Goal: Information Seeking & Learning: Understand process/instructions

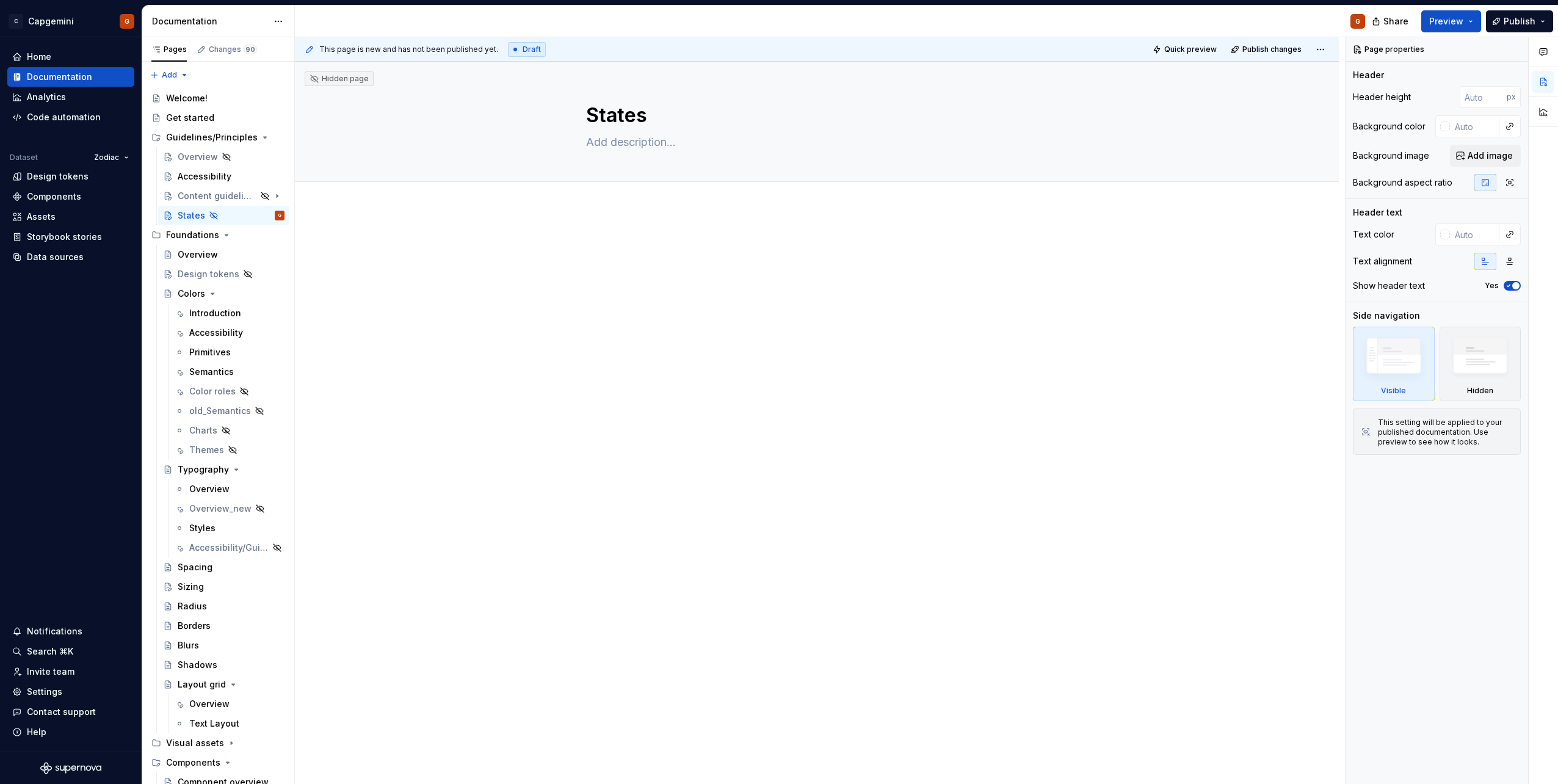
type textarea "*"
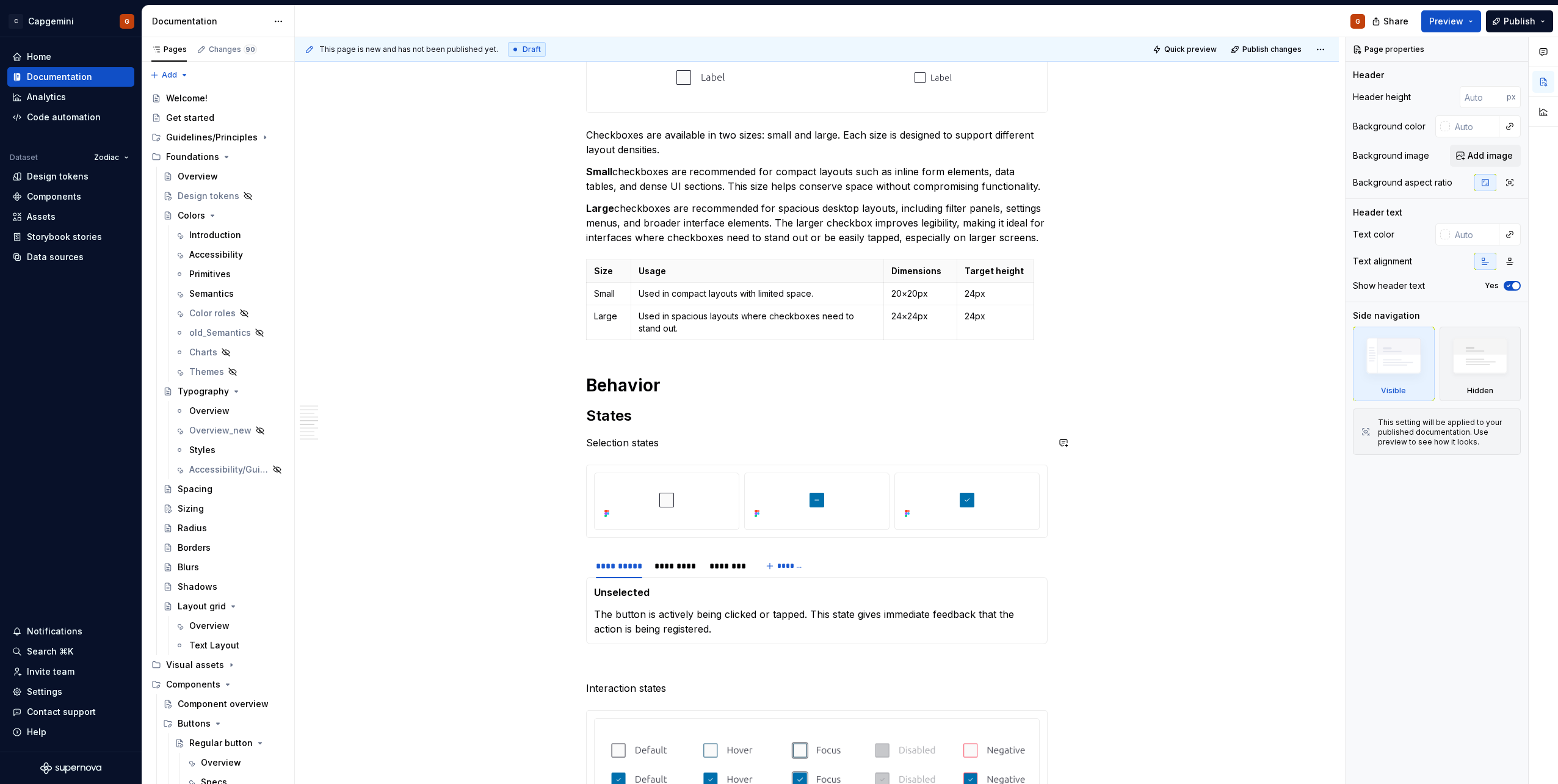
scroll to position [1343, 0]
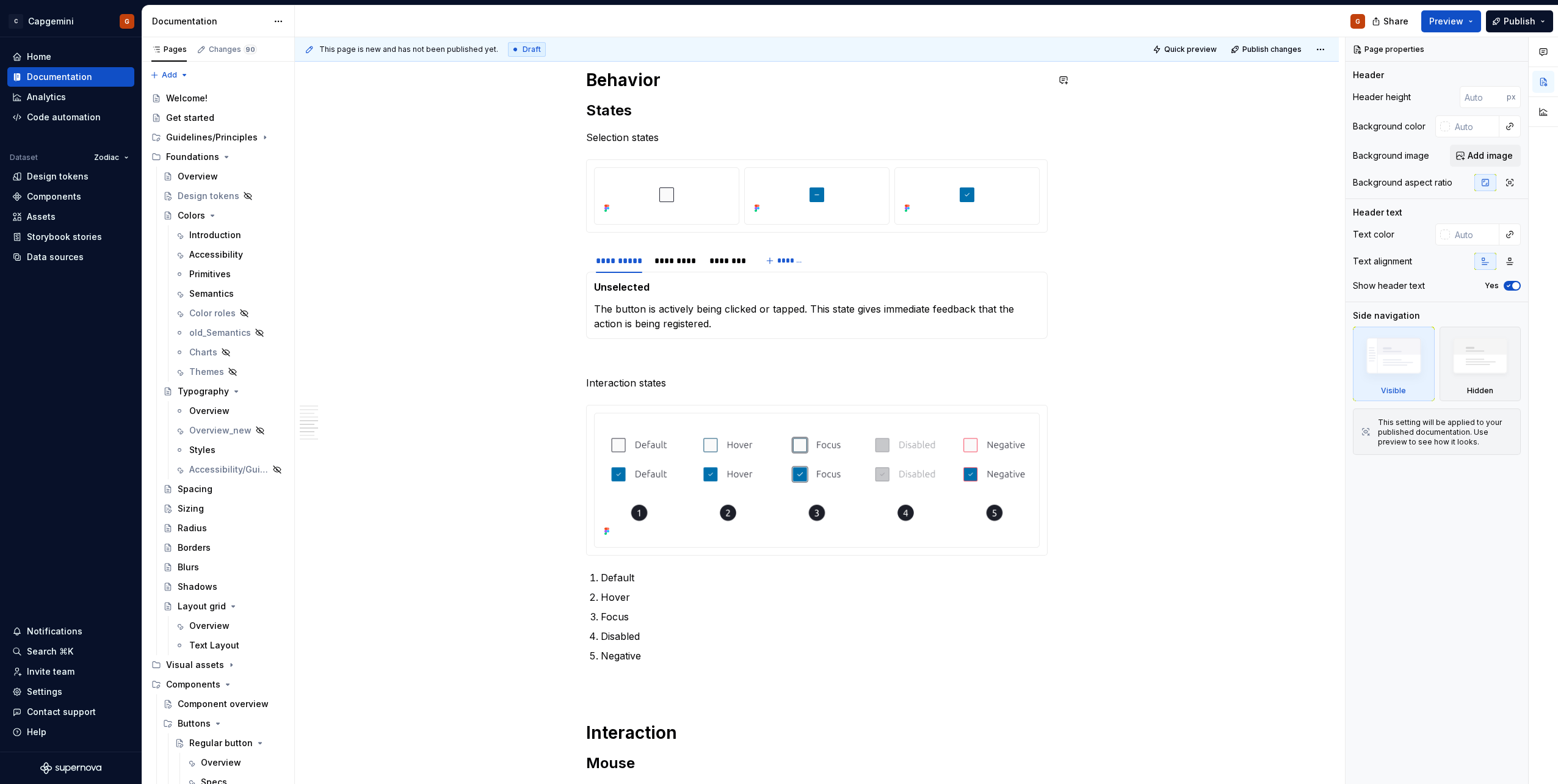
type textarea "*"
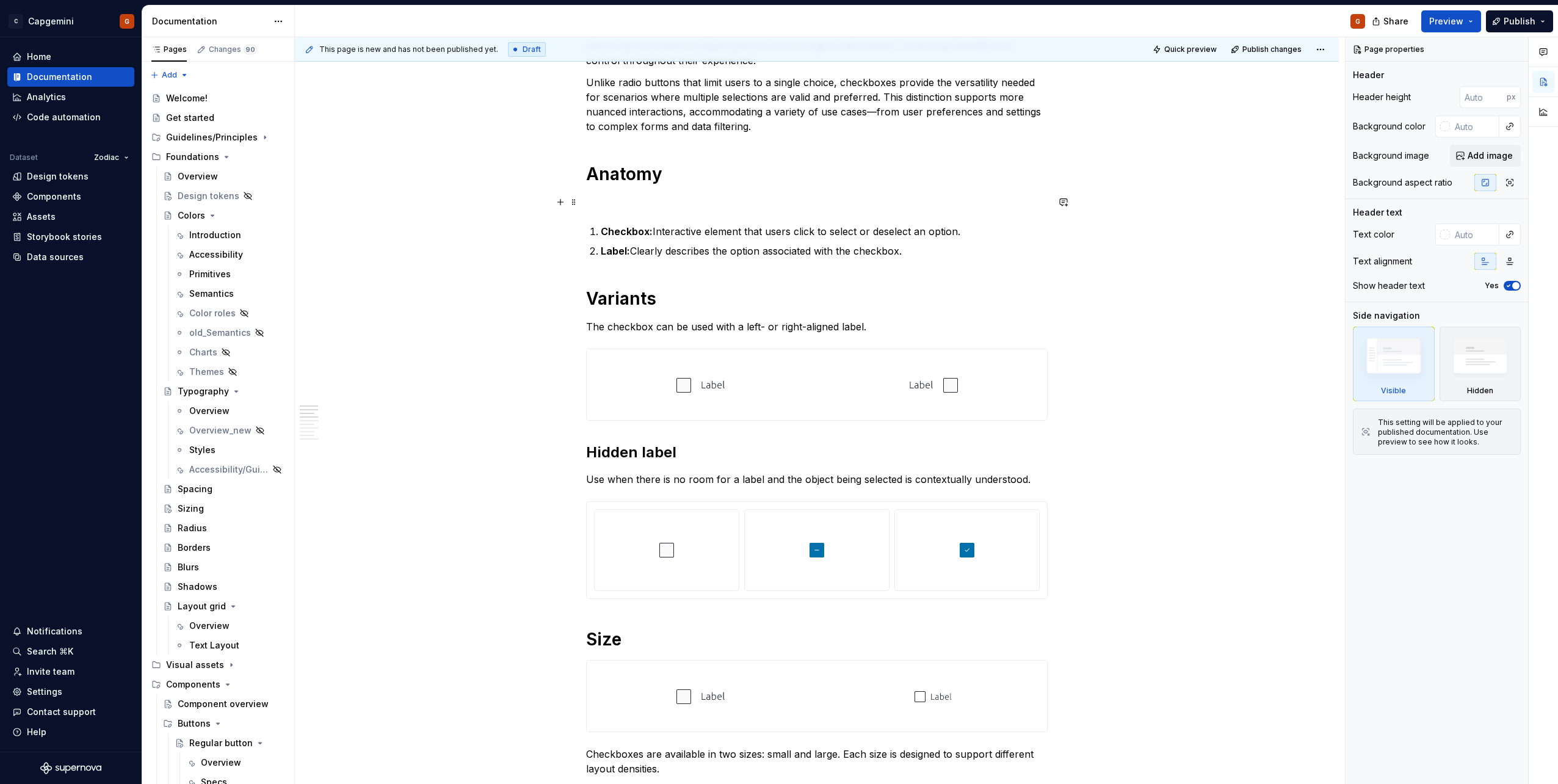
scroll to position [305, 0]
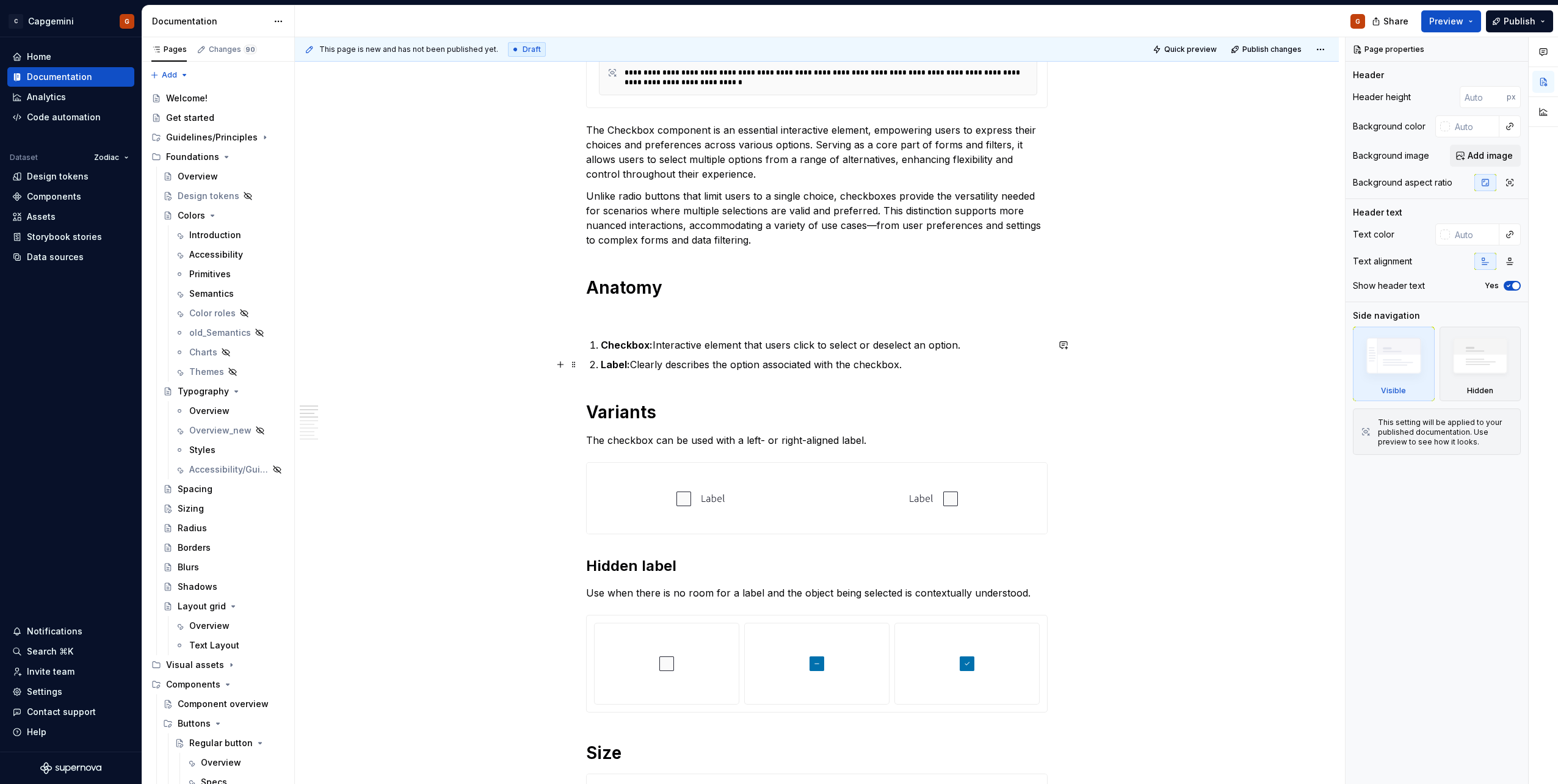
click at [947, 370] on p "Label: Clearly describes the option associated with the checkbox." at bounding box center [824, 364] width 447 height 15
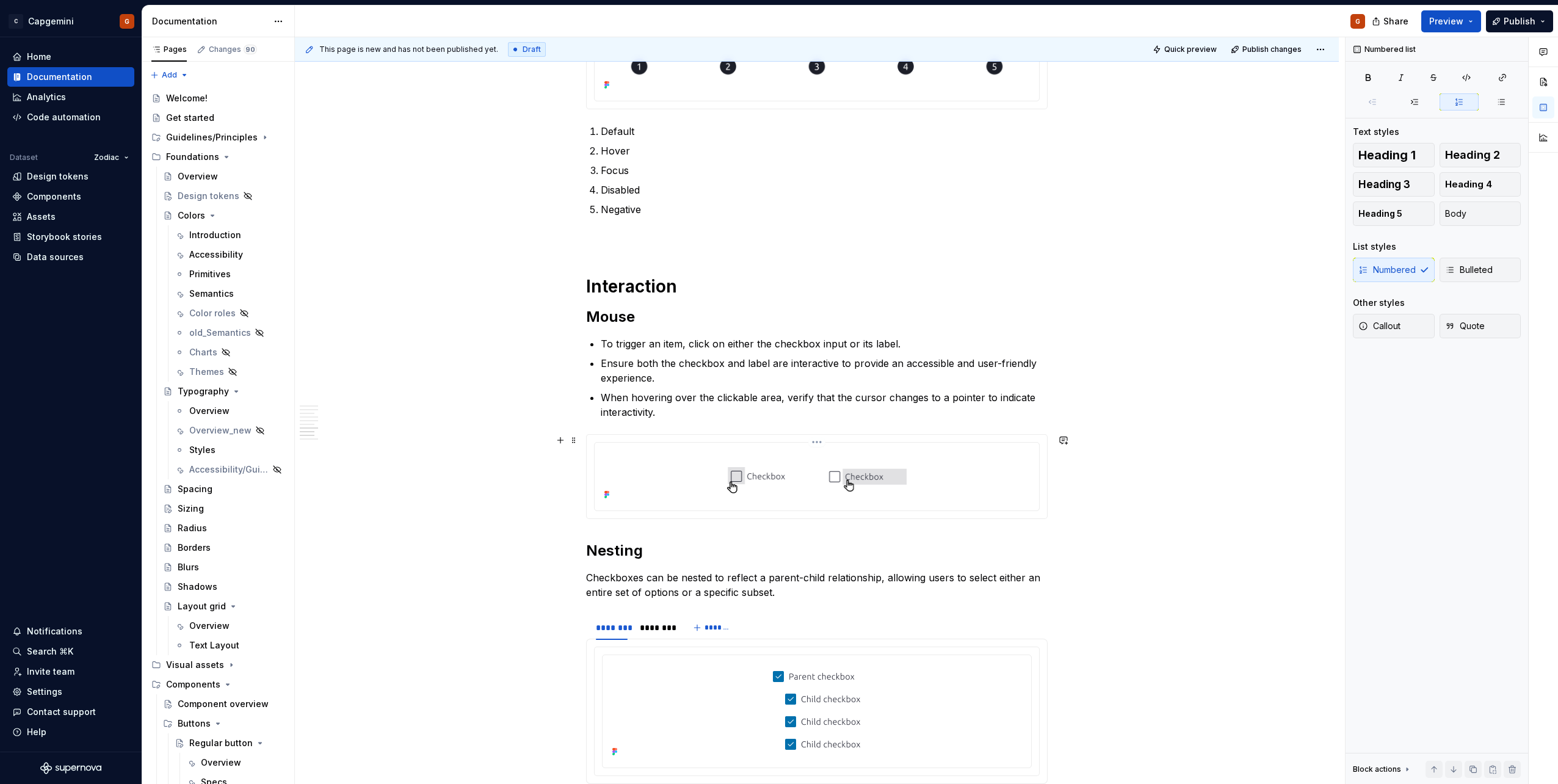
scroll to position [1822, 0]
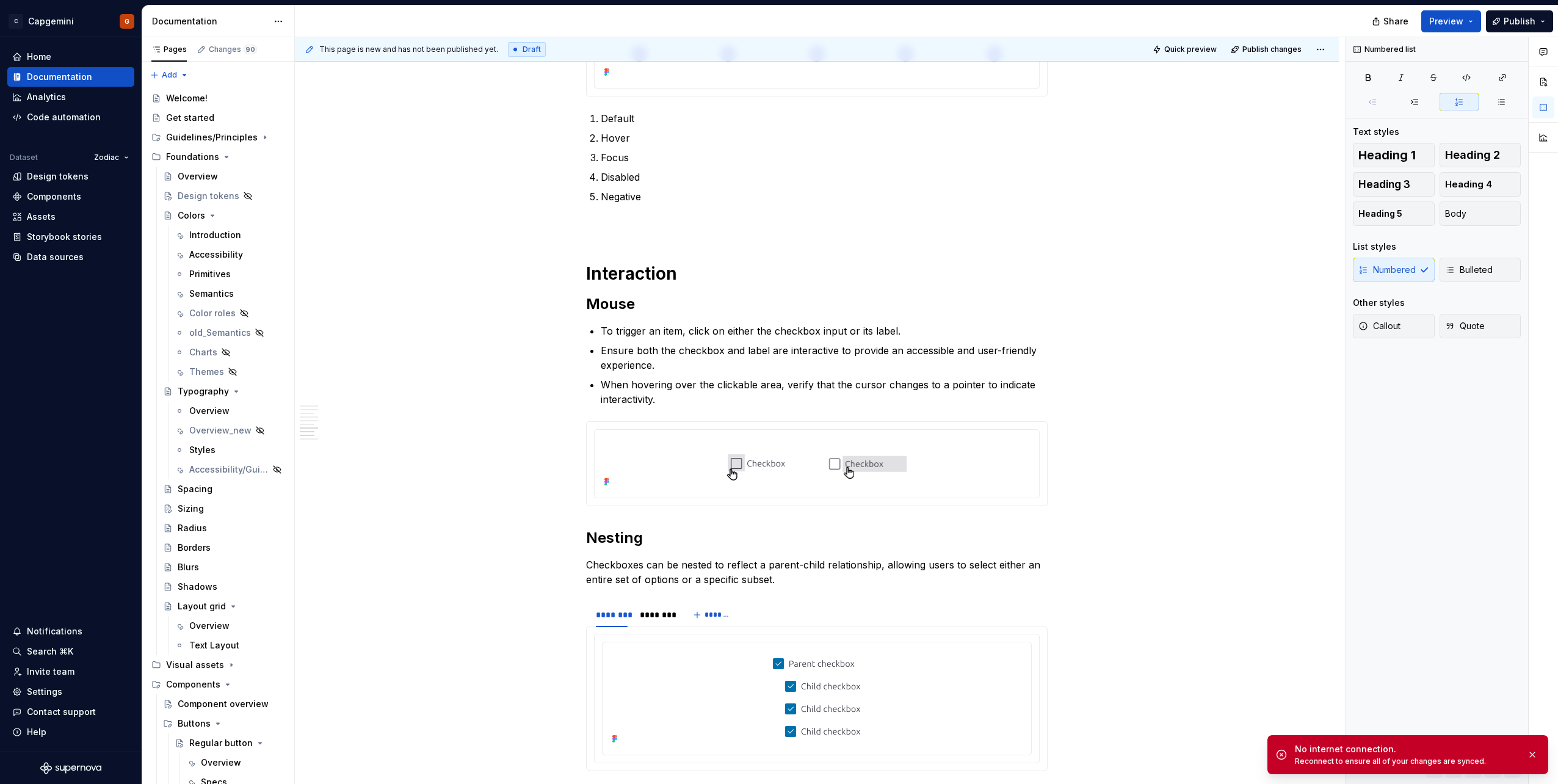
type textarea "*"
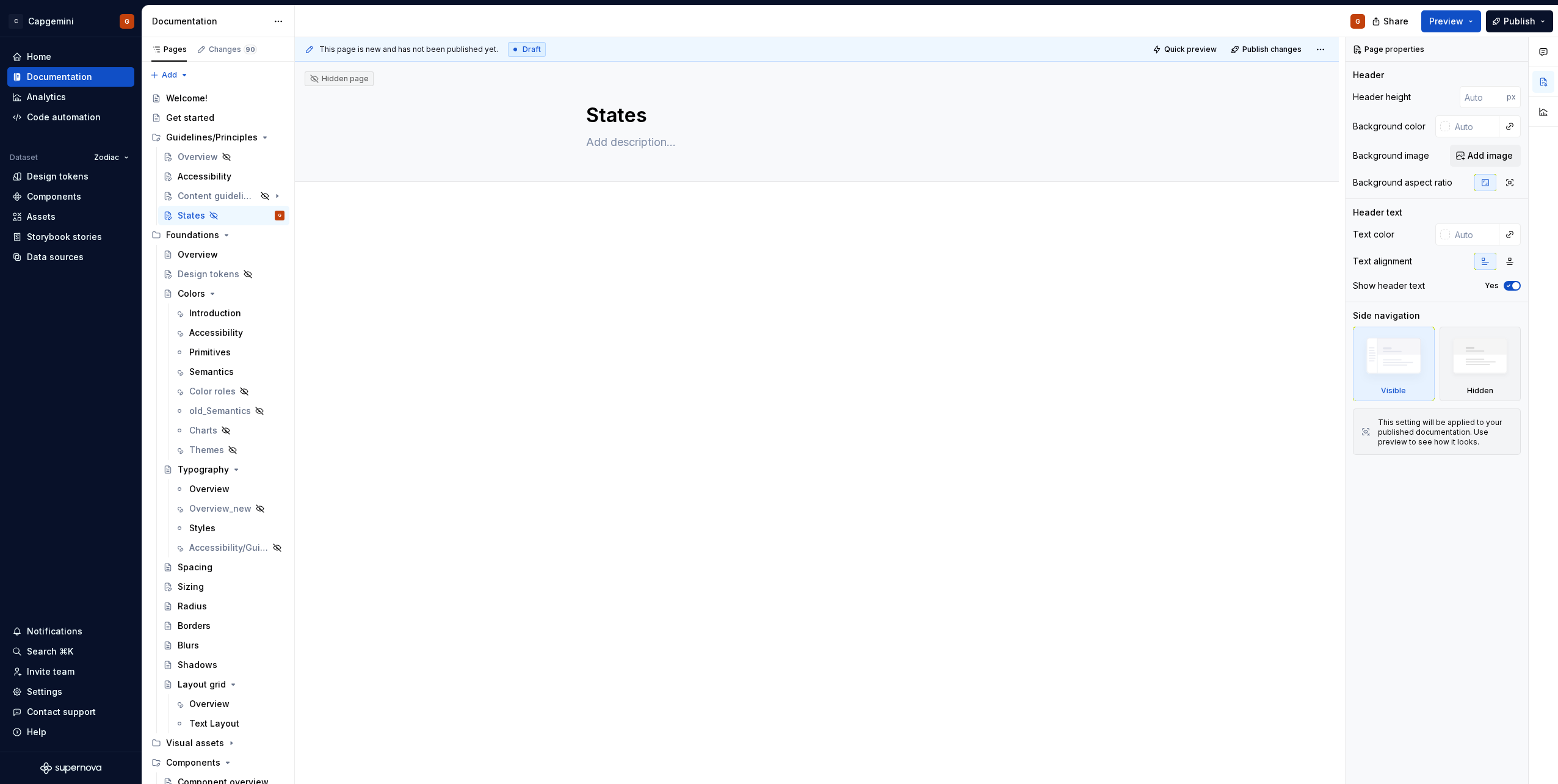
click at [598, 449] on div at bounding box center [817, 371] width 1044 height 326
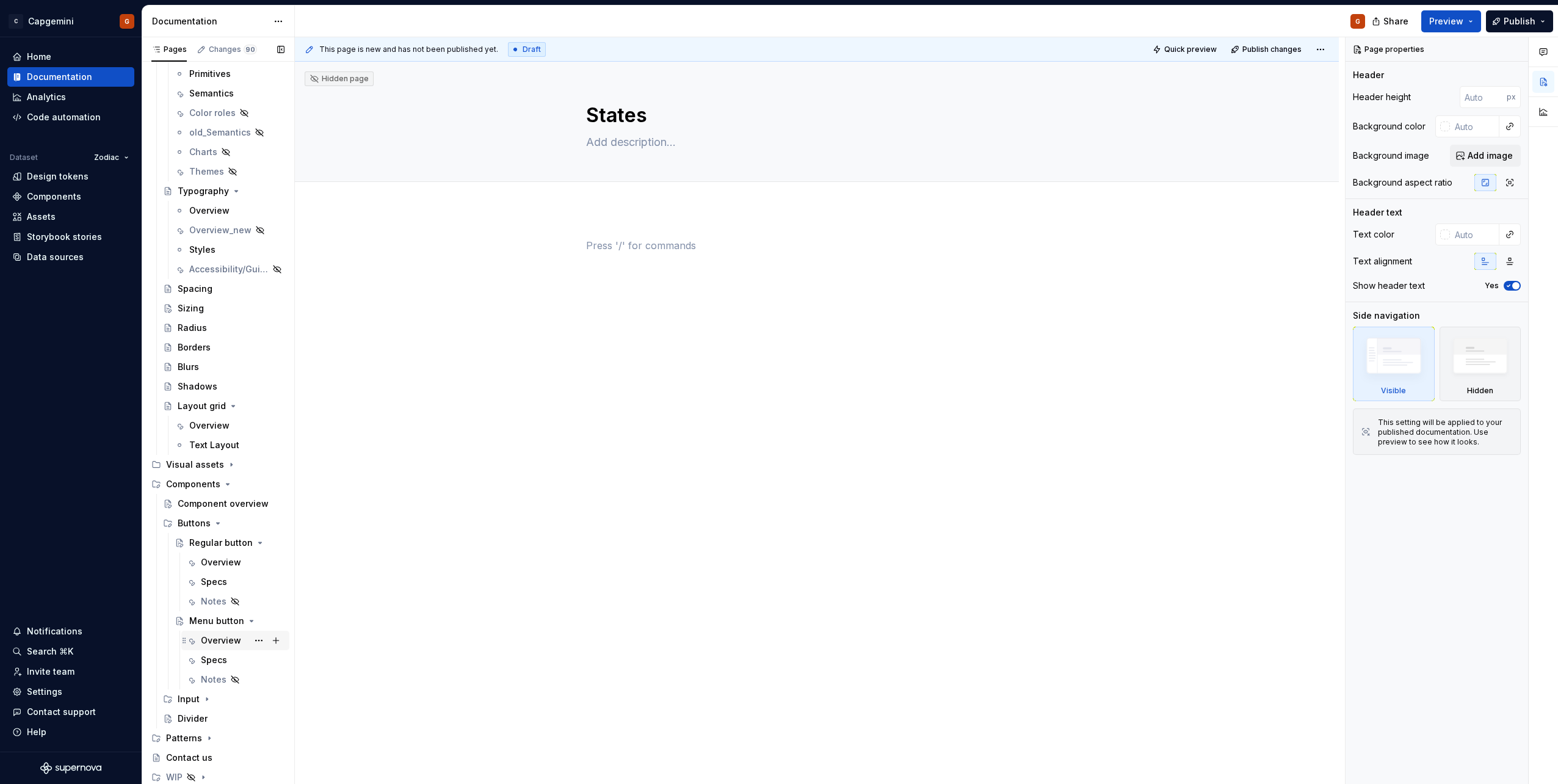
click at [204, 697] on icon "Page tree" at bounding box center [207, 699] width 9 height 9
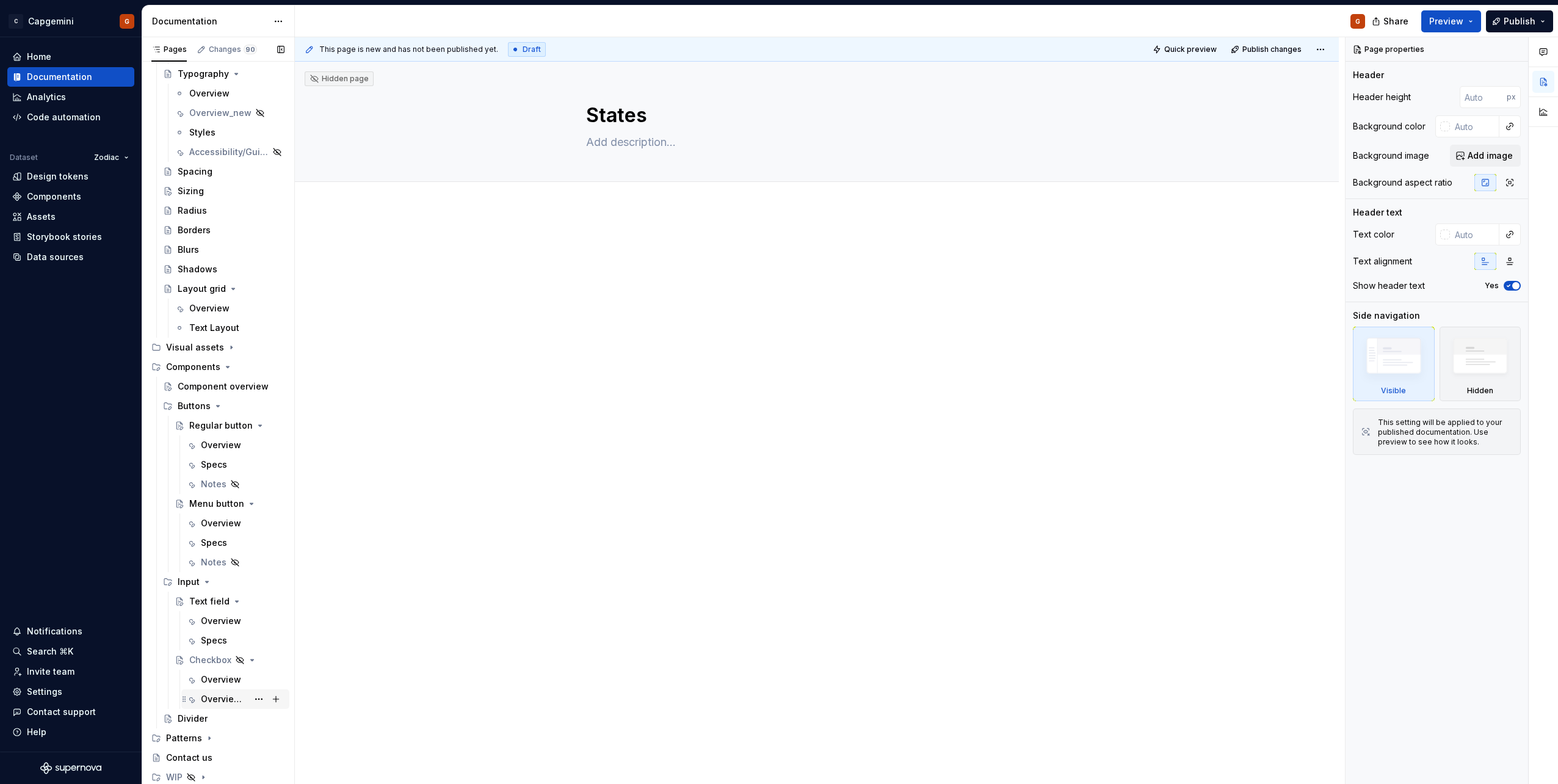
click at [210, 694] on div "Overview_old" at bounding box center [224, 699] width 47 height 12
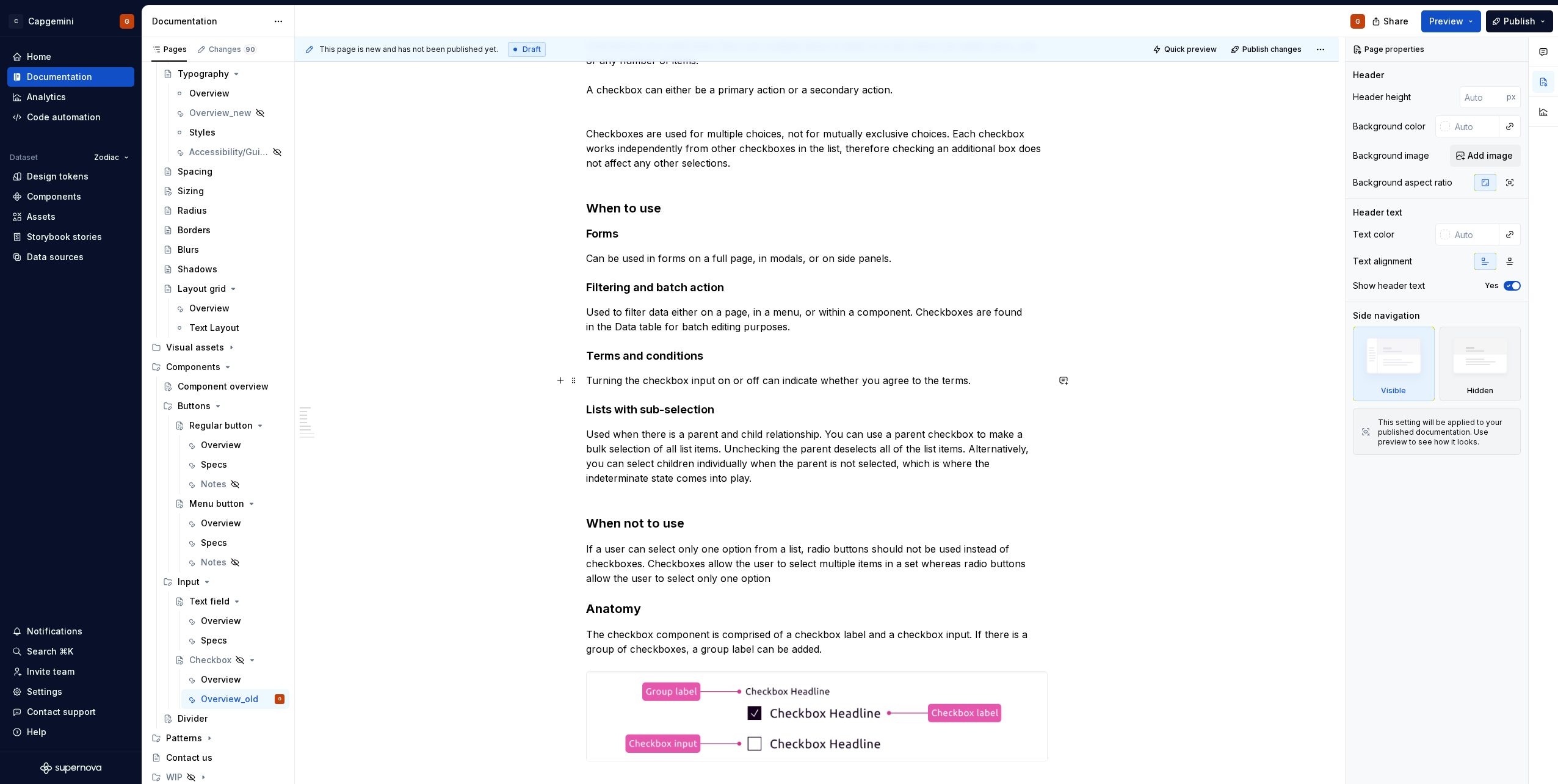
scroll to position [184, 0]
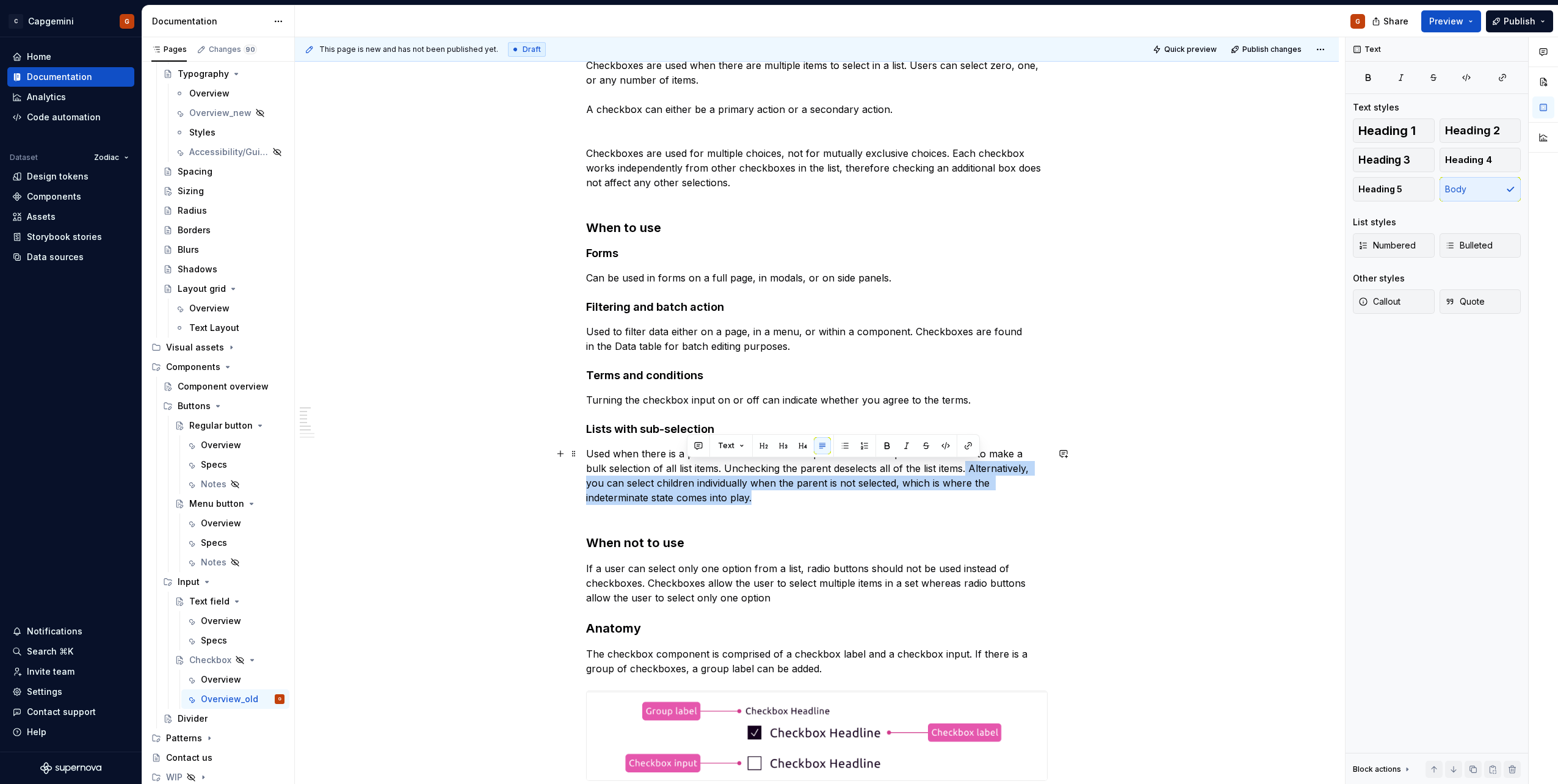
drag, startPoint x: 943, startPoint y: 485, endPoint x: 939, endPoint y: 498, distance: 13.6
click at [939, 498] on p "Used when there is a parent and child relationship. You can use a parent checkb…" at bounding box center [817, 482] width 462 height 73
copy p "Alternatively, you can select children individually when the parent is not sele…"
click at [210, 681] on div "Overview" at bounding box center [221, 680] width 41 height 12
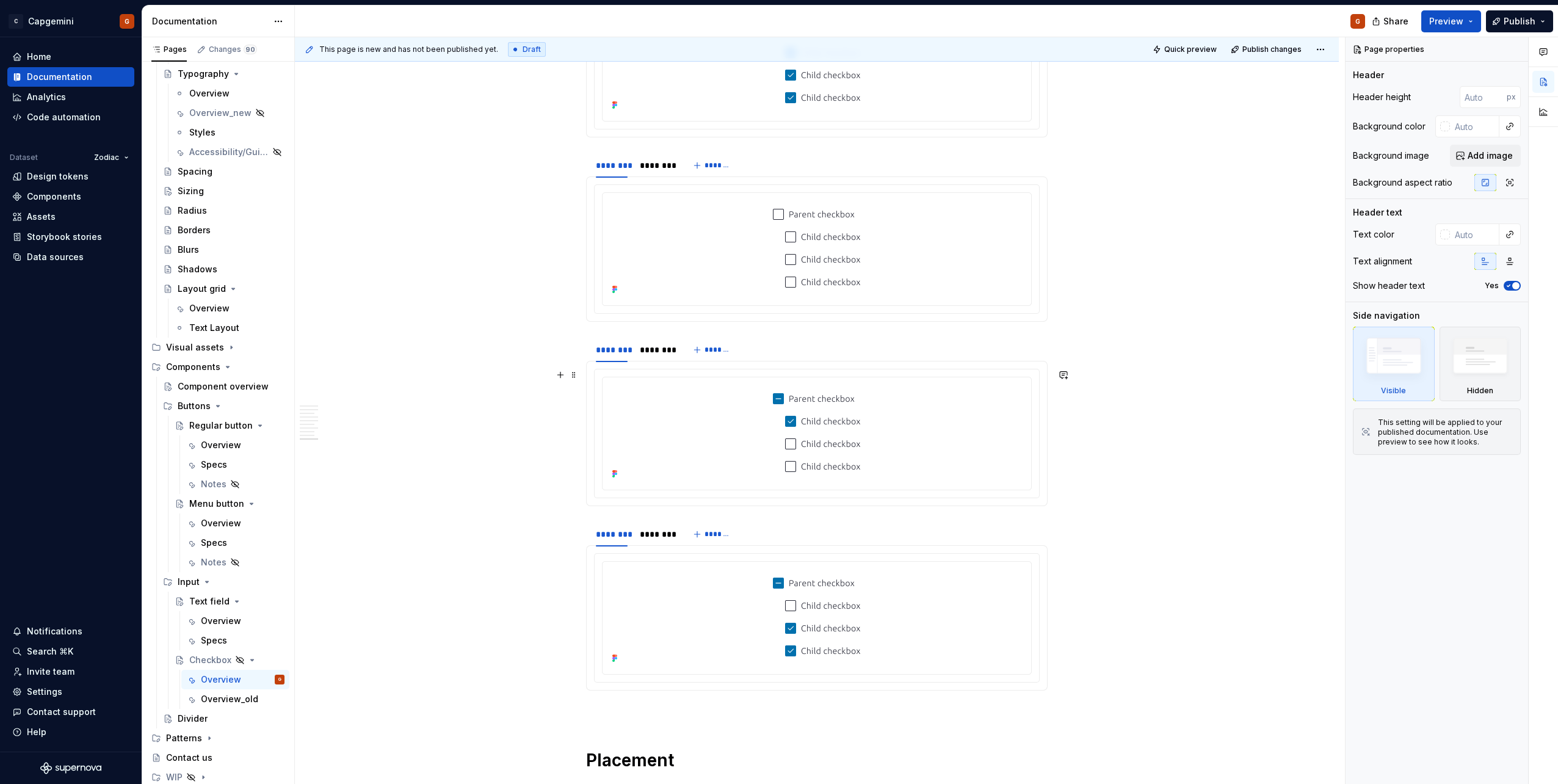
scroll to position [2547, 0]
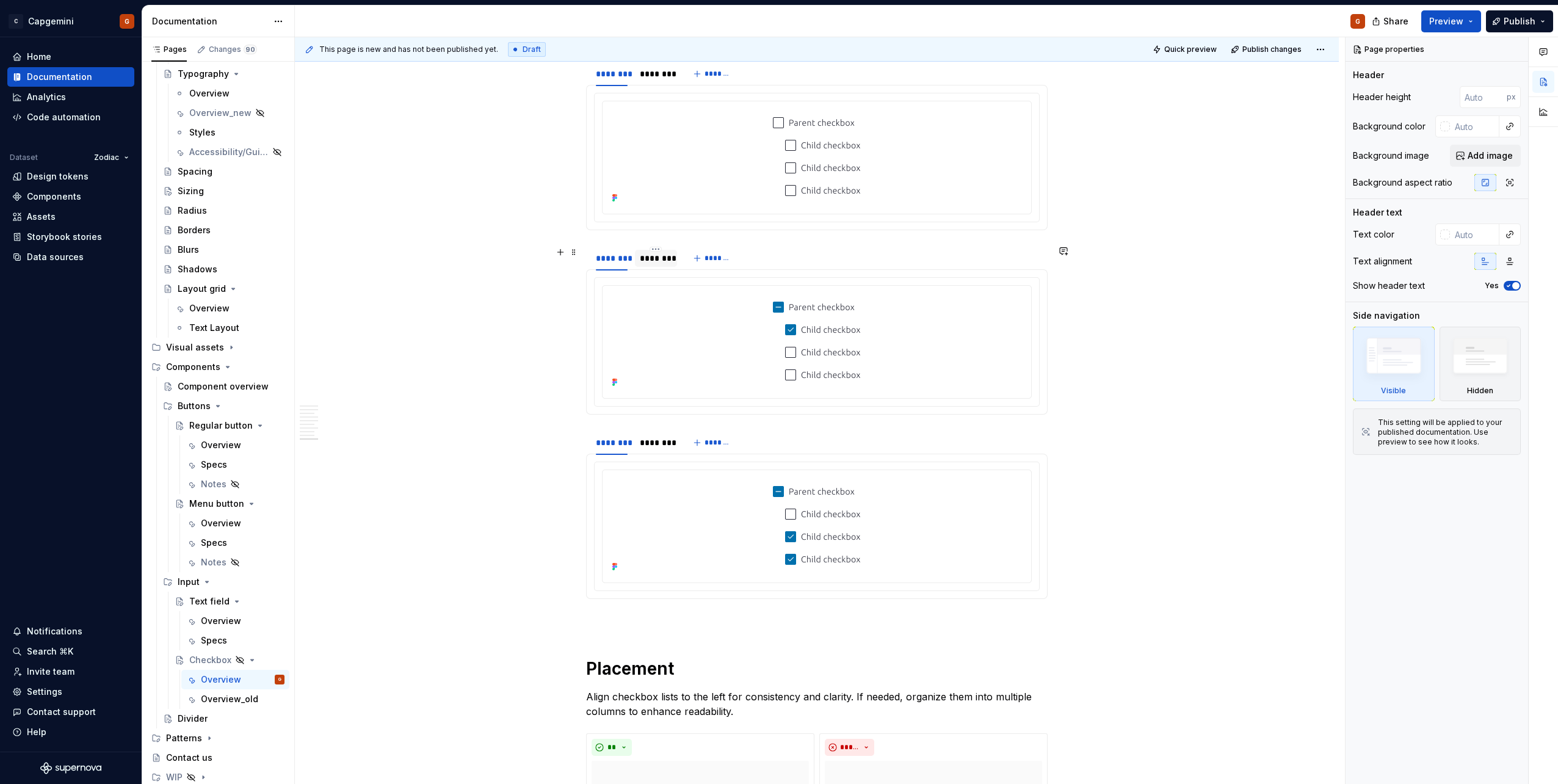
click at [637, 257] on div "********" at bounding box center [656, 258] width 41 height 17
type textarea "*"
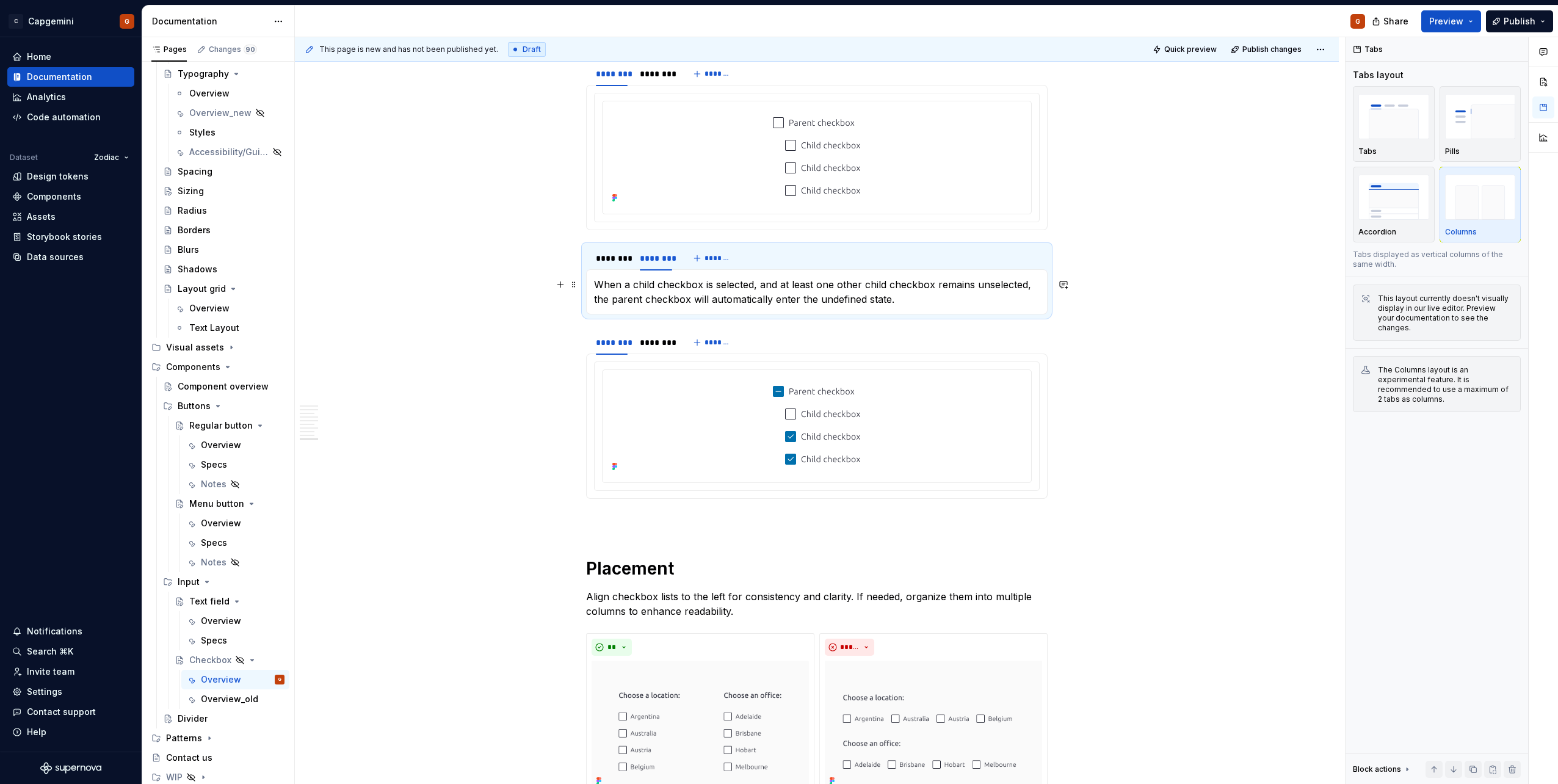
click at [634, 288] on p "When a child checkbox is selected, and at least one other child checkbox remain…" at bounding box center [817, 292] width 446 height 29
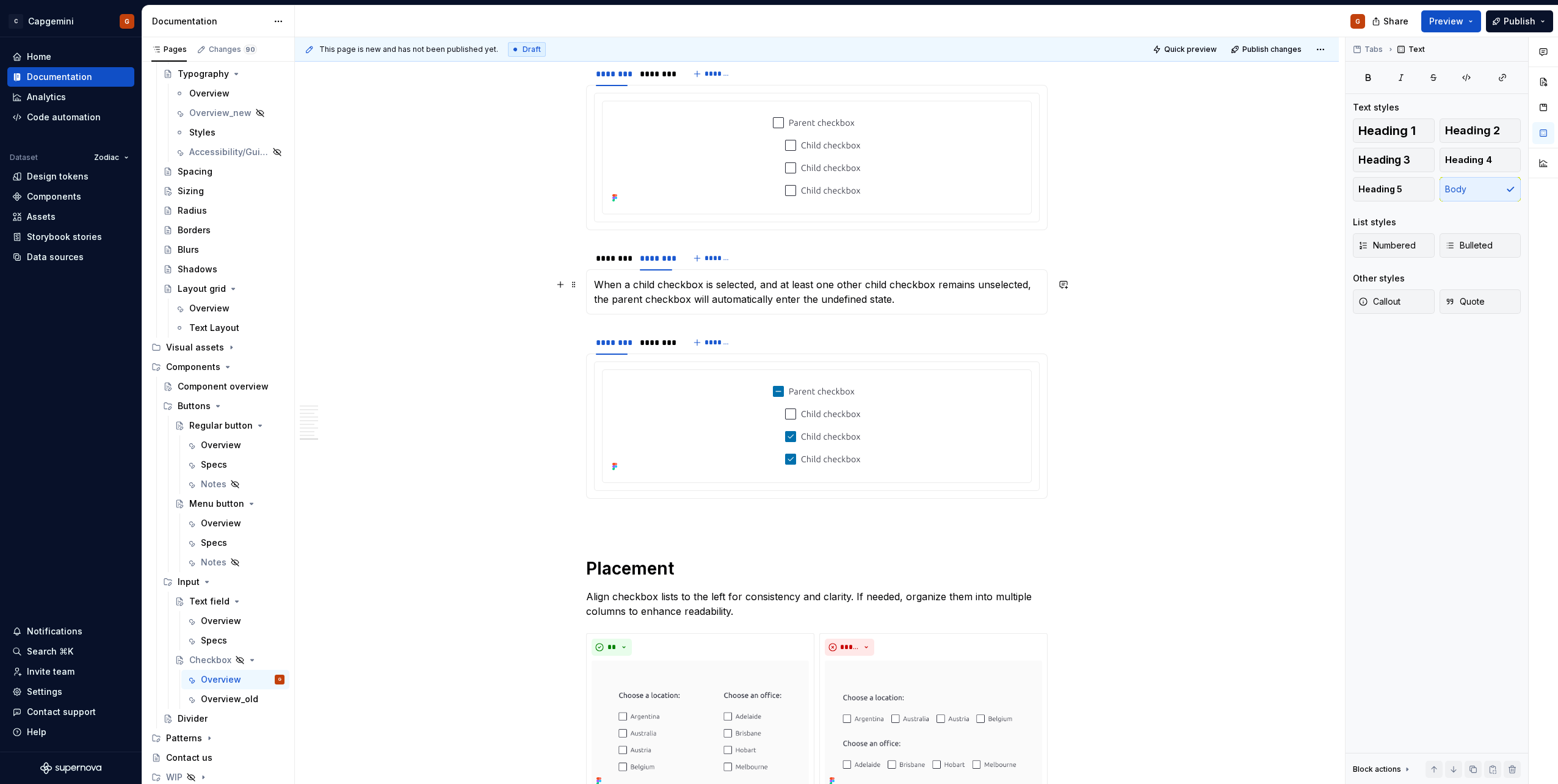
click at [598, 282] on p "When a child checkbox is selected, and at least one other child checkbox remain…" at bounding box center [817, 292] width 446 height 29
click at [913, 296] on p "When a child checkbox is selected, and at least one other child checkbox remain…" at bounding box center [817, 292] width 446 height 29
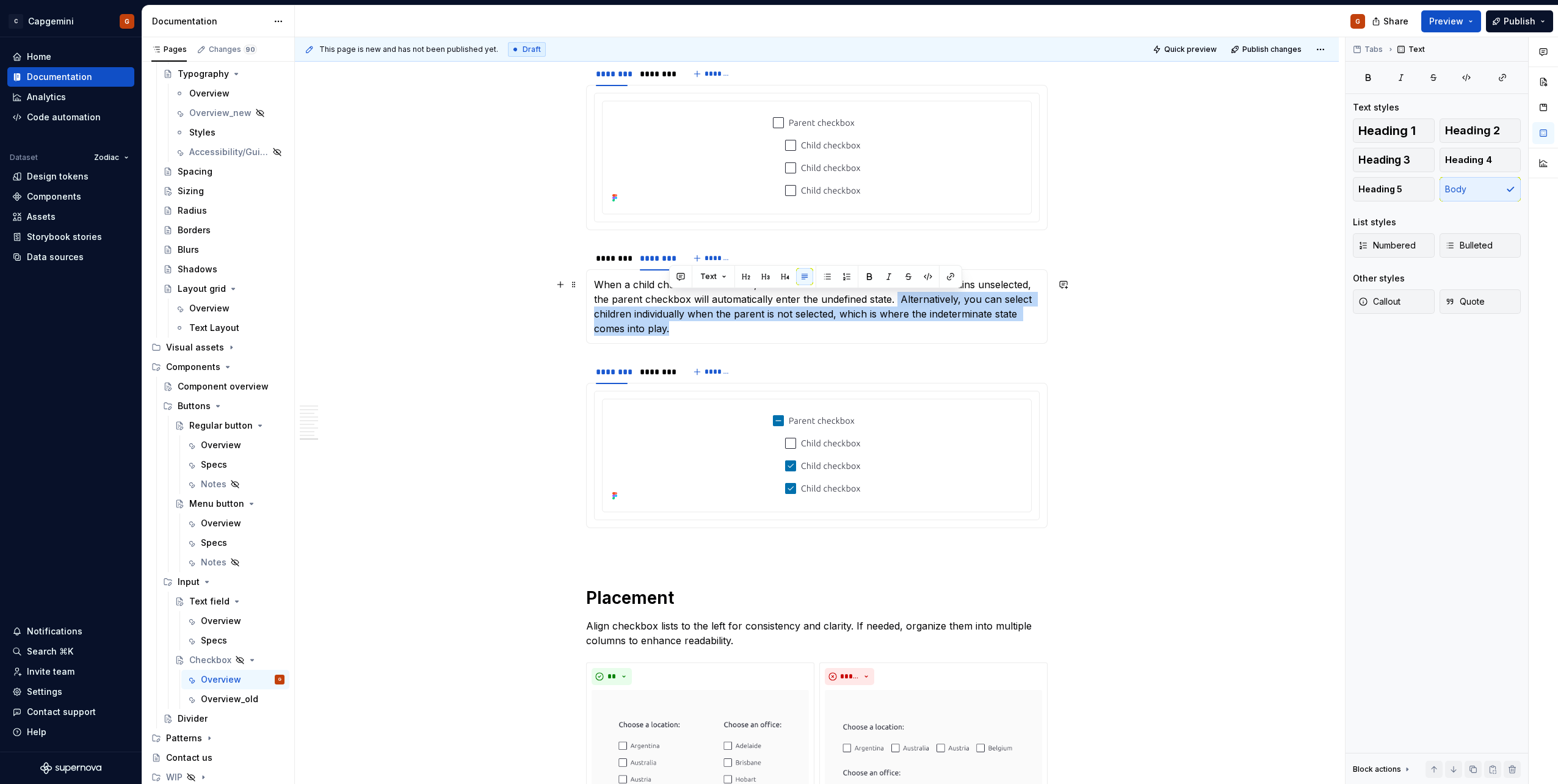
drag, startPoint x: 767, startPoint y: 331, endPoint x: 894, endPoint y: 297, distance: 131.5
click at [894, 297] on p "When a child checkbox is selected, and at least one other child checkbox remain…" at bounding box center [817, 307] width 446 height 59
click at [875, 309] on p "When a child checkbox is selected, and at least one other child checkbox remain…" at bounding box center [817, 307] width 446 height 59
drag, startPoint x: 967, startPoint y: 300, endPoint x: 837, endPoint y: 314, distance: 130.8
click at [837, 314] on p "When a child checkbox is selected, and at least one other child checkbox remain…" at bounding box center [817, 307] width 446 height 59
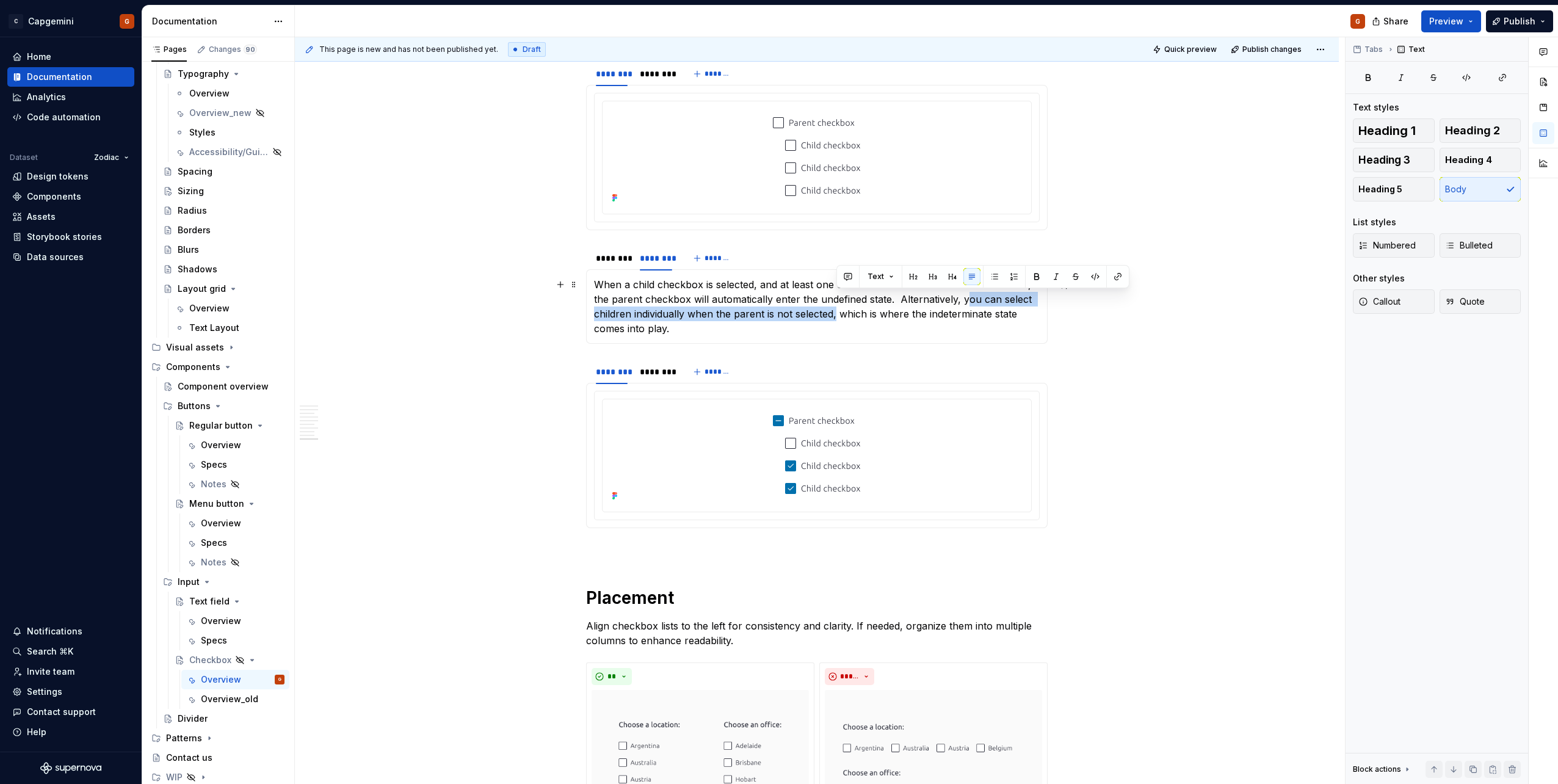
copy p "ou can select children individually when the parent is not selected,"
click at [592, 283] on div "When a child checkbox is selected, and at least one other child checkbox remain…" at bounding box center [817, 307] width 462 height 74
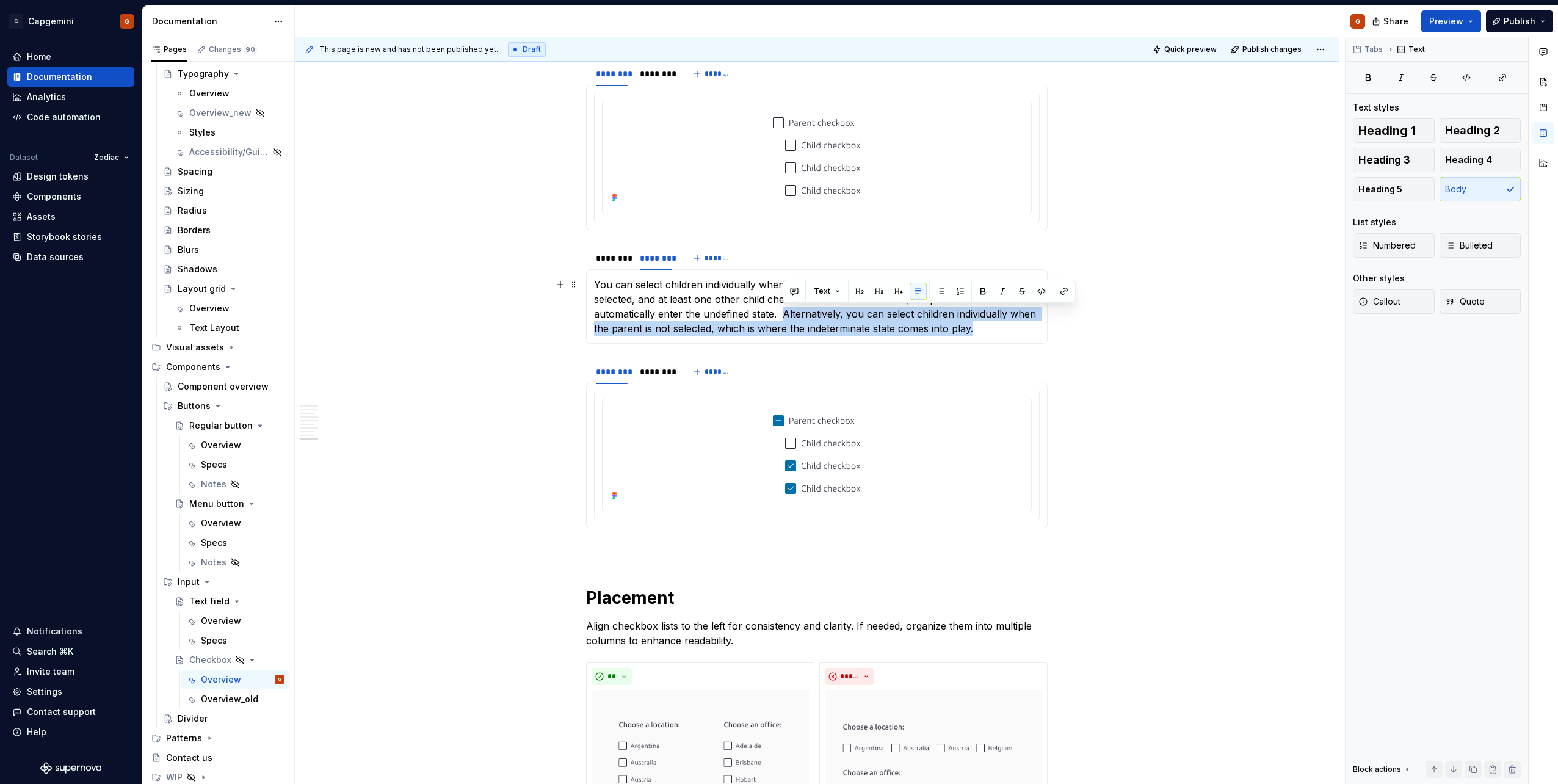
drag, startPoint x: 982, startPoint y: 326, endPoint x: 785, endPoint y: 309, distance: 197.7
click at [785, 309] on p "You can select children individually when the parent is not selected. When a ch…" at bounding box center [817, 307] width 446 height 59
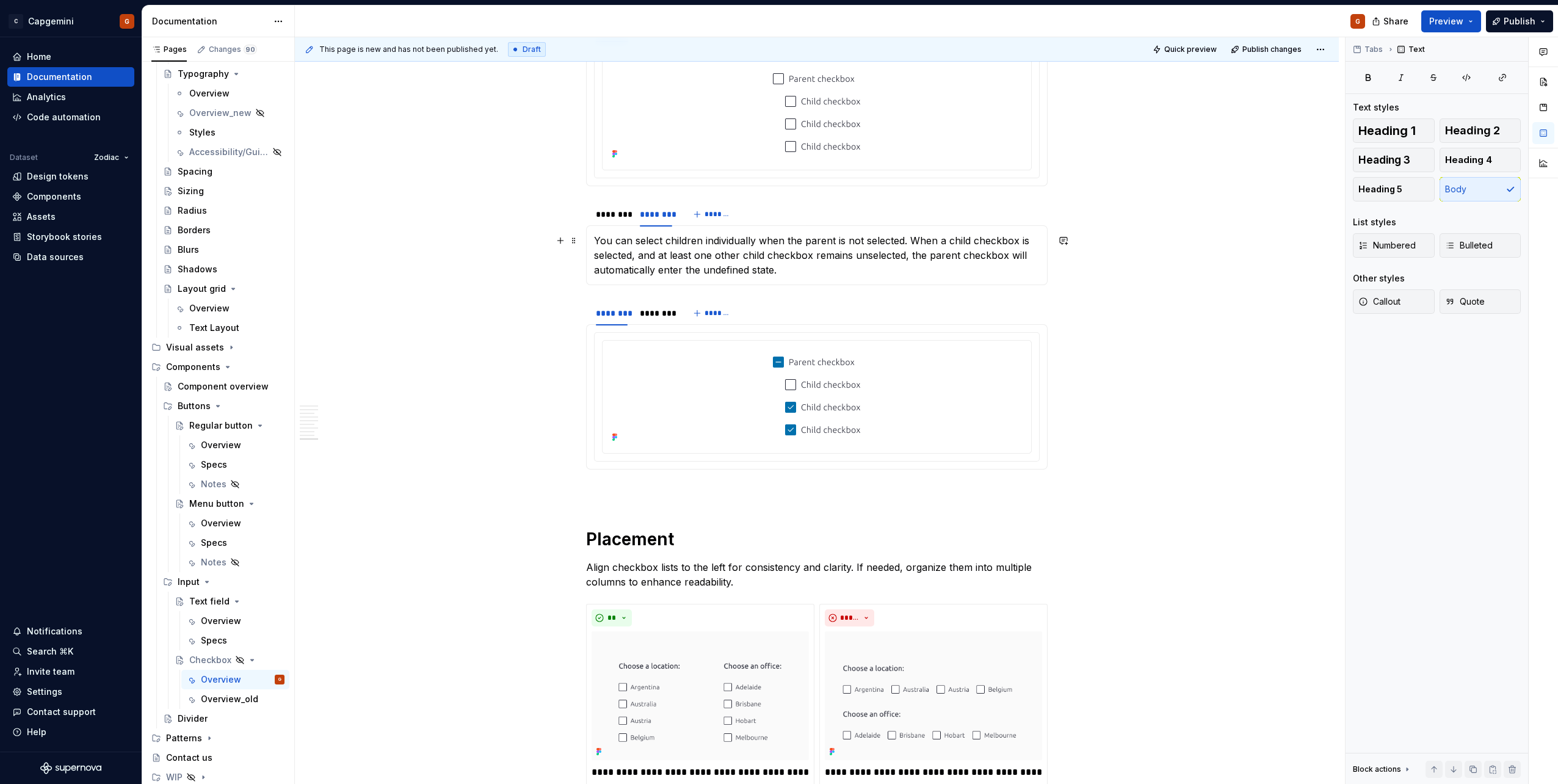
scroll to position [2608, 0]
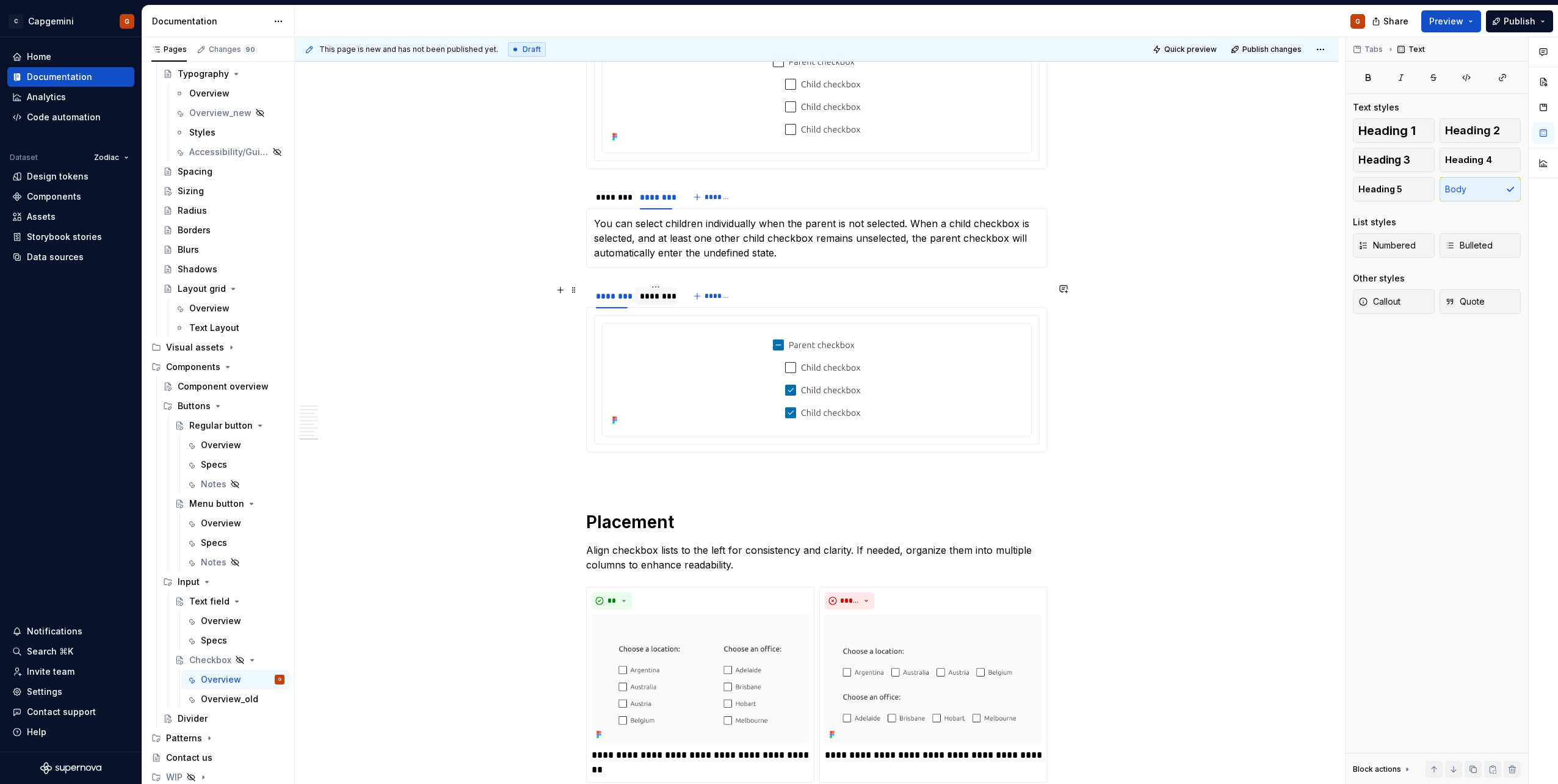
click at [653, 293] on div "********" at bounding box center [656, 296] width 32 height 12
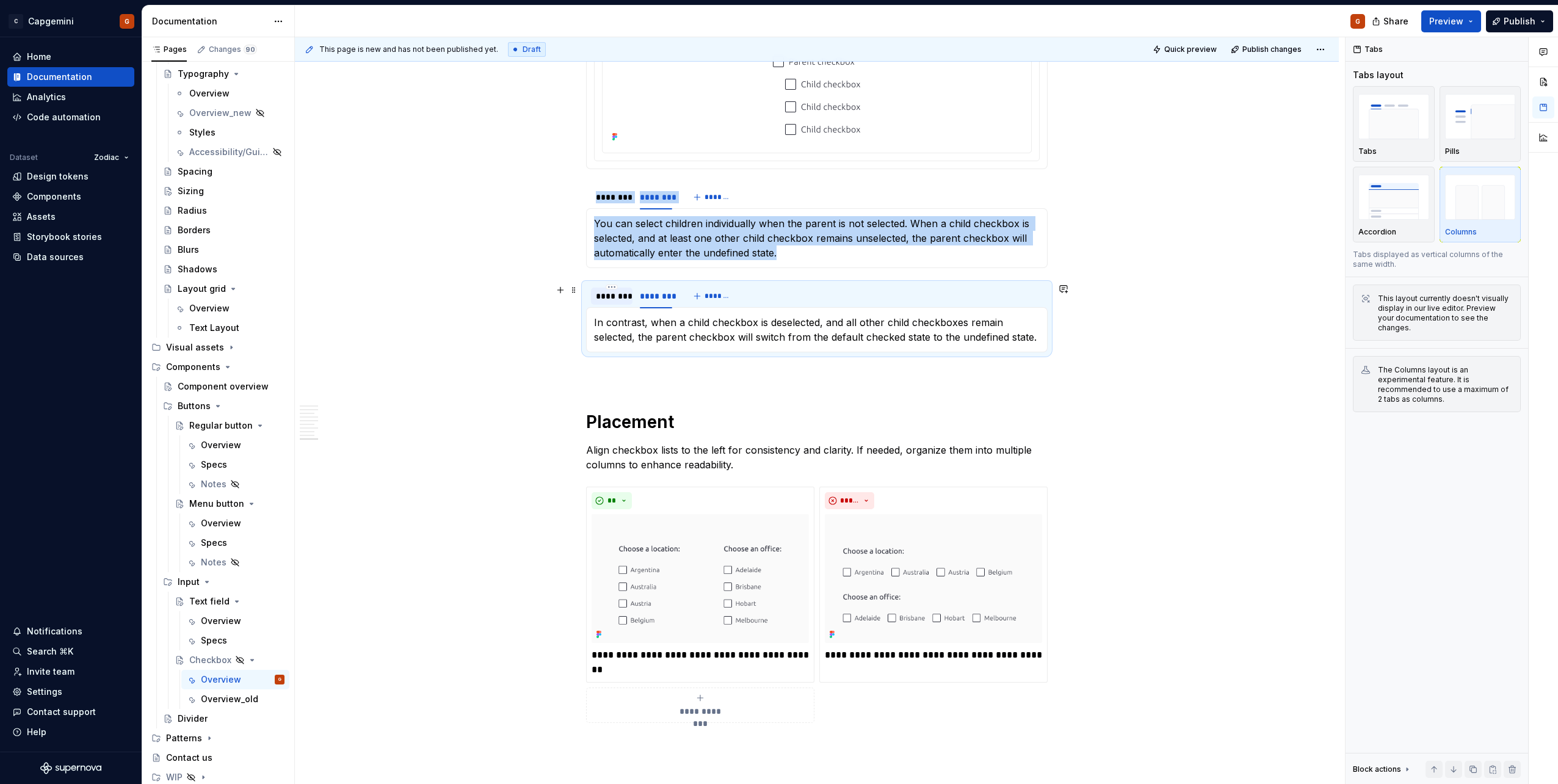
click at [624, 297] on div "********" at bounding box center [612, 296] width 32 height 12
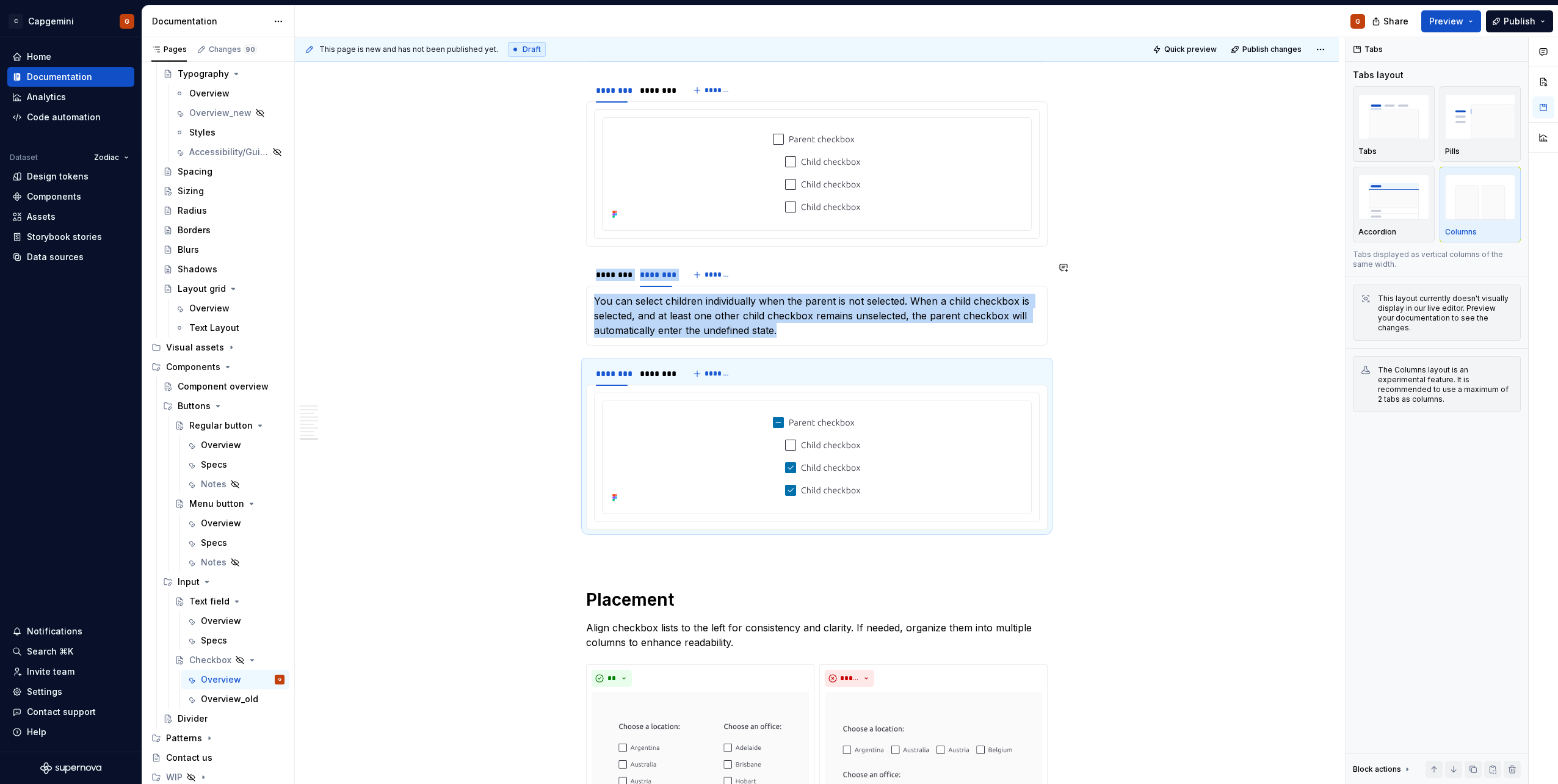
scroll to position [2547, 0]
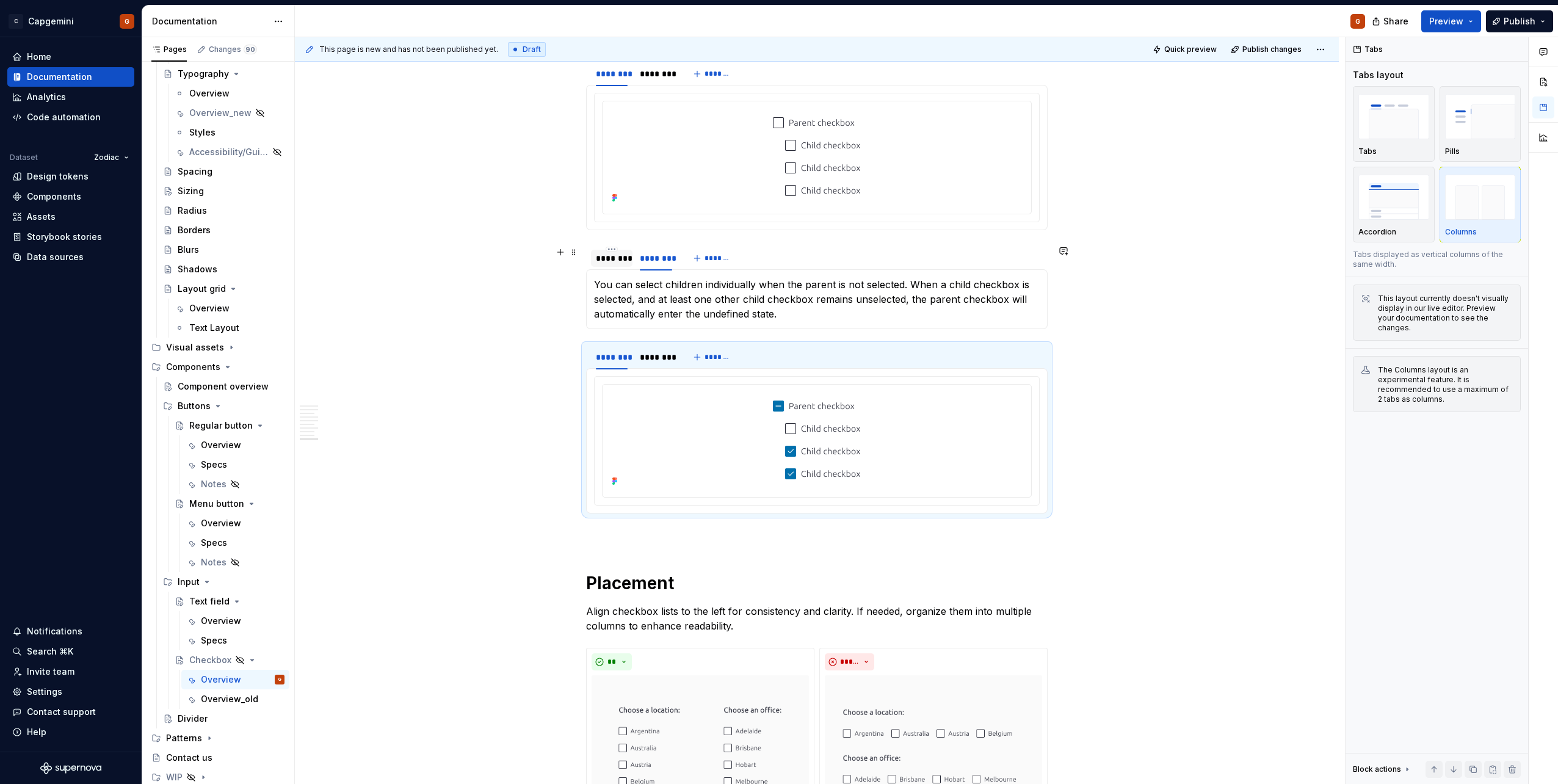
click at [610, 263] on div "********" at bounding box center [612, 258] width 32 height 12
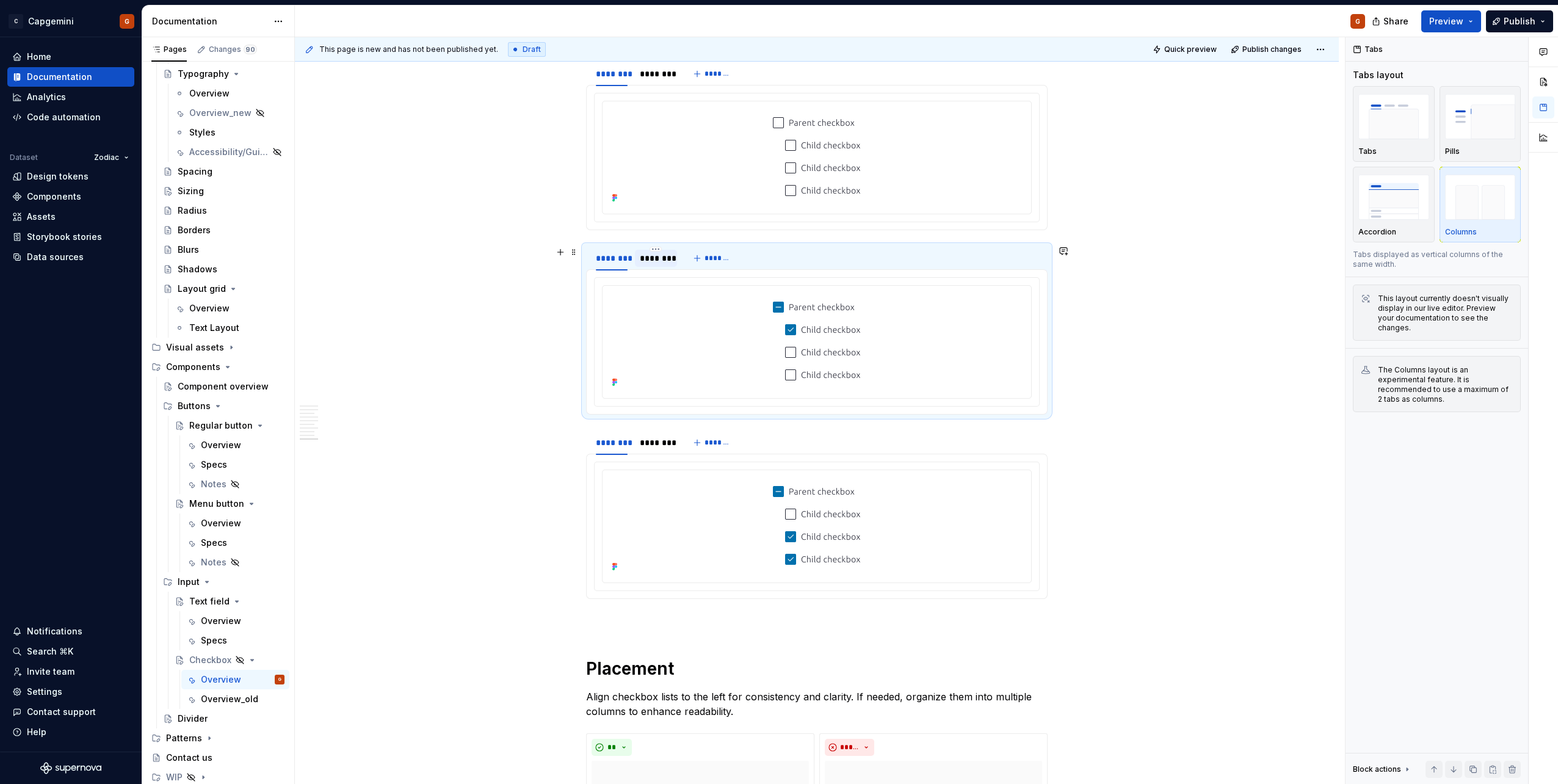
click at [646, 263] on div "********" at bounding box center [656, 258] width 32 height 12
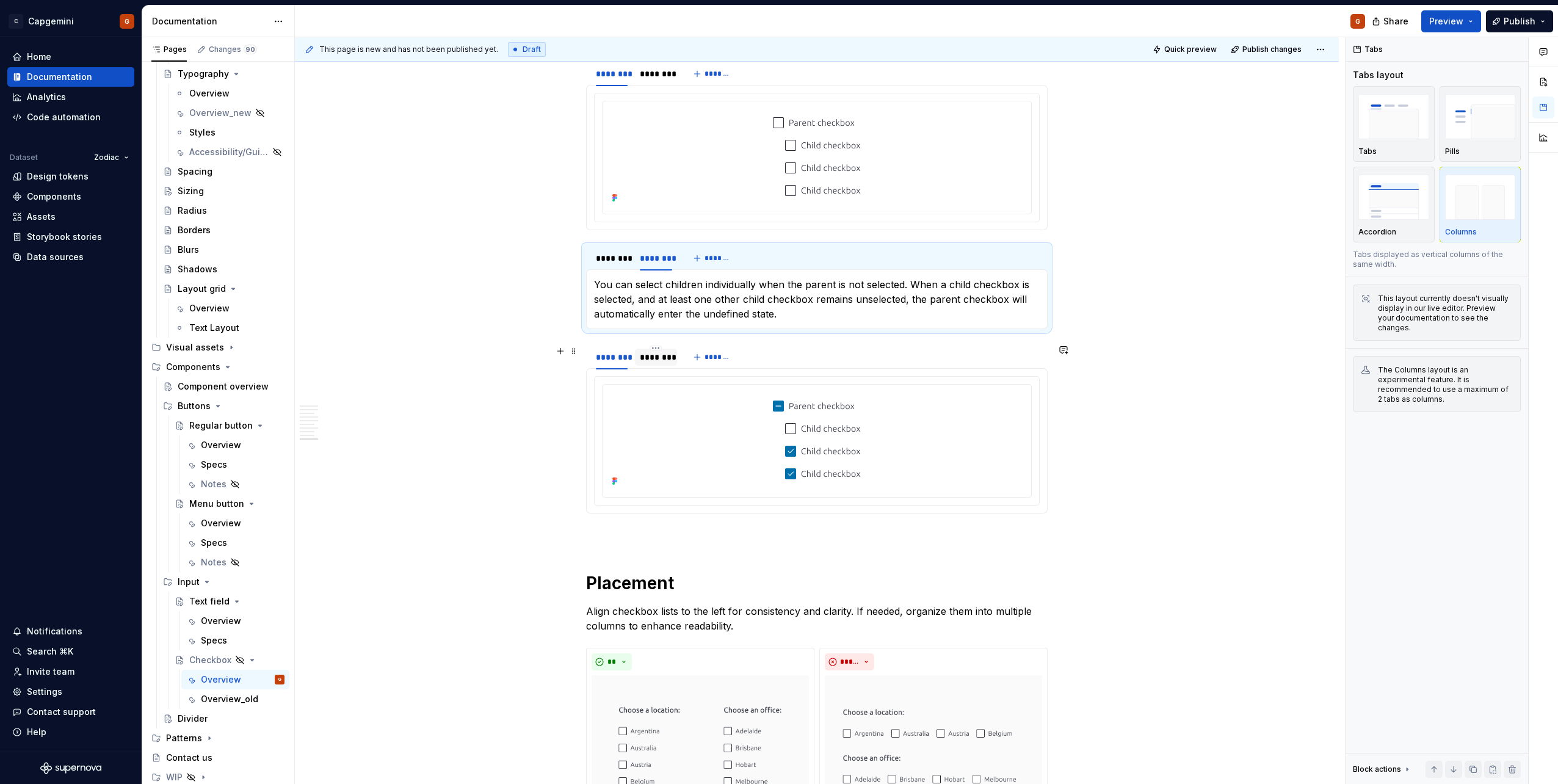
click at [668, 358] on div "********" at bounding box center [656, 357] width 32 height 12
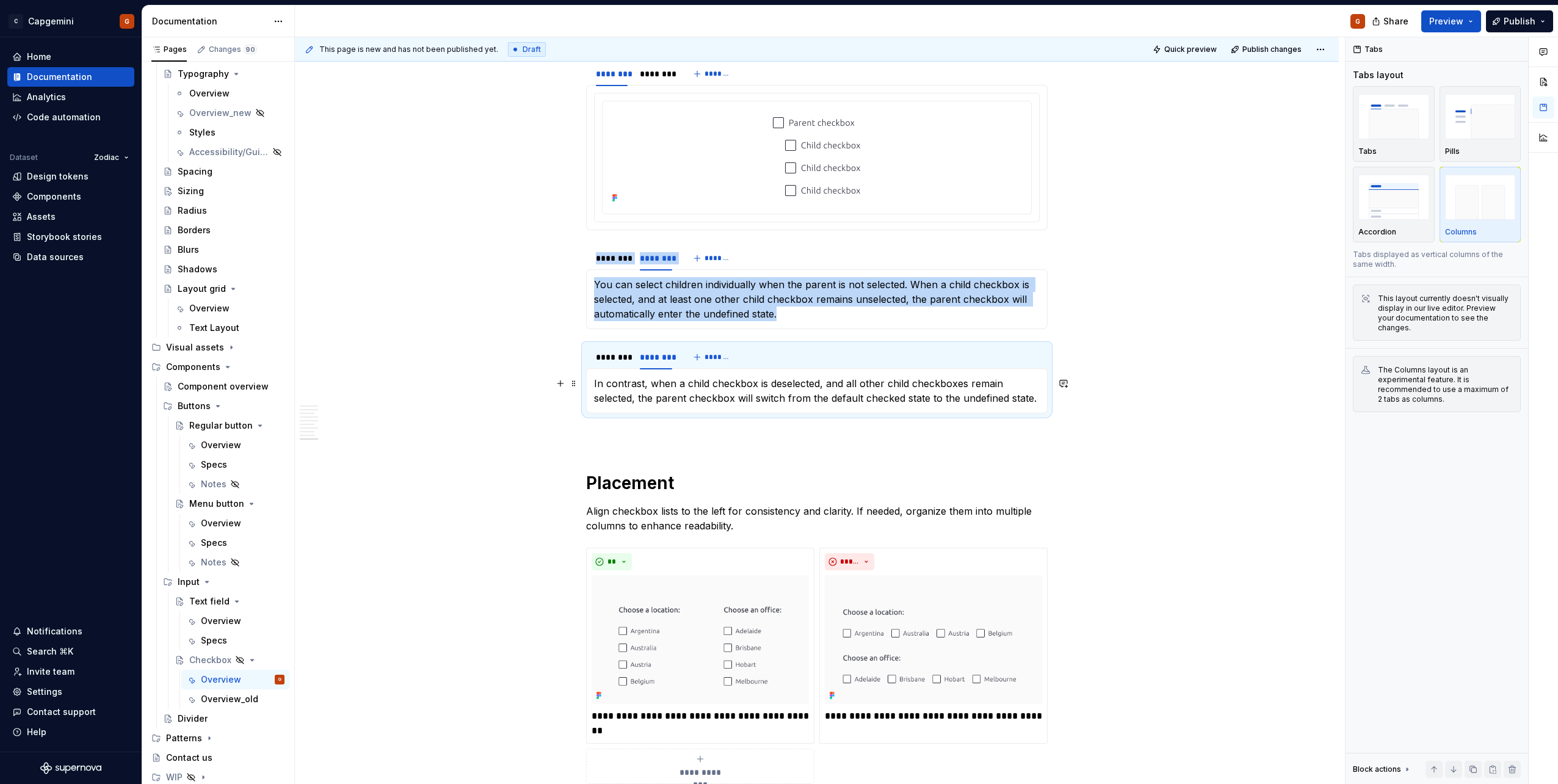
click at [595, 384] on p "In contrast, when a child checkbox is deselected, and all other child checkboxe…" at bounding box center [817, 391] width 446 height 29
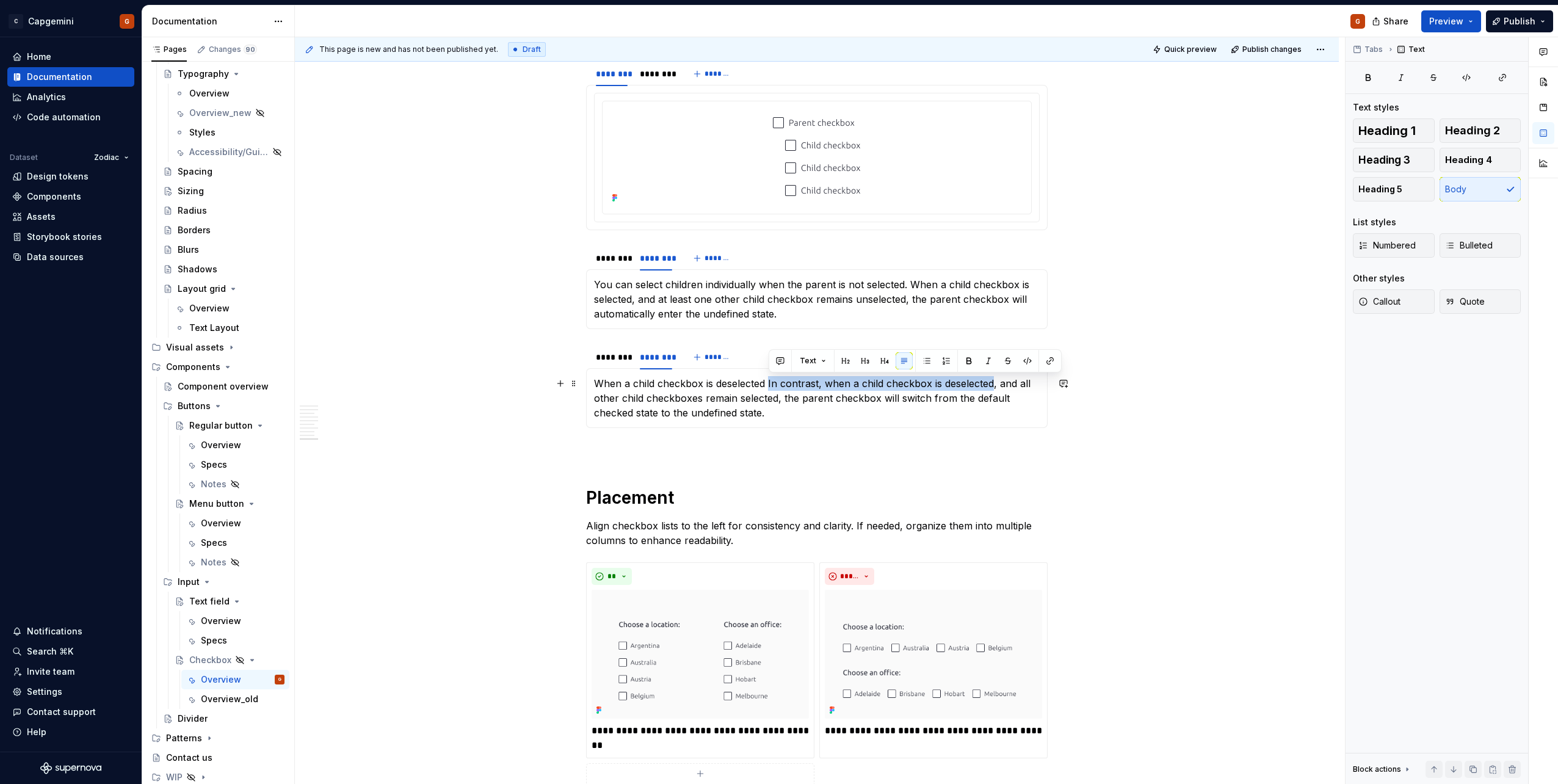
drag, startPoint x: 768, startPoint y: 383, endPoint x: 994, endPoint y: 383, distance: 226.0
click at [994, 383] on p "When a child checkbox is deselected In contrast, when a child checkbox is desel…" at bounding box center [817, 398] width 446 height 44
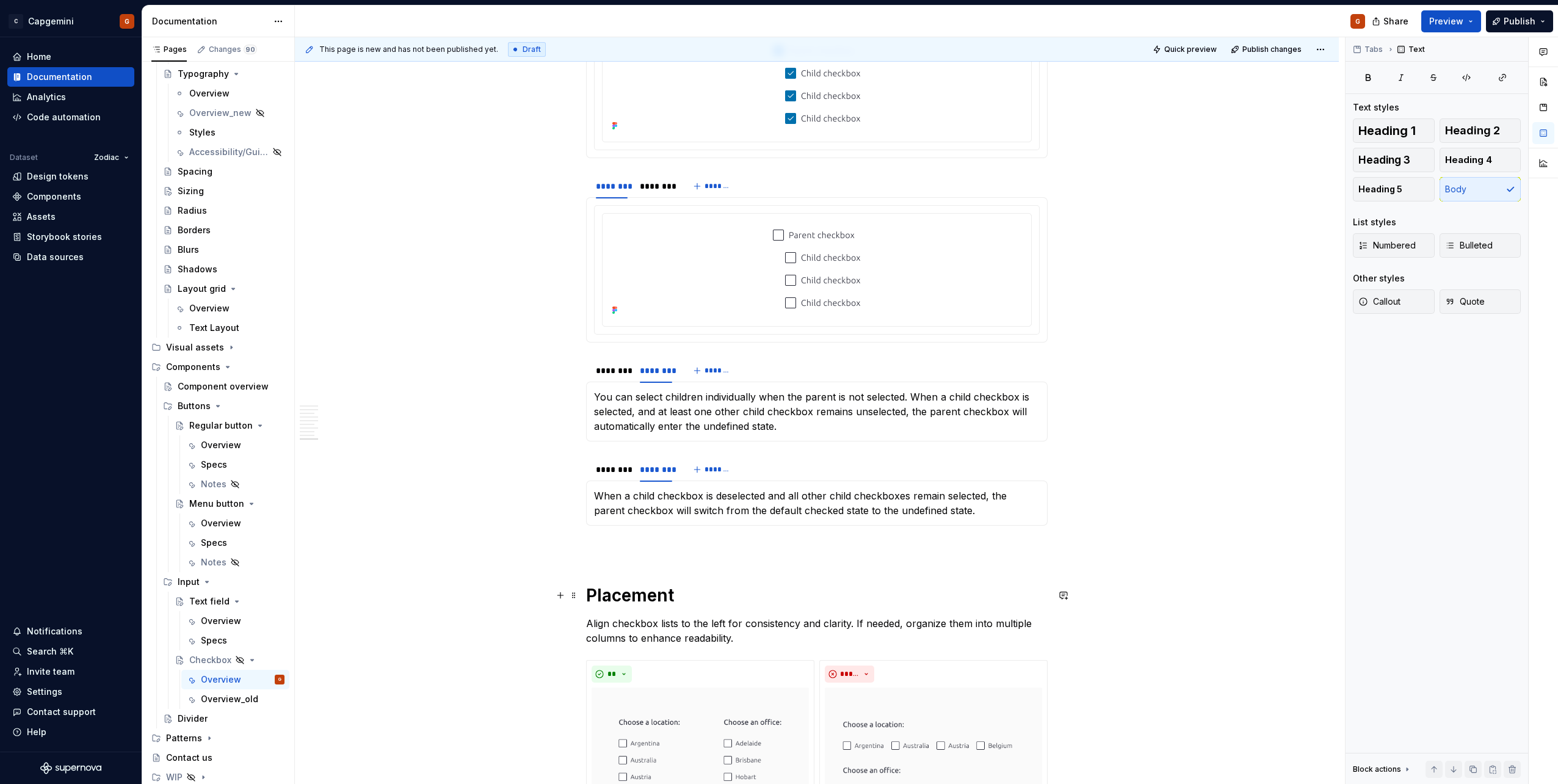
scroll to position [2425, 0]
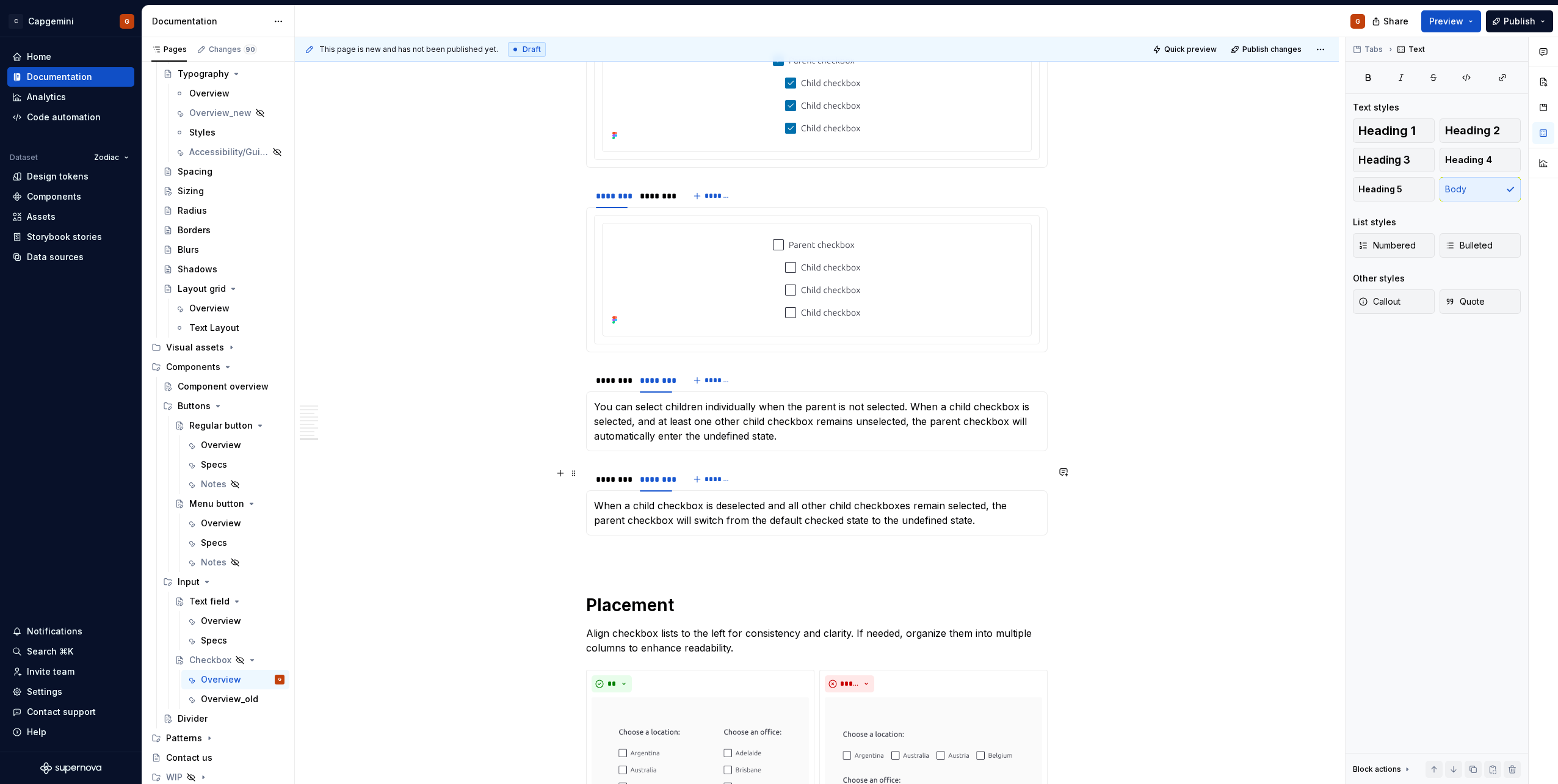
click at [749, 479] on div "******** ******** *******" at bounding box center [817, 479] width 462 height 24
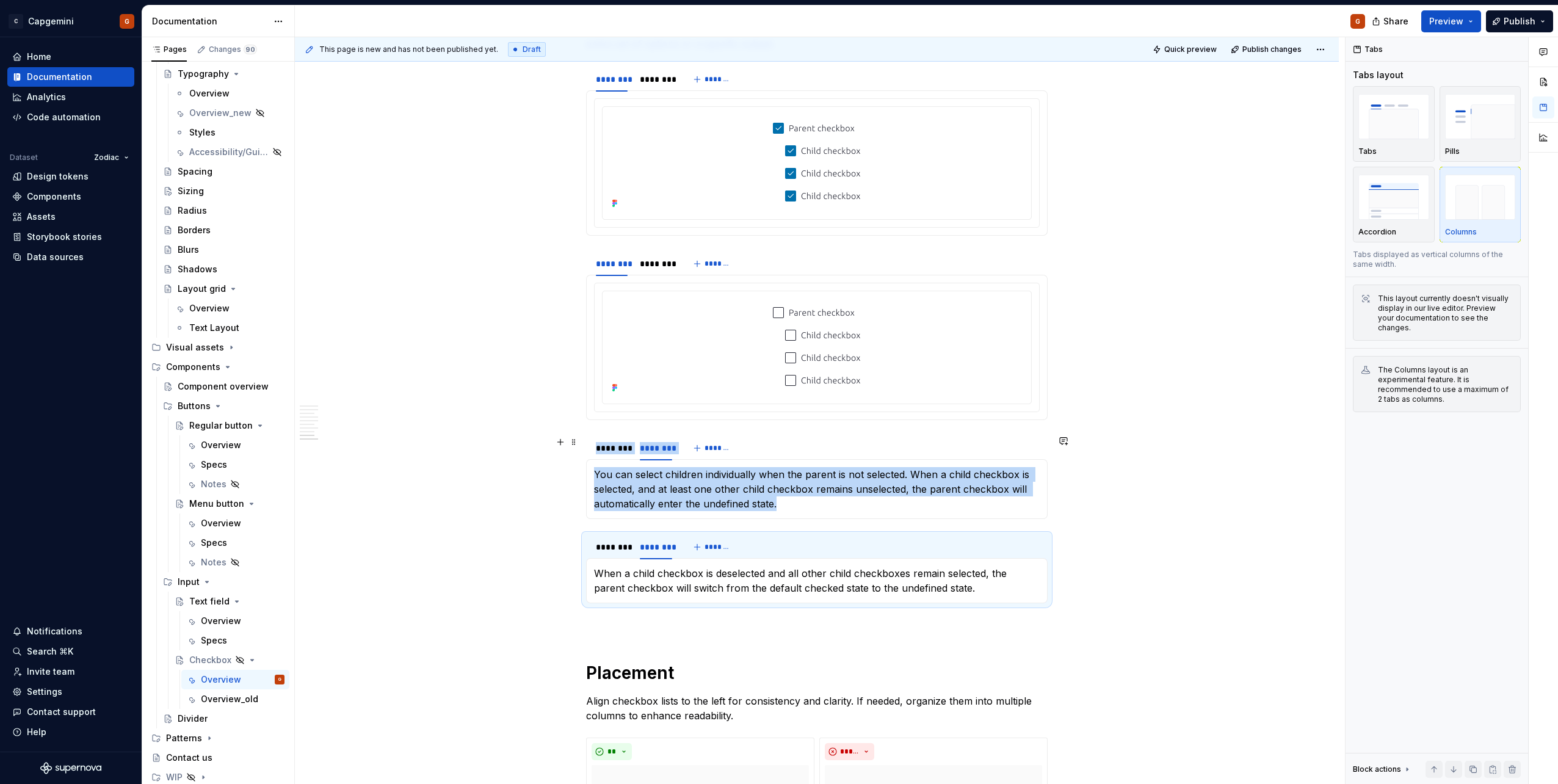
scroll to position [2303, 0]
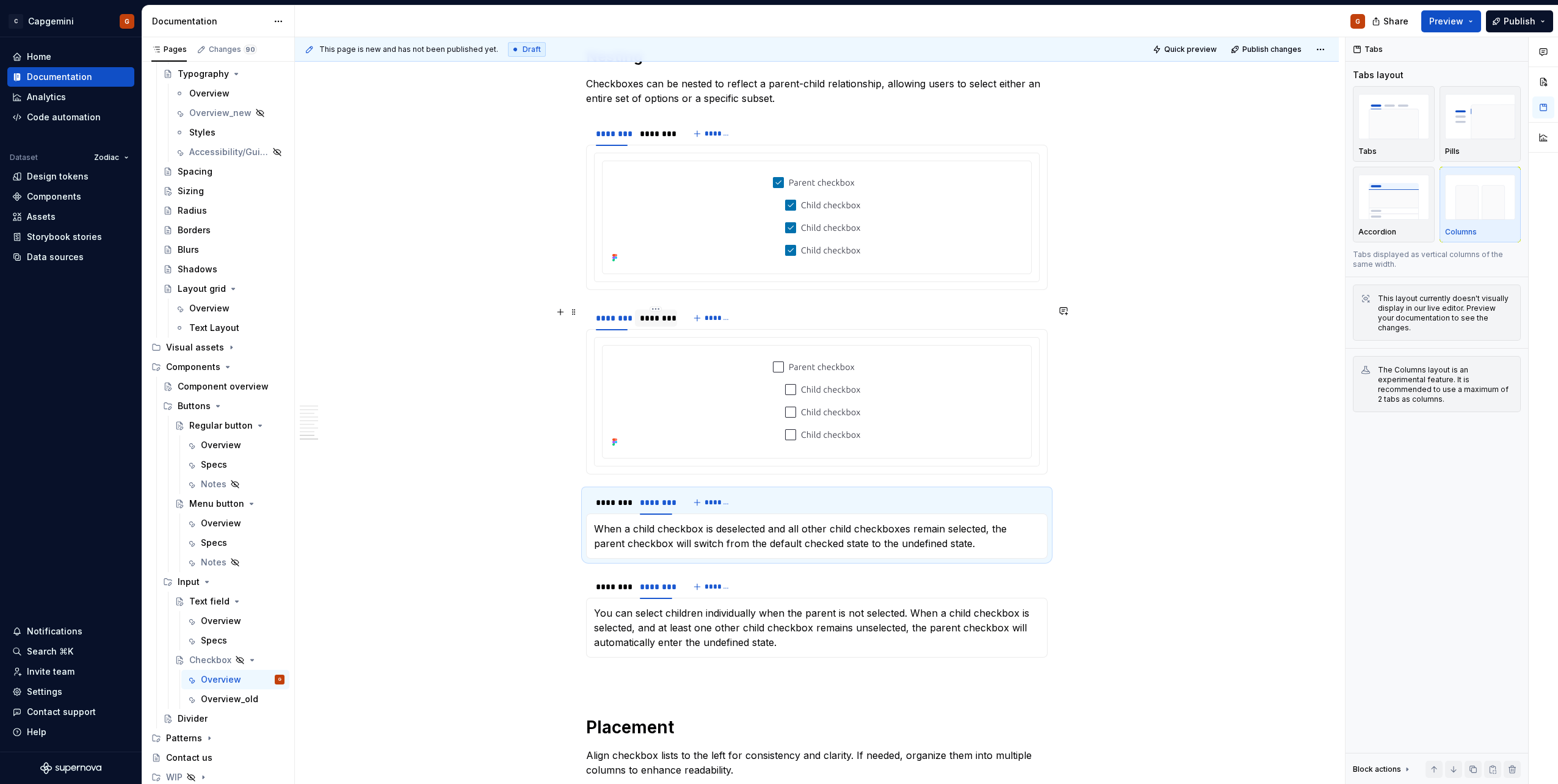
click at [651, 315] on div "********" at bounding box center [656, 318] width 32 height 12
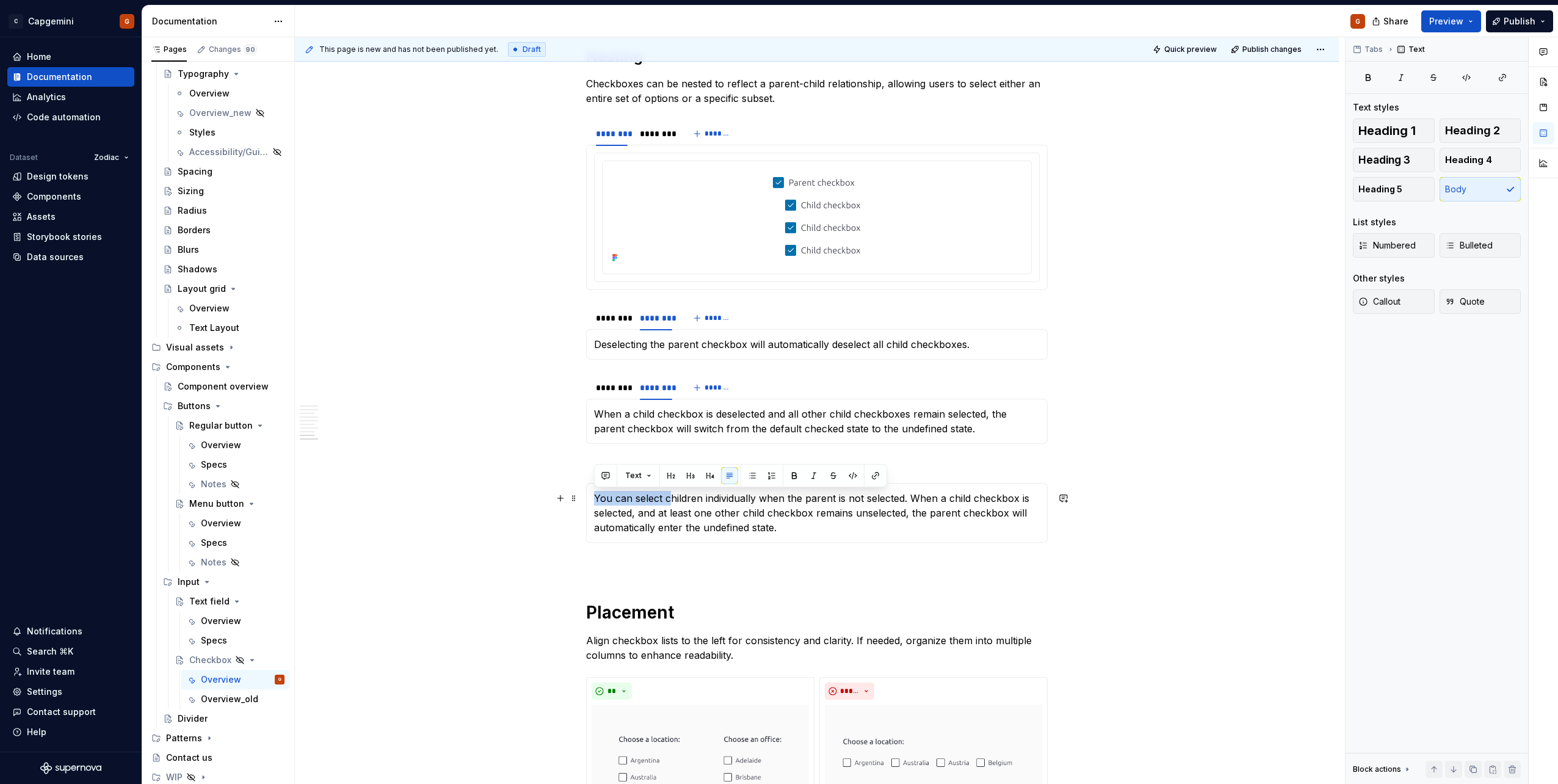
drag, startPoint x: 668, startPoint y: 498, endPoint x: 591, endPoint y: 496, distance: 77.0
click at [591, 496] on div "You can select children individually when the parent is not selected. When a ch…" at bounding box center [817, 513] width 462 height 59
drag, startPoint x: 632, startPoint y: 495, endPoint x: 831, endPoint y: 495, distance: 199.0
click at [632, 495] on p "Children individually when the parent is not selected. When a child checkbox is…" at bounding box center [817, 513] width 446 height 44
drag, startPoint x: 915, startPoint y: 494, endPoint x: 587, endPoint y: 488, distance: 328.1
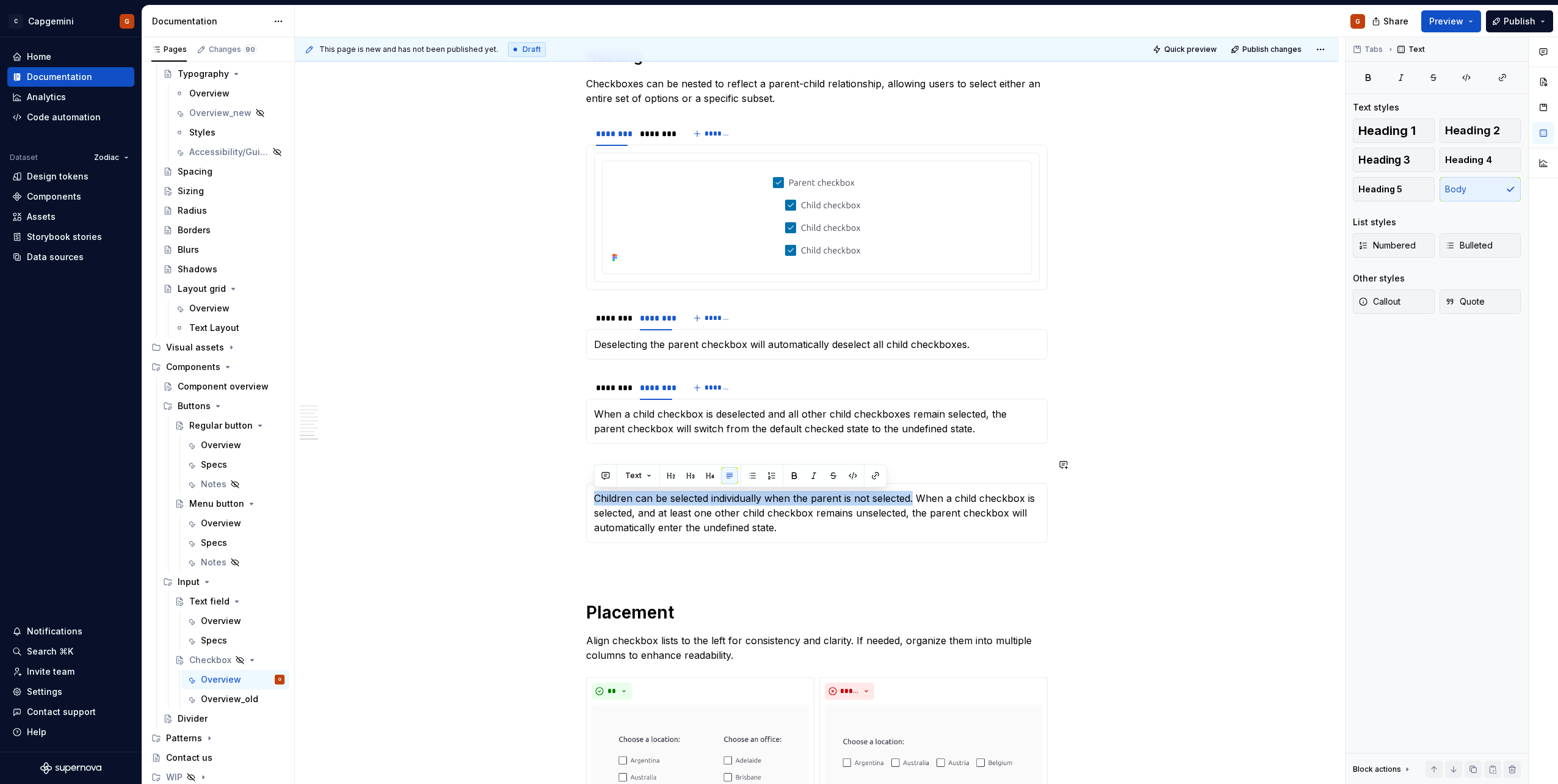
click at [587, 488] on div "Children can be selected individually when the parent is not selected. When a c…" at bounding box center [817, 513] width 462 height 59
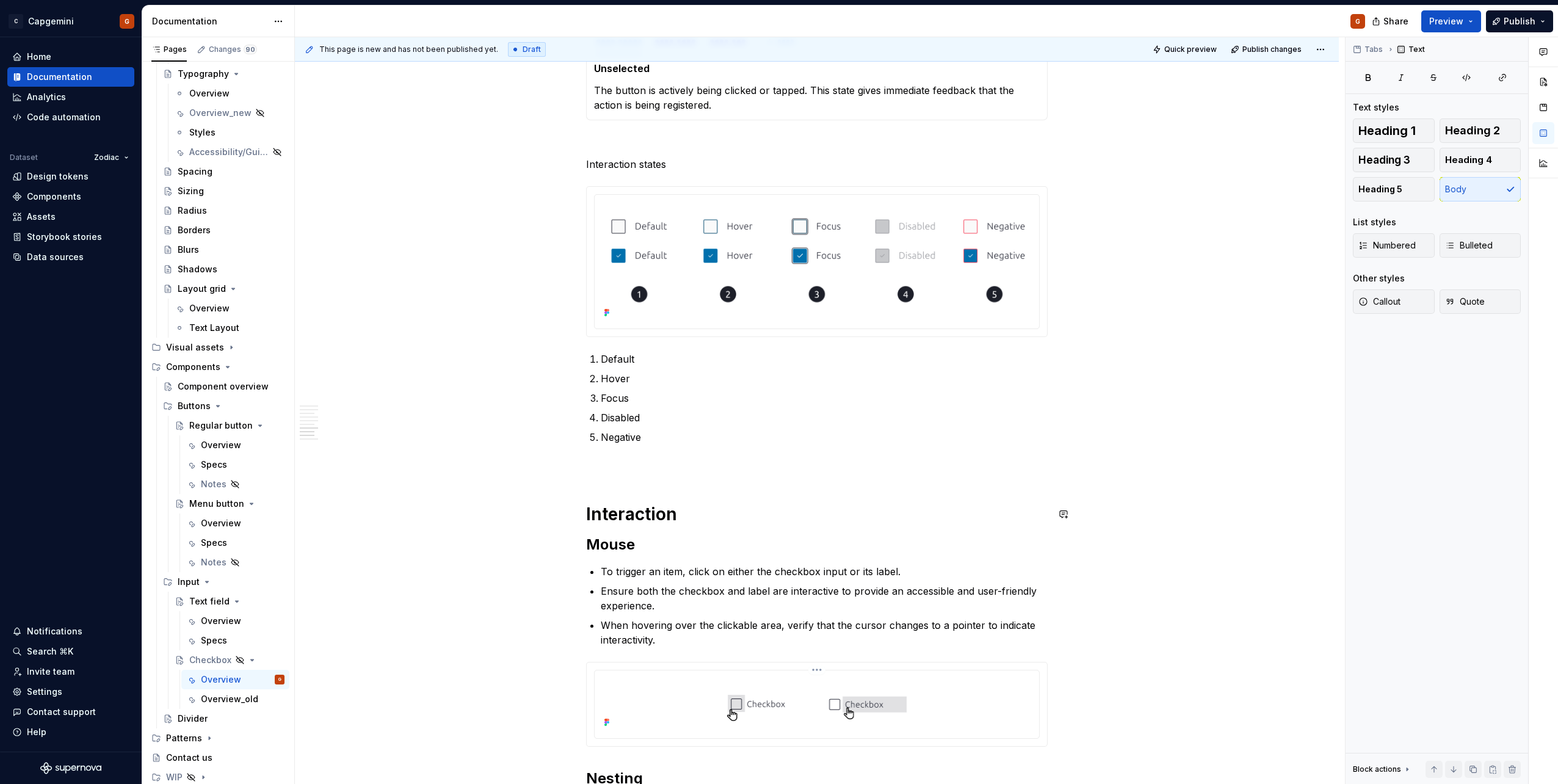
scroll to position [1571, 0]
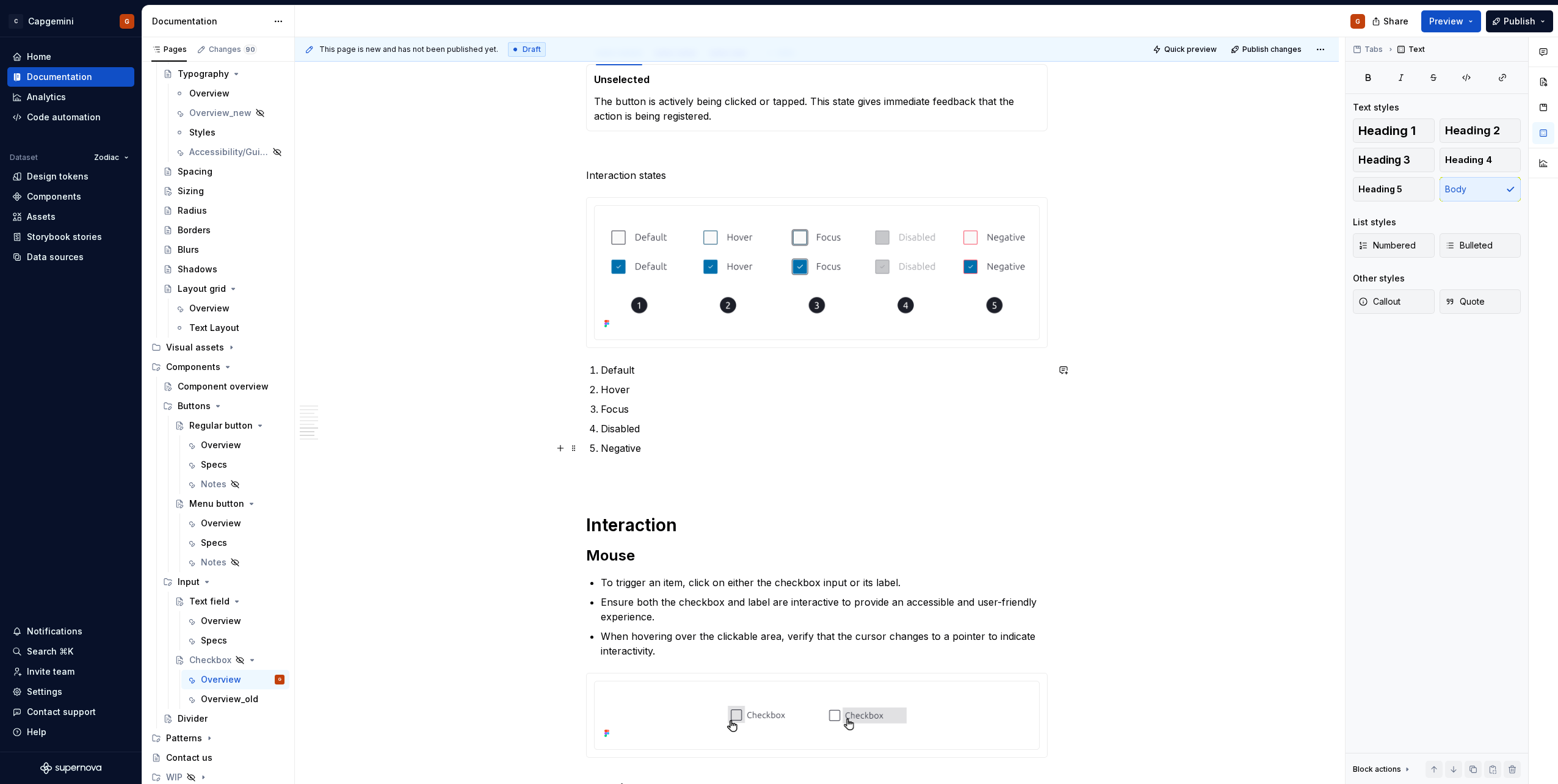
click at [674, 472] on p at bounding box center [817, 477] width 462 height 15
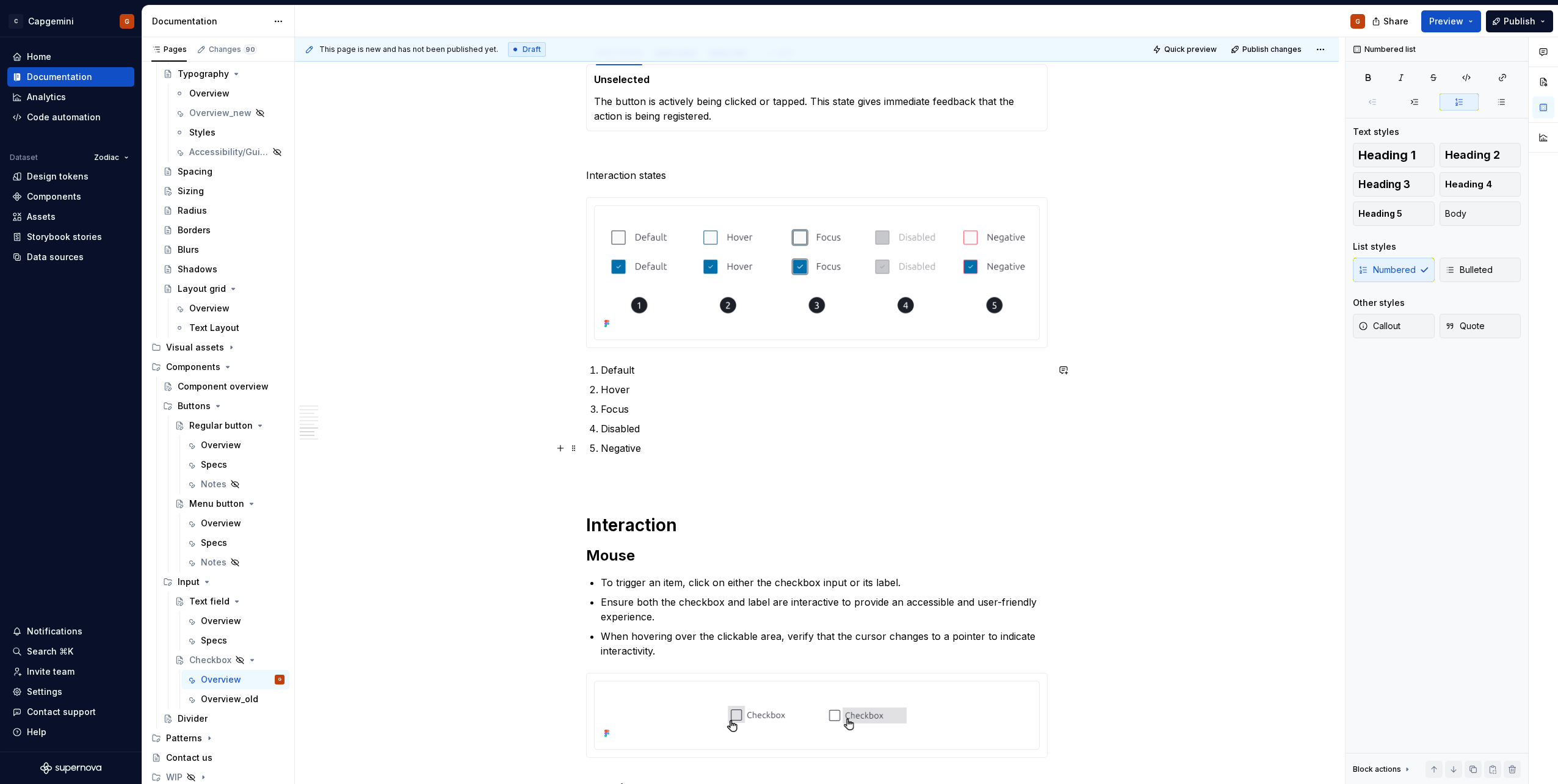
click at [672, 443] on p "Negative" at bounding box center [824, 448] width 447 height 15
click at [670, 430] on p "Disabled" at bounding box center [824, 428] width 447 height 15
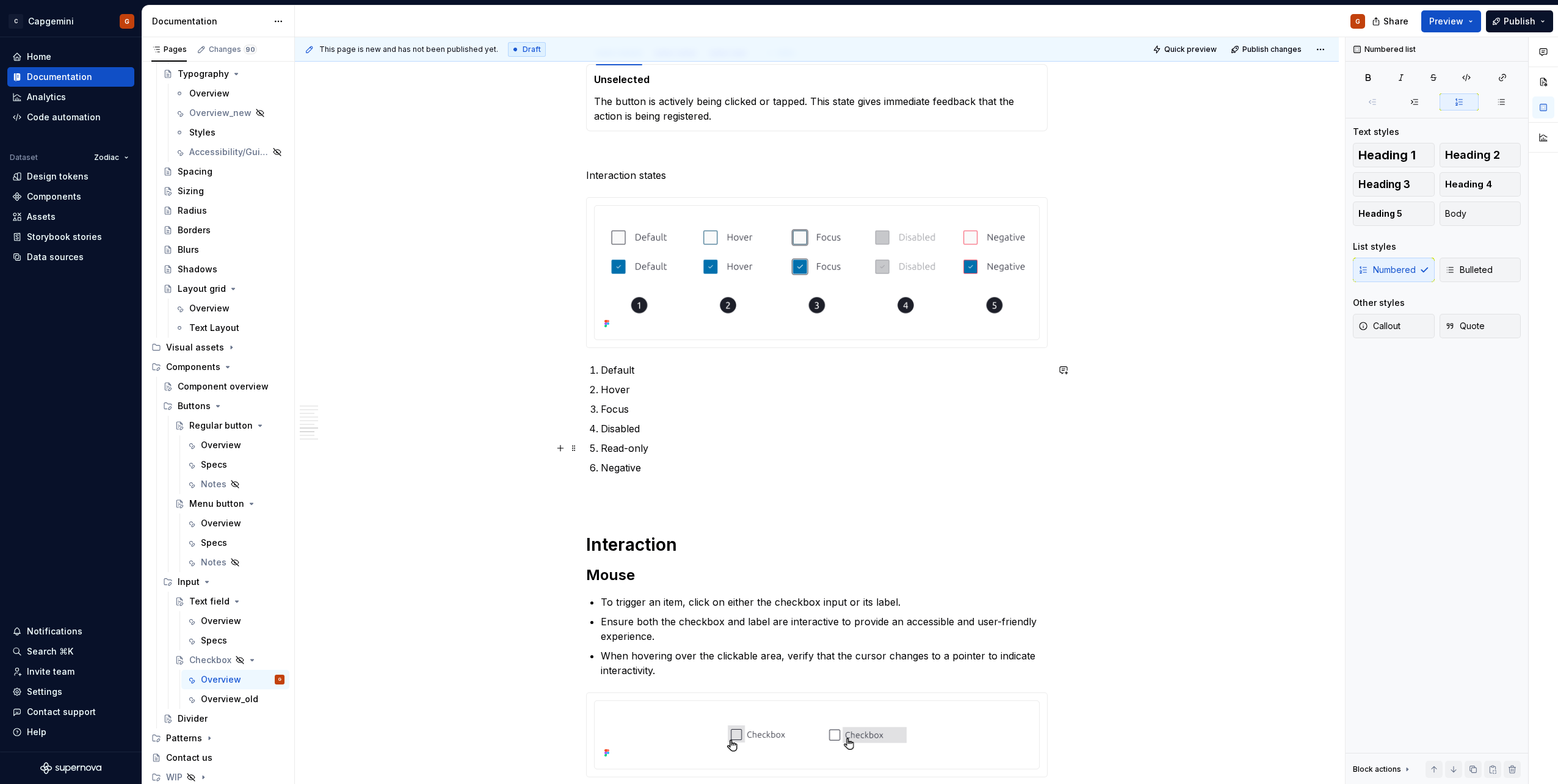
click at [632, 453] on p "Read-only" at bounding box center [824, 448] width 447 height 15
click at [631, 453] on p "Read-only" at bounding box center [824, 448] width 447 height 15
click at [632, 412] on p "Focus" at bounding box center [824, 408] width 447 height 15
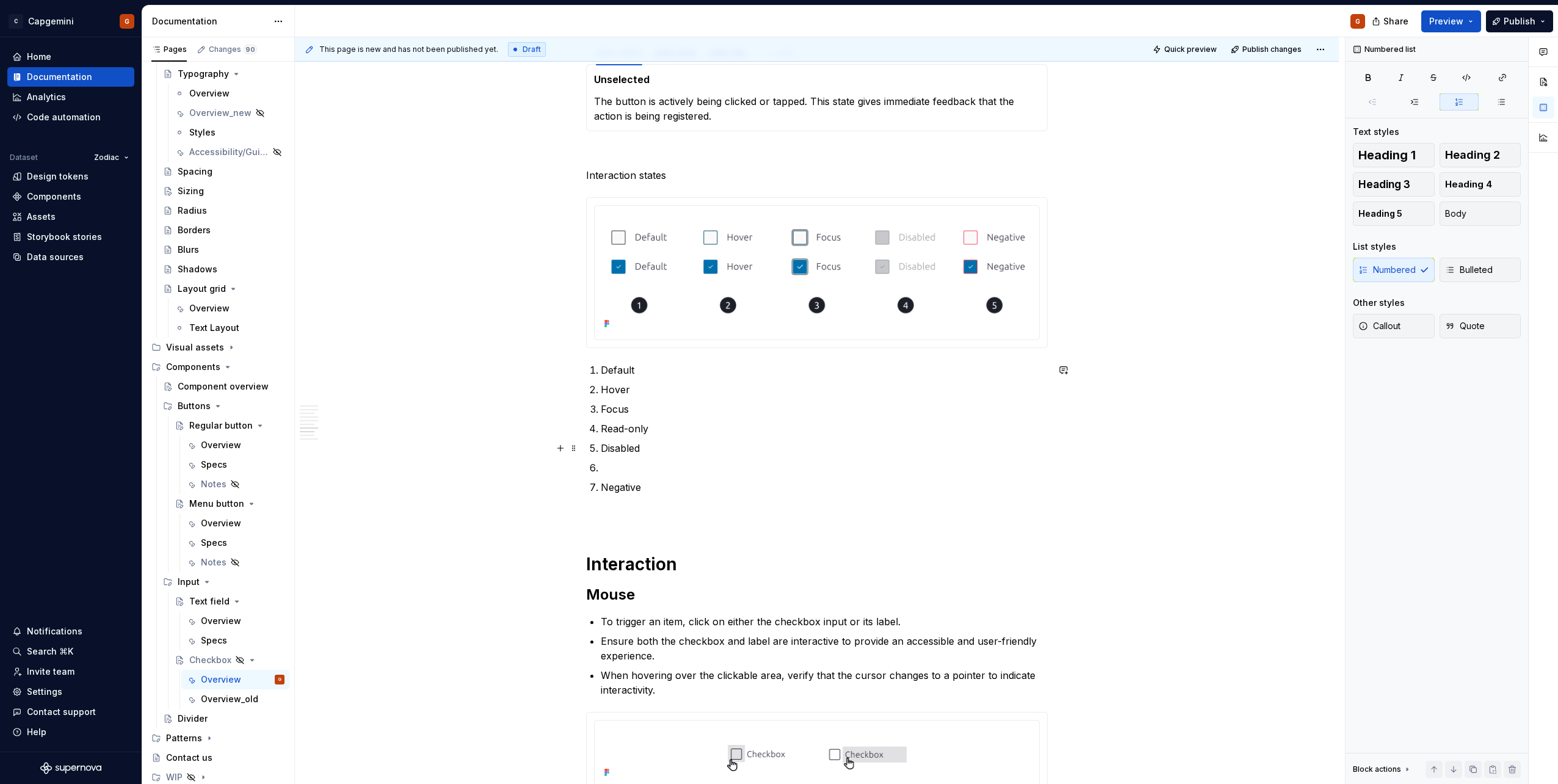
click at [638, 459] on ol "Default Hover Focus Read-only Disabled Negative" at bounding box center [824, 428] width 447 height 132
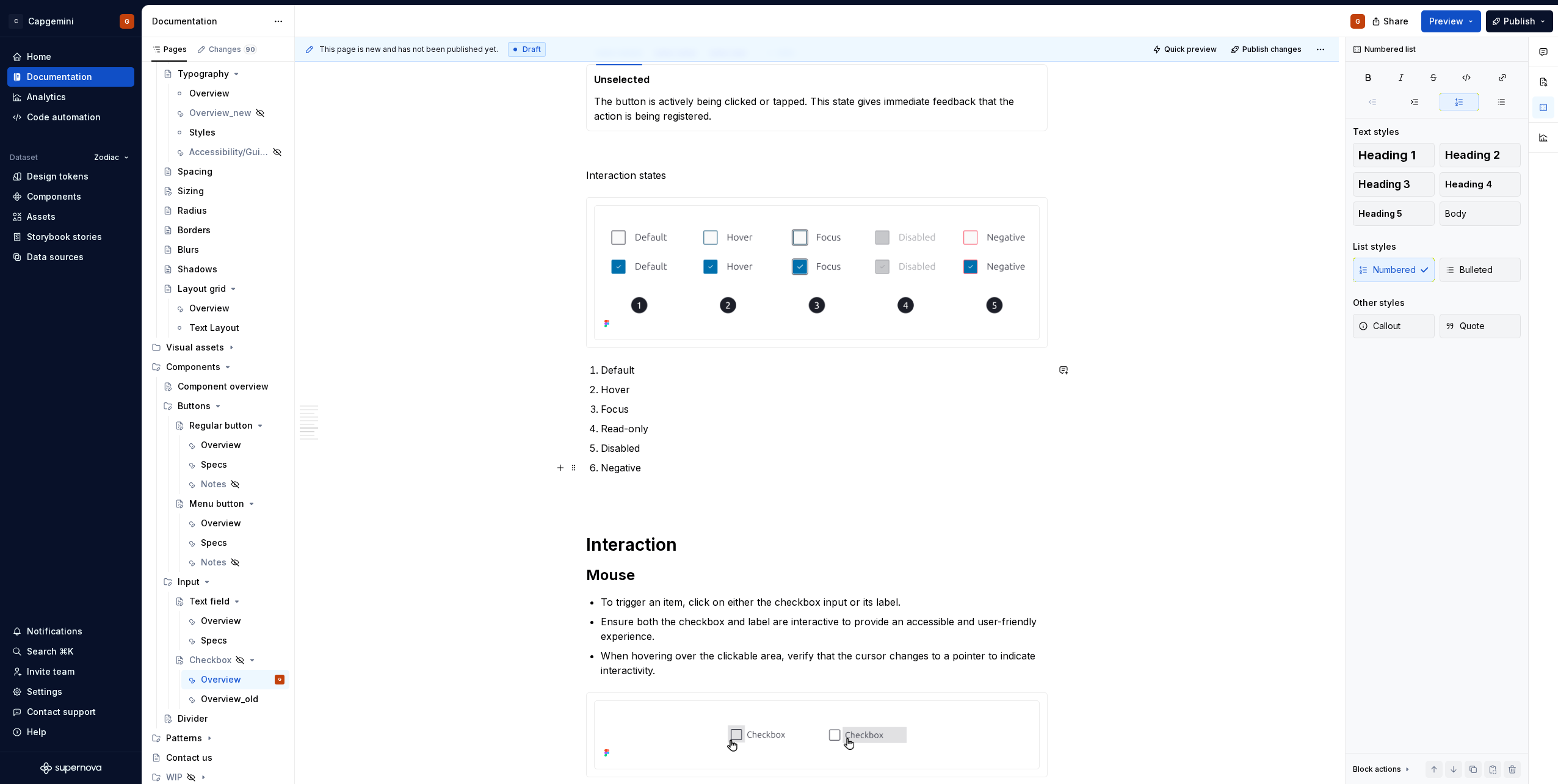
click at [657, 470] on p "Negative" at bounding box center [824, 467] width 447 height 15
click at [659, 433] on p "Read-only" at bounding box center [824, 428] width 447 height 15
click at [676, 428] on p "Read-only: these checkboxes remain focusable, but do not allow interaction." at bounding box center [824, 428] width 447 height 15
drag, startPoint x: 738, startPoint y: 430, endPoint x: 652, endPoint y: 432, distance: 86.0
click at [652, 432] on p "Read-only: these checkboxes remain focusable, but do not allow interaction." at bounding box center [824, 428] width 447 height 15
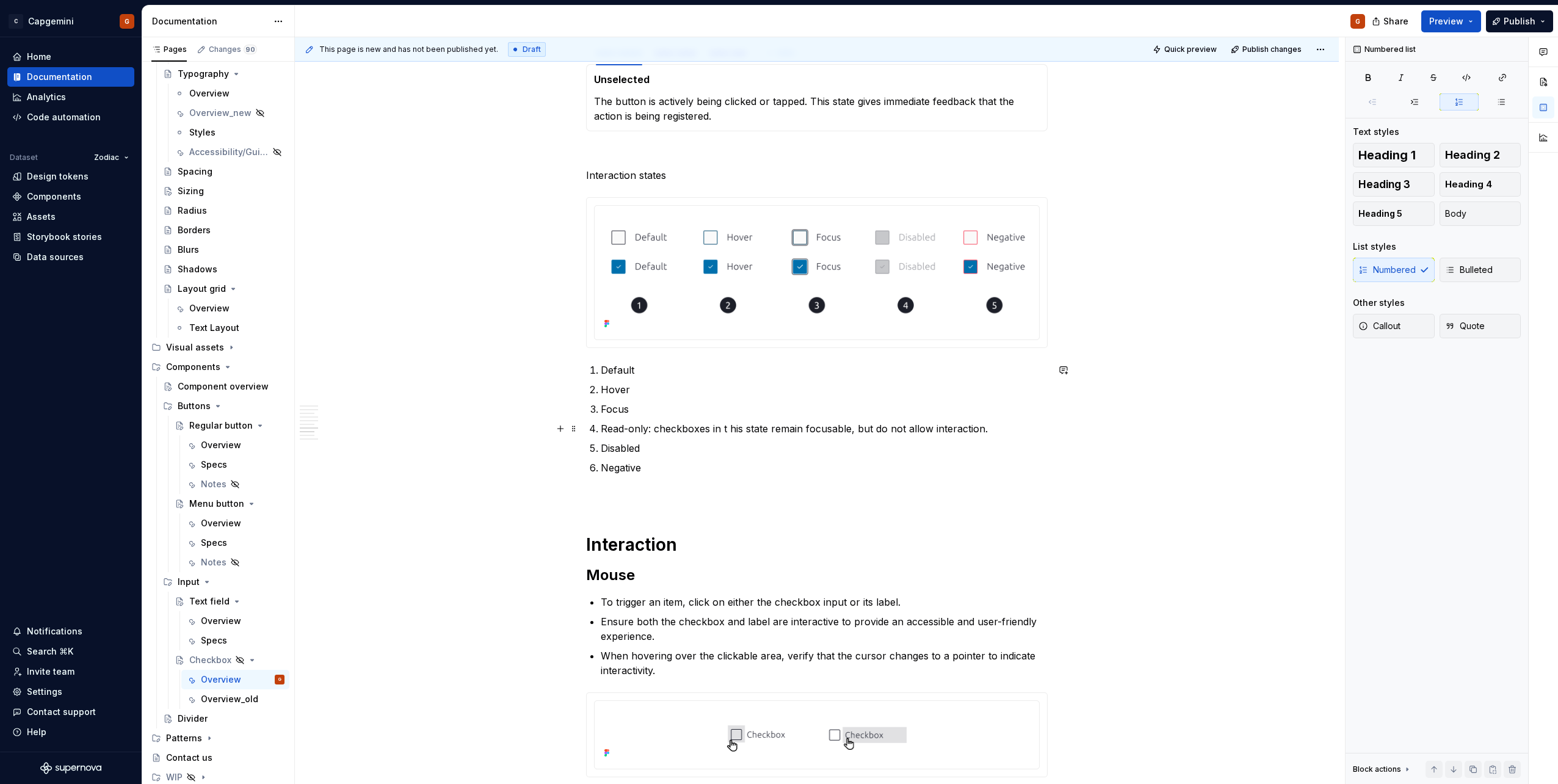
click at [727, 426] on p "Read-only: checkboxes in t his state remain focusable, but do not allow interac…" at bounding box center [824, 428] width 447 height 15
click at [660, 433] on p "Read-only: checkboxes in this state remain focusable, but do not allow interact…" at bounding box center [824, 428] width 447 height 15
click at [672, 452] on p "Disabled" at bounding box center [824, 448] width 447 height 15
click at [820, 447] on p "Disabled: Not interactable and not focusable." at bounding box center [824, 448] width 447 height 15
click at [800, 462] on p "Negative" at bounding box center [824, 467] width 447 height 15
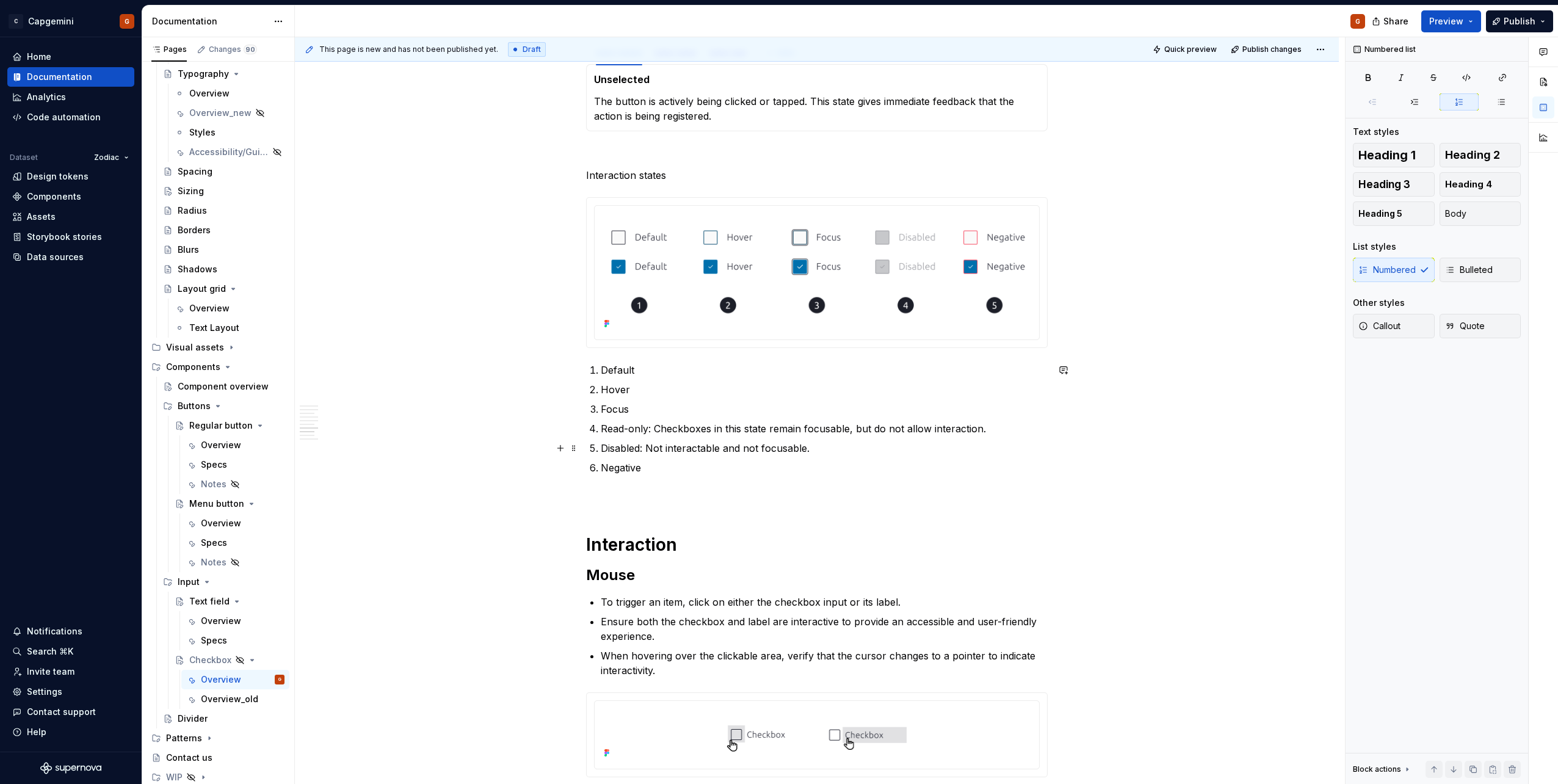
click at [839, 441] on p "Disabled: Not interactable and not focusable." at bounding box center [824, 448] width 447 height 15
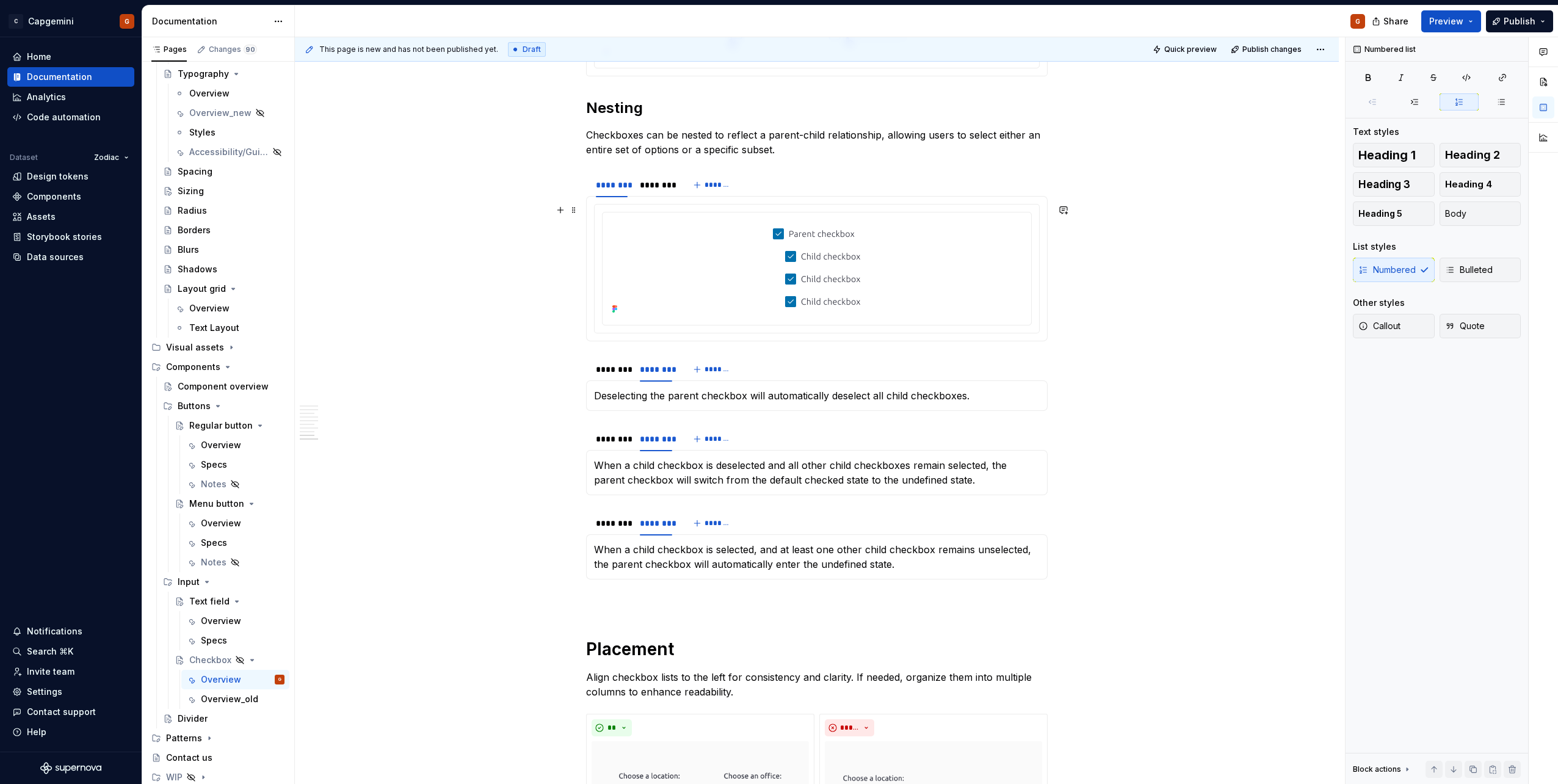
scroll to position [2242, 0]
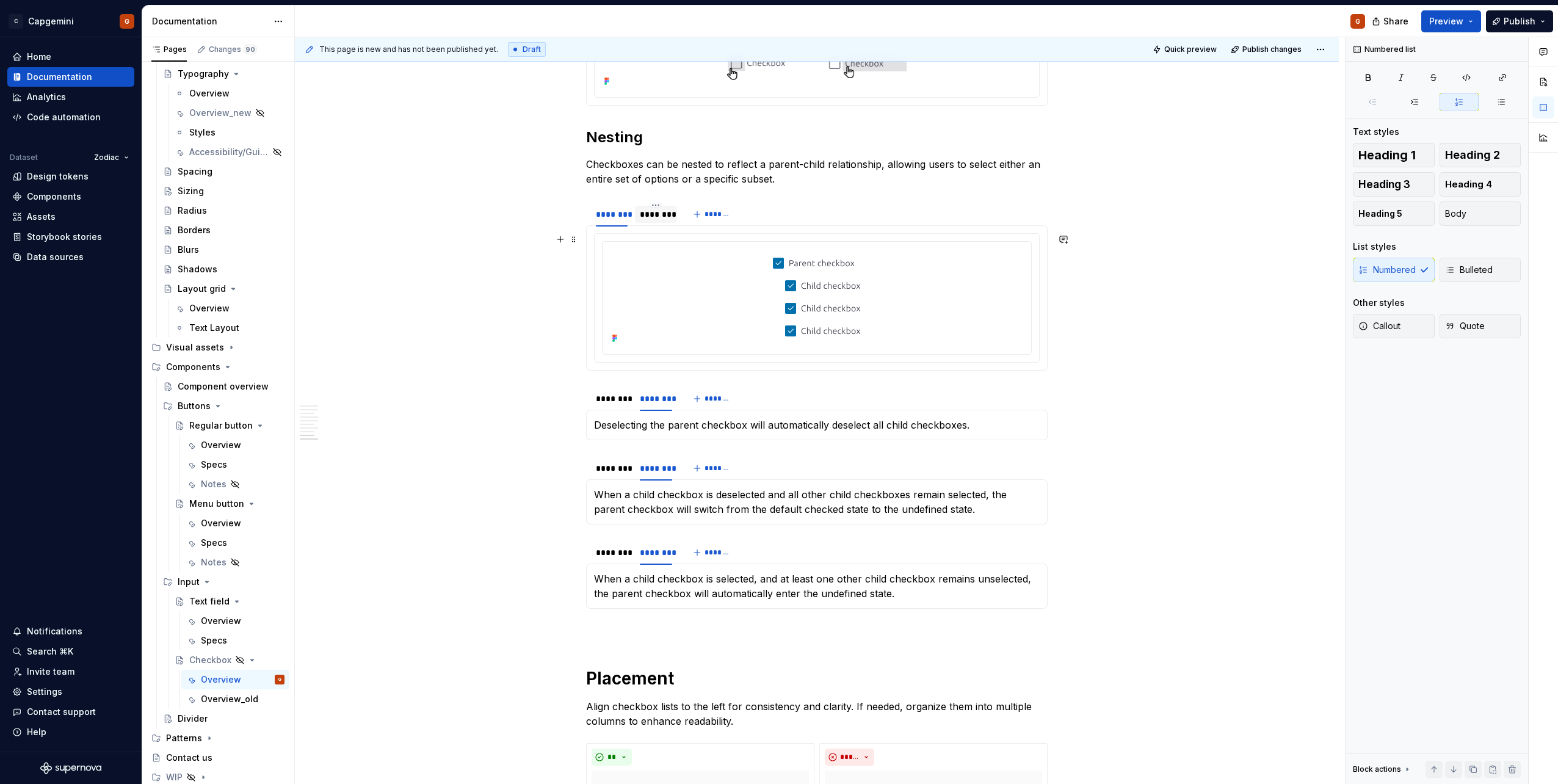
click at [645, 219] on div "********" at bounding box center [656, 215] width 32 height 12
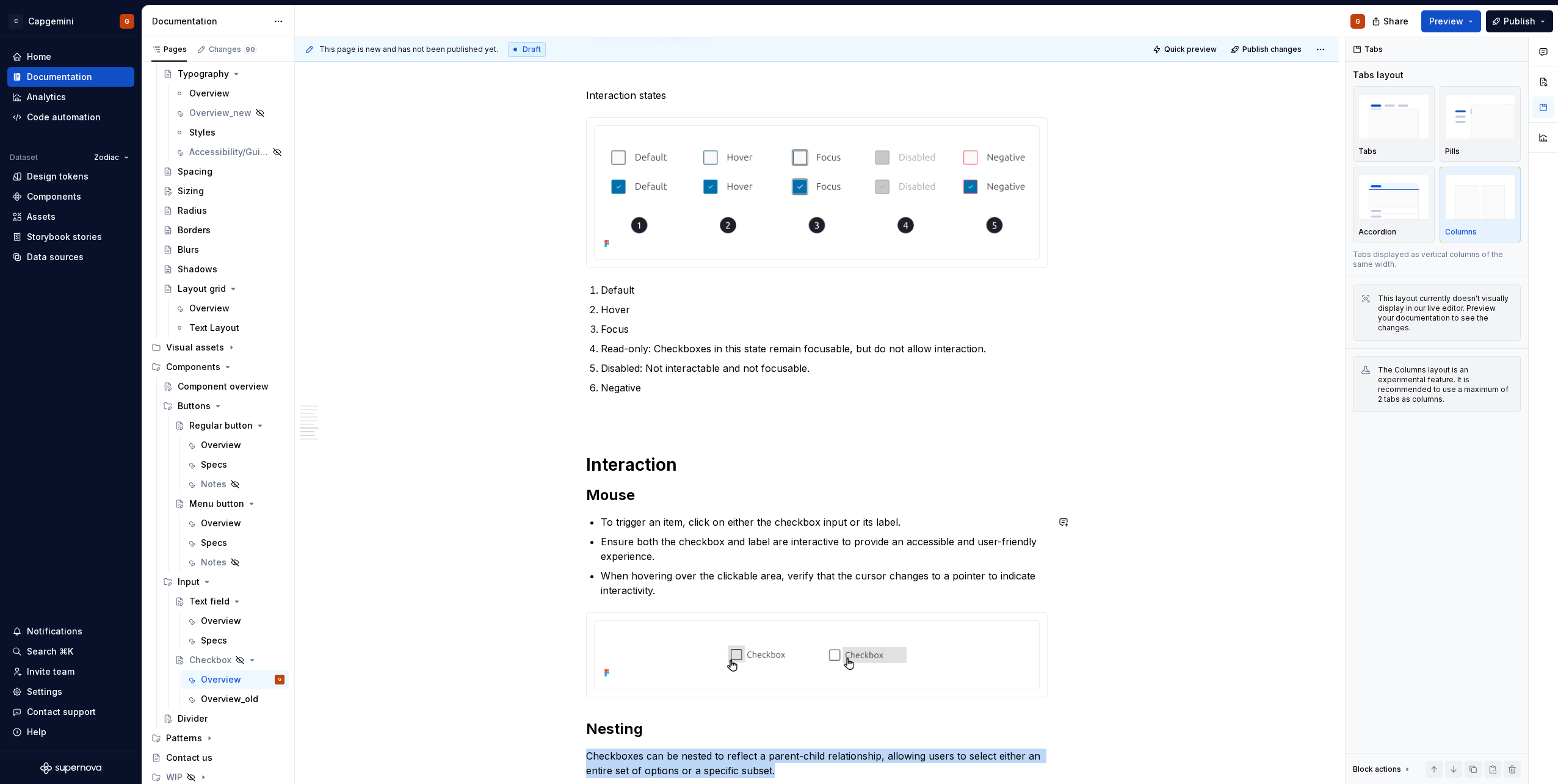
scroll to position [1632, 0]
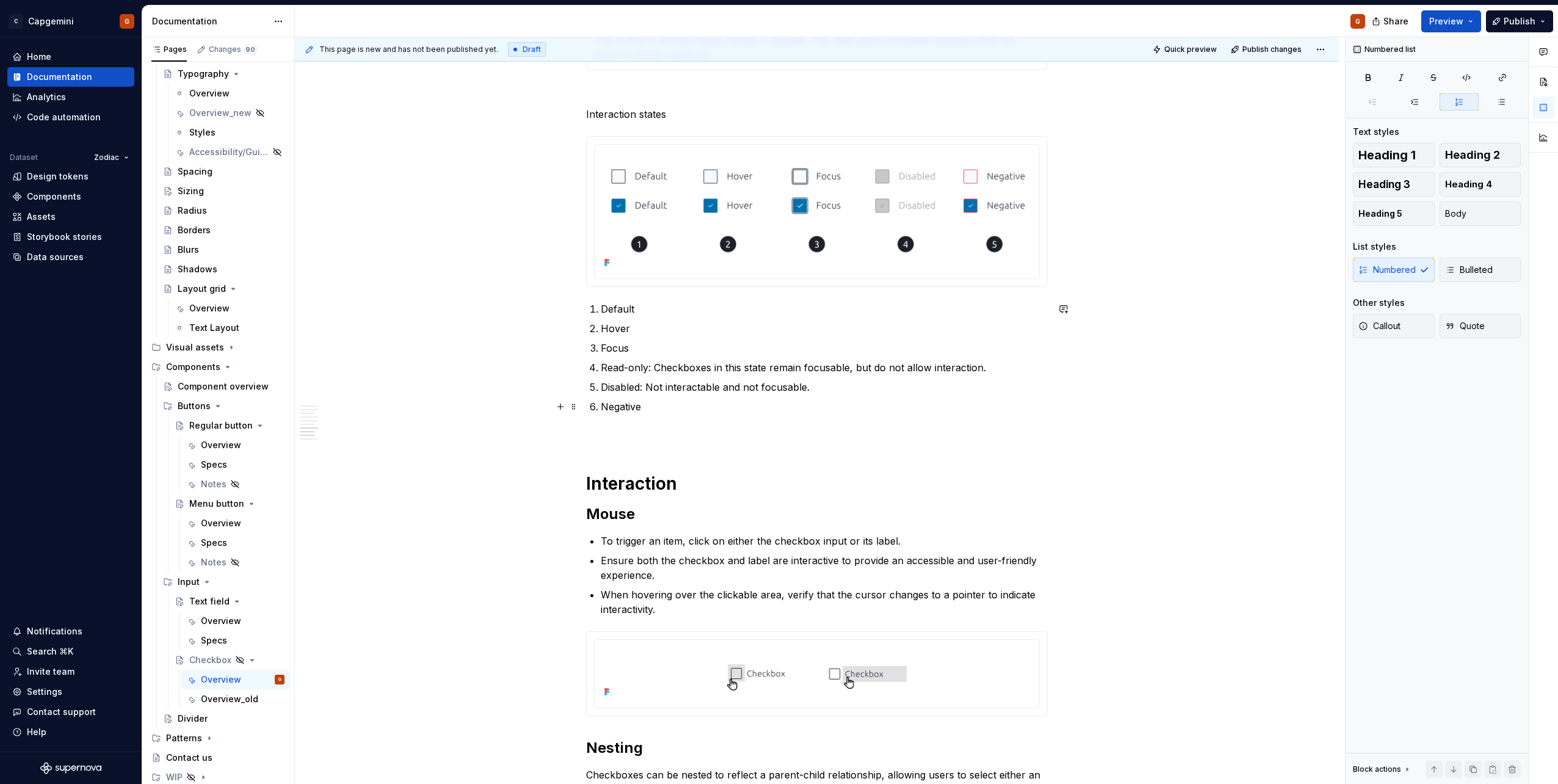
click at [791, 401] on p "Negative" at bounding box center [824, 406] width 447 height 15
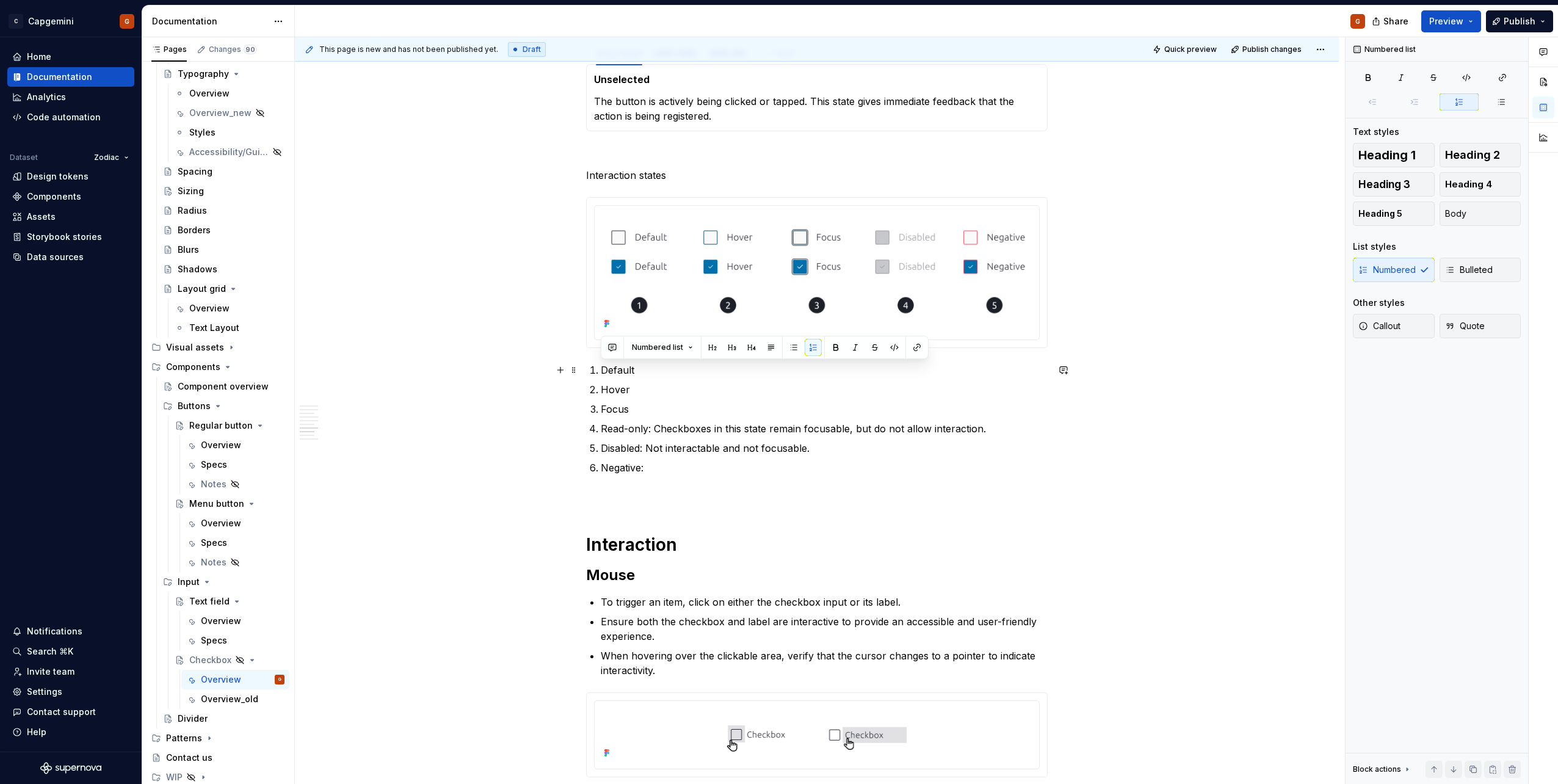
drag, startPoint x: 659, startPoint y: 472, endPoint x: 596, endPoint y: 376, distance: 114.8
click at [601, 376] on ol "Default Hover Focus Read-only: Checkboxes in this state remain focusable, but d…" at bounding box center [824, 419] width 447 height 112
copy ol "Default Hover Focus Read-only: Checkboxes in this state remain focusable, but d…"
click at [625, 451] on p "Disabled: Not interactable and not focusable." at bounding box center [824, 448] width 447 height 15
drag, startPoint x: 582, startPoint y: 406, endPoint x: 567, endPoint y: 368, distance: 40.9
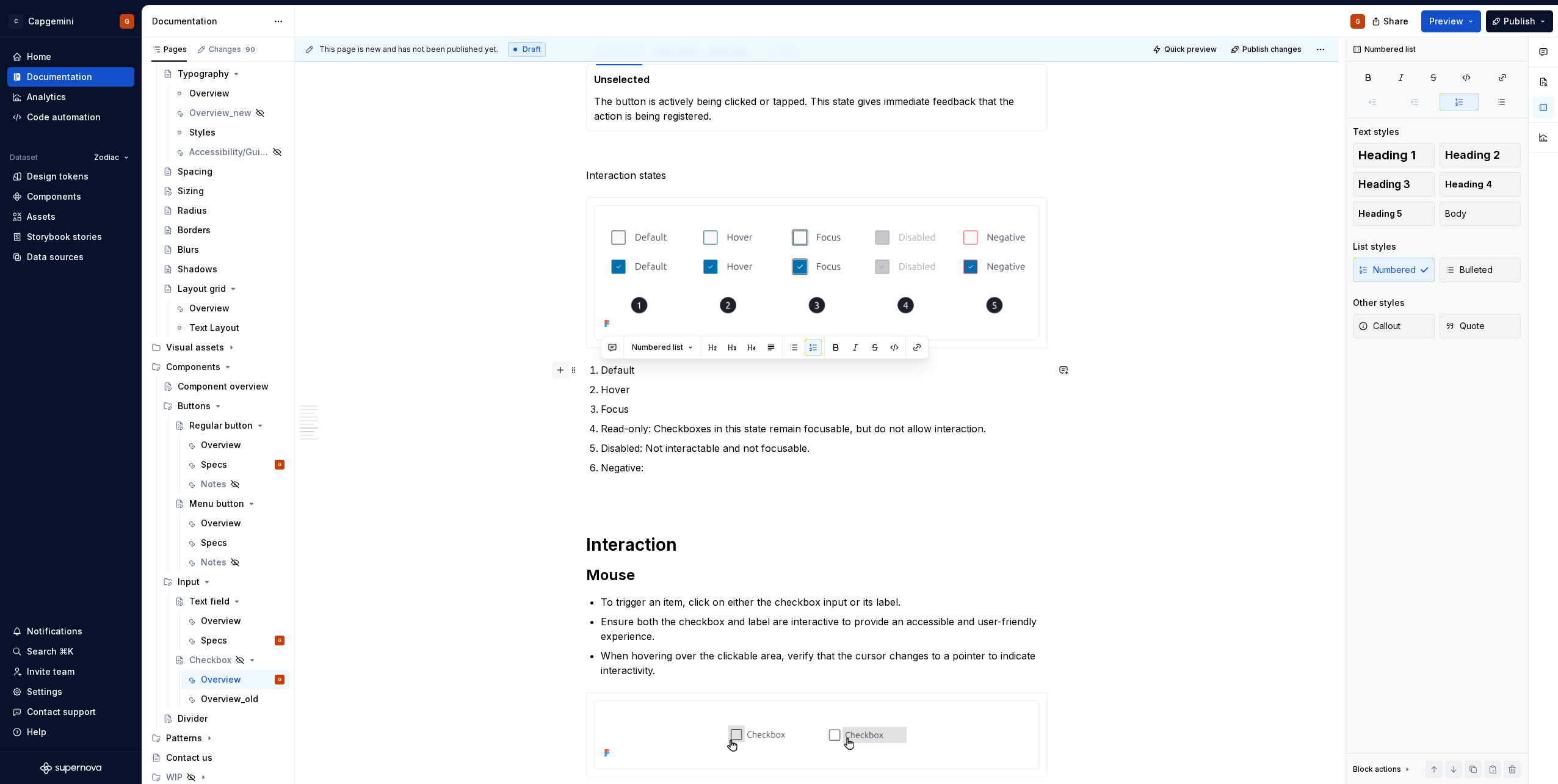
click at [586, 368] on div "**********" at bounding box center [817, 110] width 462 height 2880
copy ol "Default Hover Focus Read-only: Checkboxes in this state remain focusable, but d…"
click at [690, 466] on p "Negative:" at bounding box center [824, 467] width 447 height 15
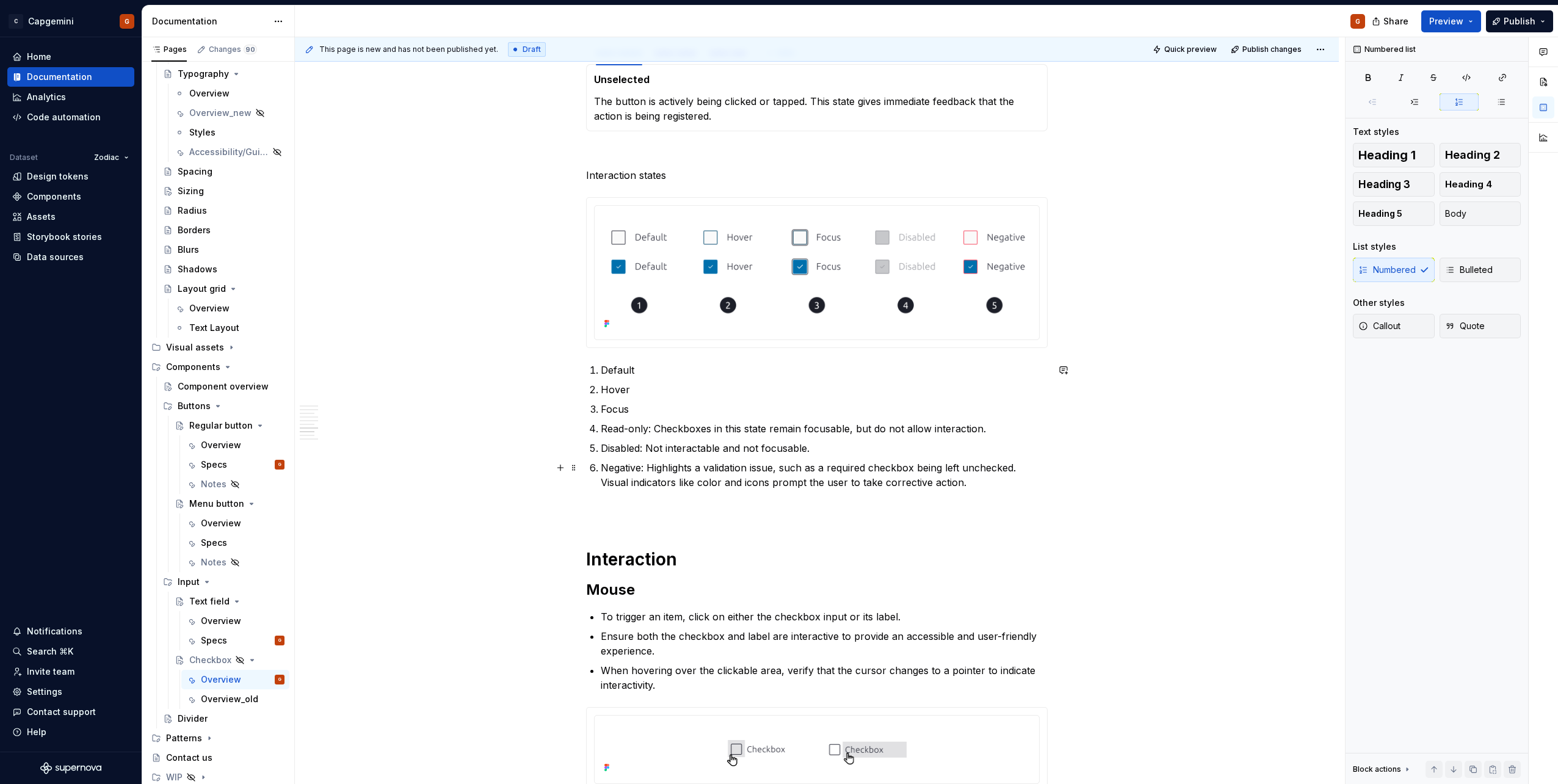
click at [745, 483] on p "Negative: Highlights a validation issue, such as a required checkbox being left…" at bounding box center [824, 475] width 447 height 29
drag, startPoint x: 729, startPoint y: 482, endPoint x: 601, endPoint y: 479, distance: 128.0
click at [601, 479] on p "Negative: Highlights a validation issue, such as a required checkbox being left…" at bounding box center [824, 475] width 447 height 29
click at [636, 485] on p "Negative: Highlights a validation issue, such as a required checkbox being left…" at bounding box center [824, 475] width 447 height 29
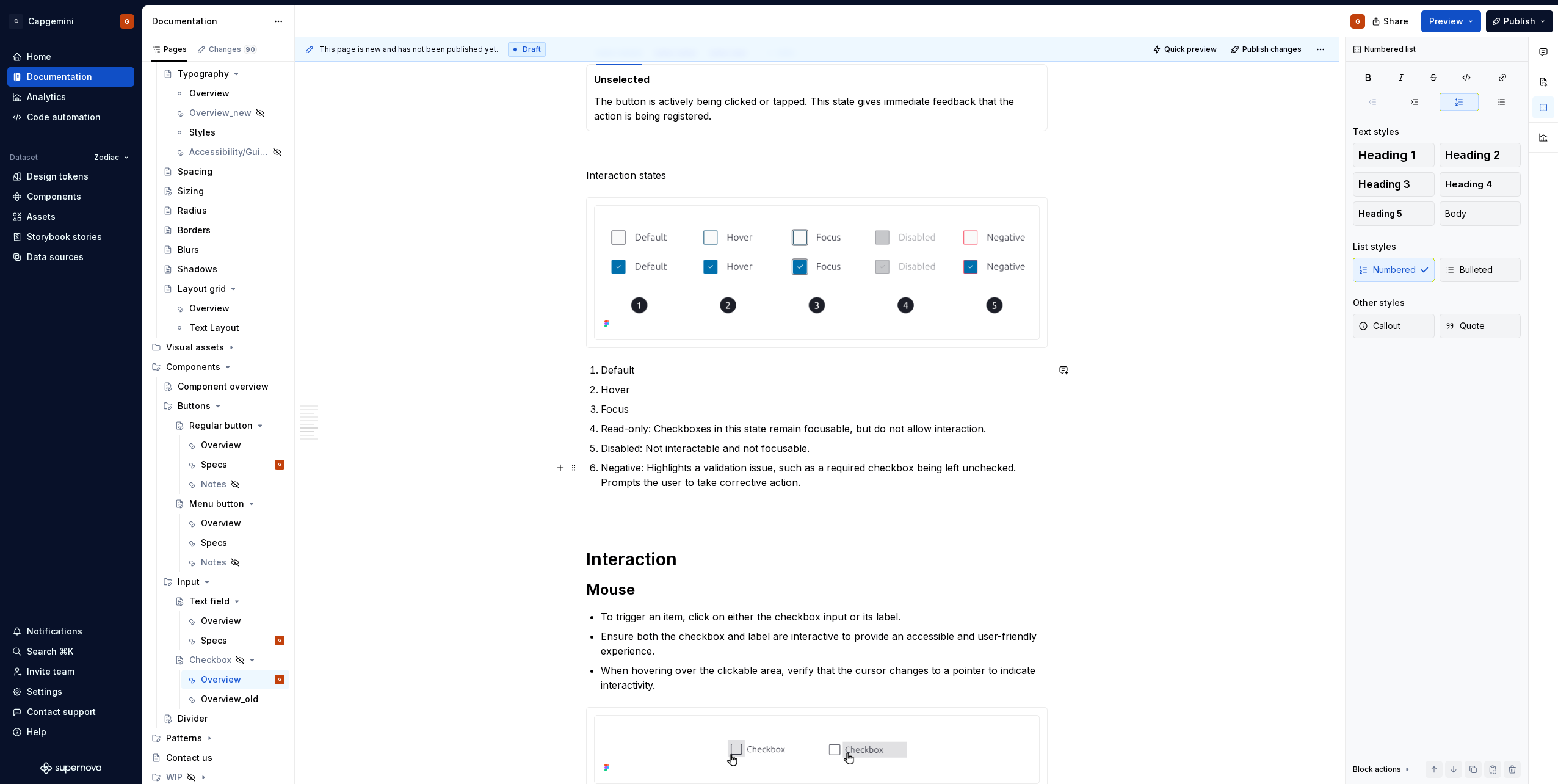
click at [737, 483] on p "Negative: Highlights a validation issue, such as a required checkbox being left…" at bounding box center [824, 475] width 447 height 29
click at [737, 481] on p "Negative: Highlights a validation issue, such as a required checkbox being left…" at bounding box center [824, 475] width 447 height 29
click at [790, 488] on p "Negative: Highlights a validation issue, such as a required checkbox being left…" at bounding box center [824, 475] width 447 height 29
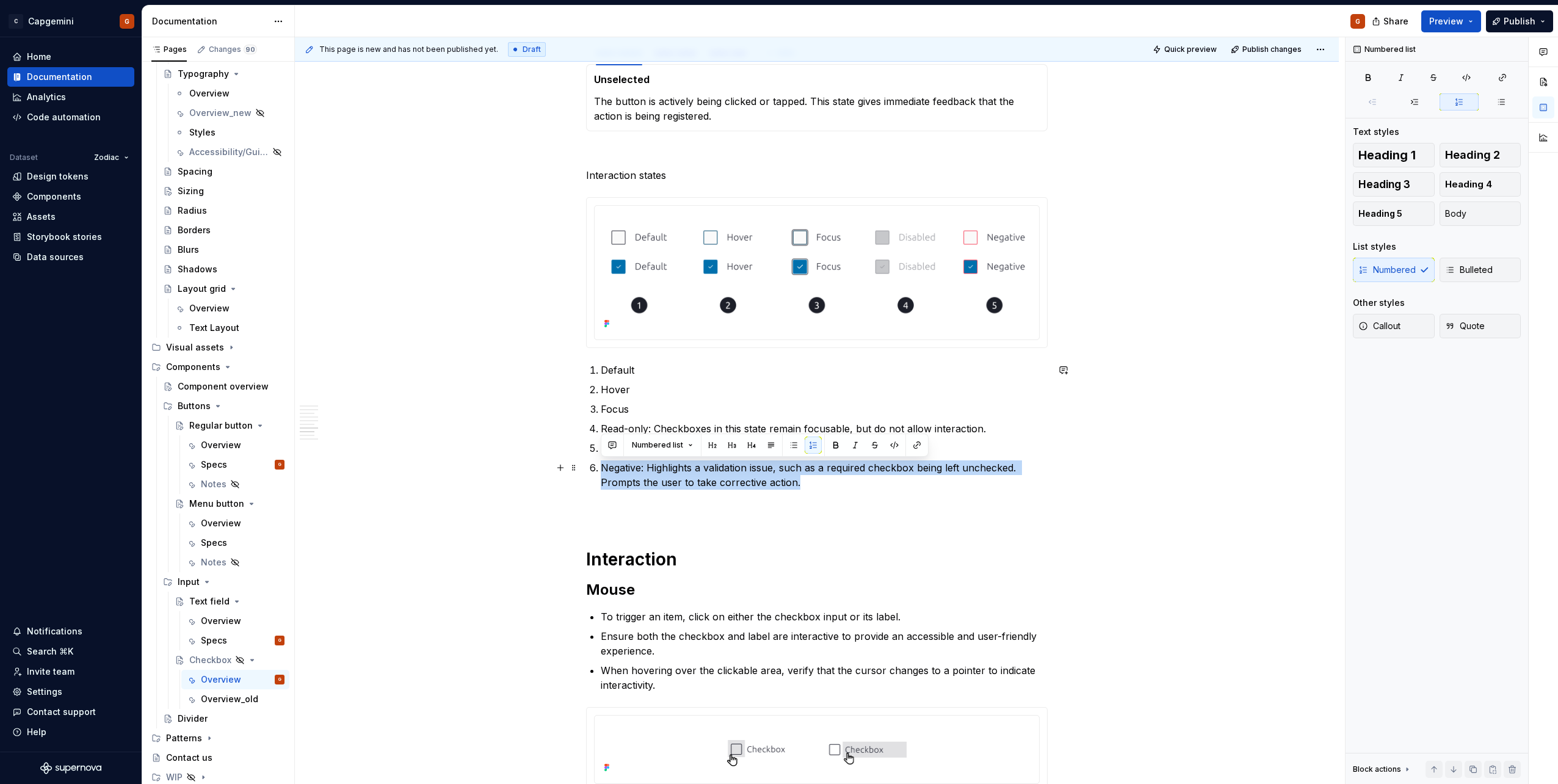
click at [801, 489] on p "Negative: Highlights a validation issue, such as a required checkbox being left…" at bounding box center [824, 475] width 447 height 29
click at [802, 485] on p "Negative: Highlights a validation issue, such as a required checkbox being left…" at bounding box center [824, 475] width 447 height 29
drag, startPoint x: 794, startPoint y: 483, endPoint x: 603, endPoint y: 483, distance: 191.0
click at [603, 483] on p "Negative: Highlights a validation issue, such as a required checkbox being left…" at bounding box center [824, 475] width 447 height 29
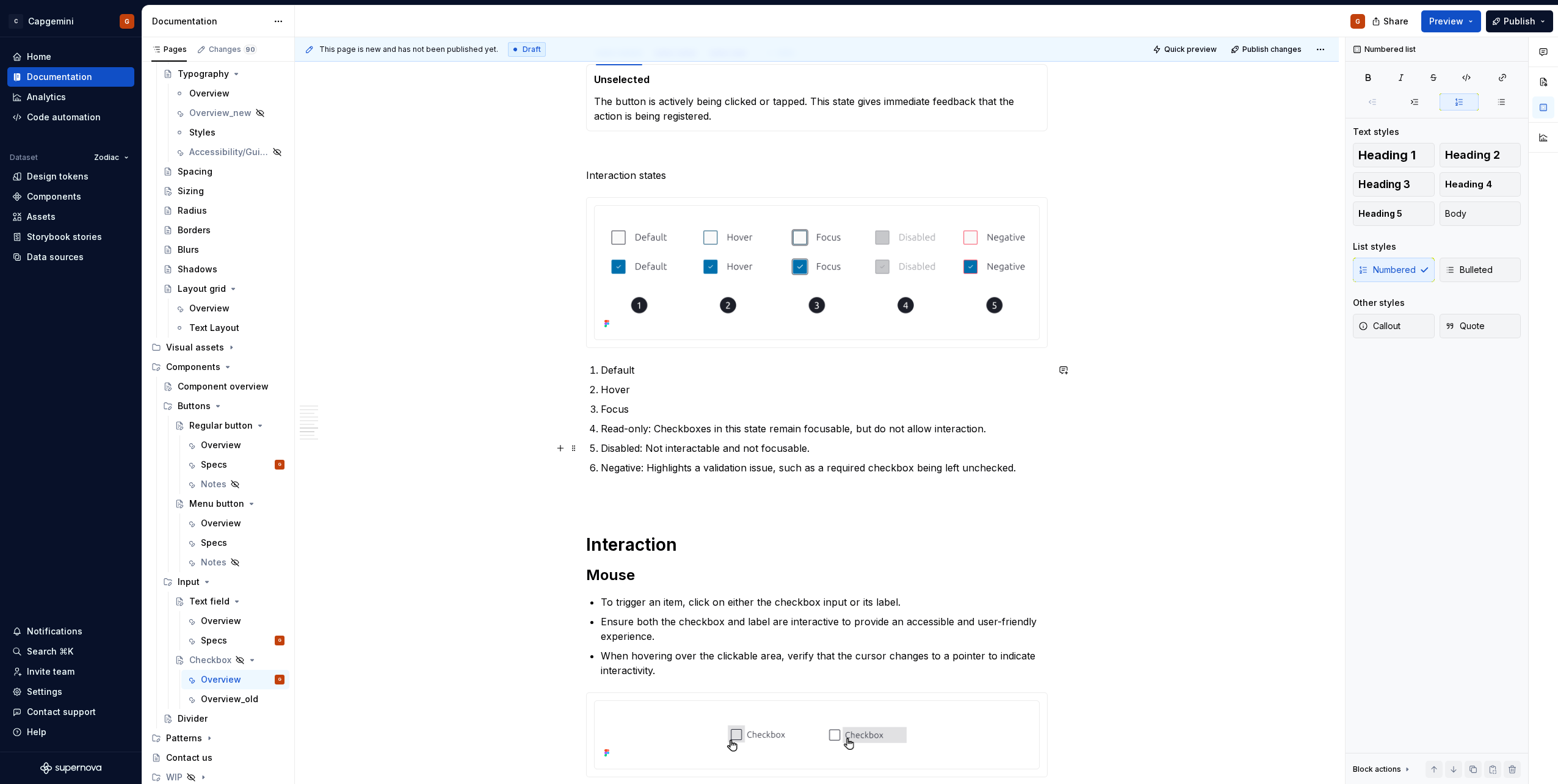
click at [814, 449] on p "Disabled: Not interactable and not focusable." at bounding box center [824, 448] width 447 height 15
click at [742, 446] on p "Disabled: Not interactable and not focusable." at bounding box center [824, 448] width 447 height 15
click at [696, 447] on p "Disabled: Not interactable and not focusable." at bounding box center [824, 448] width 447 height 15
drag, startPoint x: 690, startPoint y: 442, endPoint x: 811, endPoint y: 443, distance: 121.0
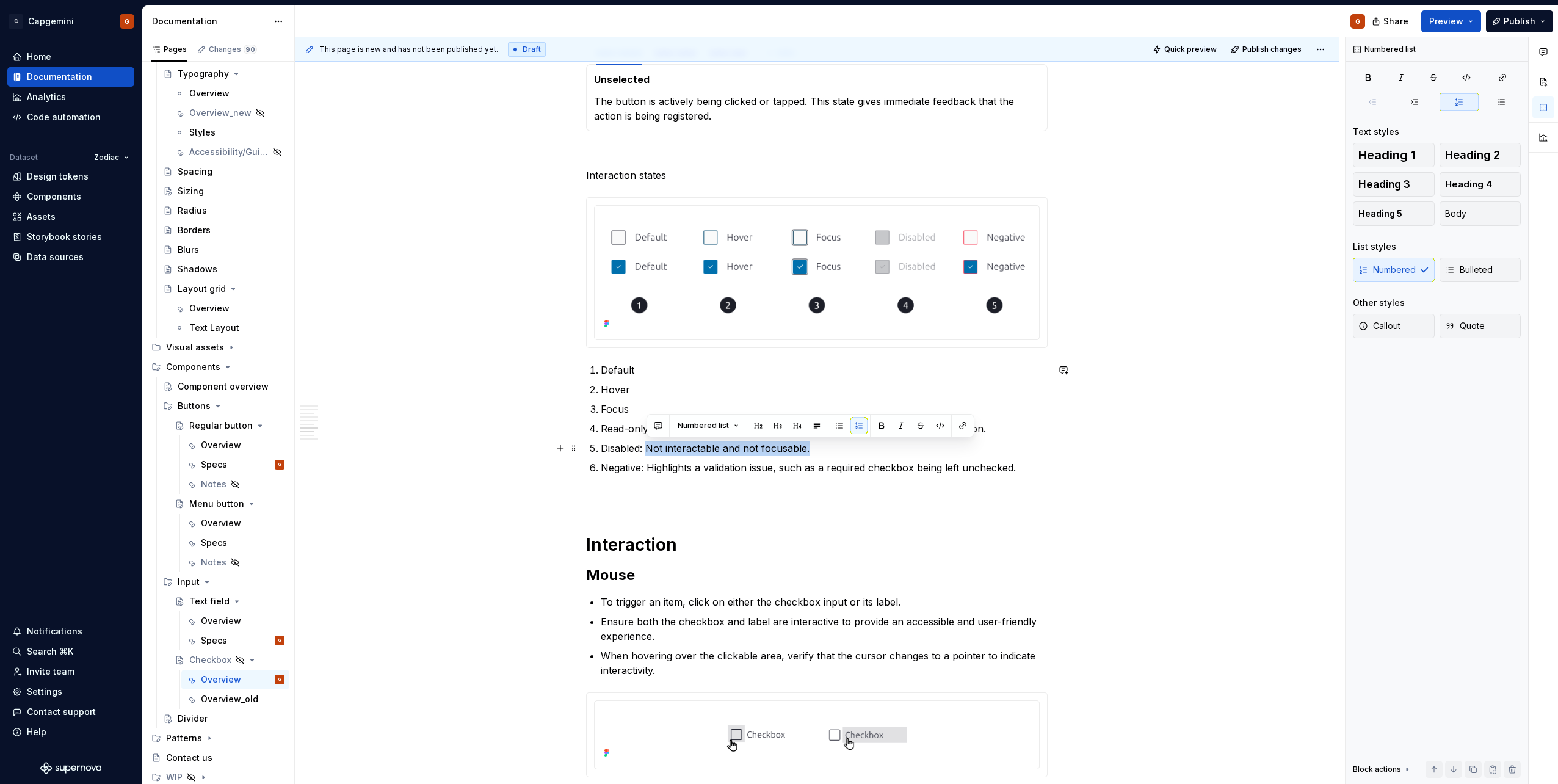
click at [811, 443] on p "Disabled: Not interactable and not focusable." at bounding box center [824, 448] width 447 height 15
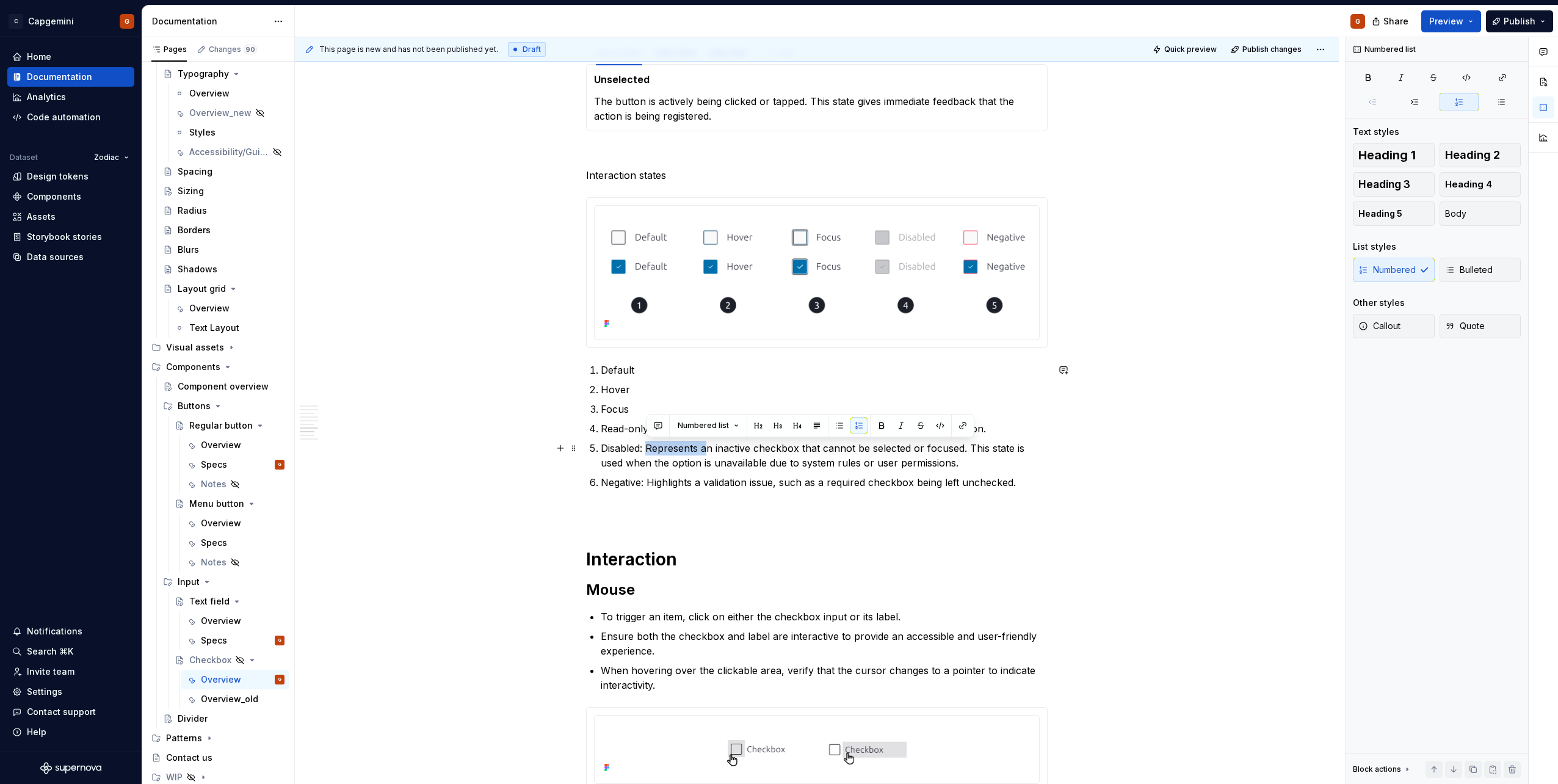
drag, startPoint x: 647, startPoint y: 447, endPoint x: 707, endPoint y: 445, distance: 60.0
click at [707, 445] on p "Disabled: Represents an inactive checkbox that cannot be selected or focused. T…" at bounding box center [824, 456] width 447 height 29
click at [764, 463] on p "Disabled: Represents an inactive checkbox that cannot be selected or focused. T…" at bounding box center [824, 456] width 447 height 29
click at [699, 430] on p "Read-only: Checkboxes in this state remain focusable, but do not allow interact…" at bounding box center [824, 428] width 447 height 15
drag, startPoint x: 655, startPoint y: 428, endPoint x: 982, endPoint y: 424, distance: 327.0
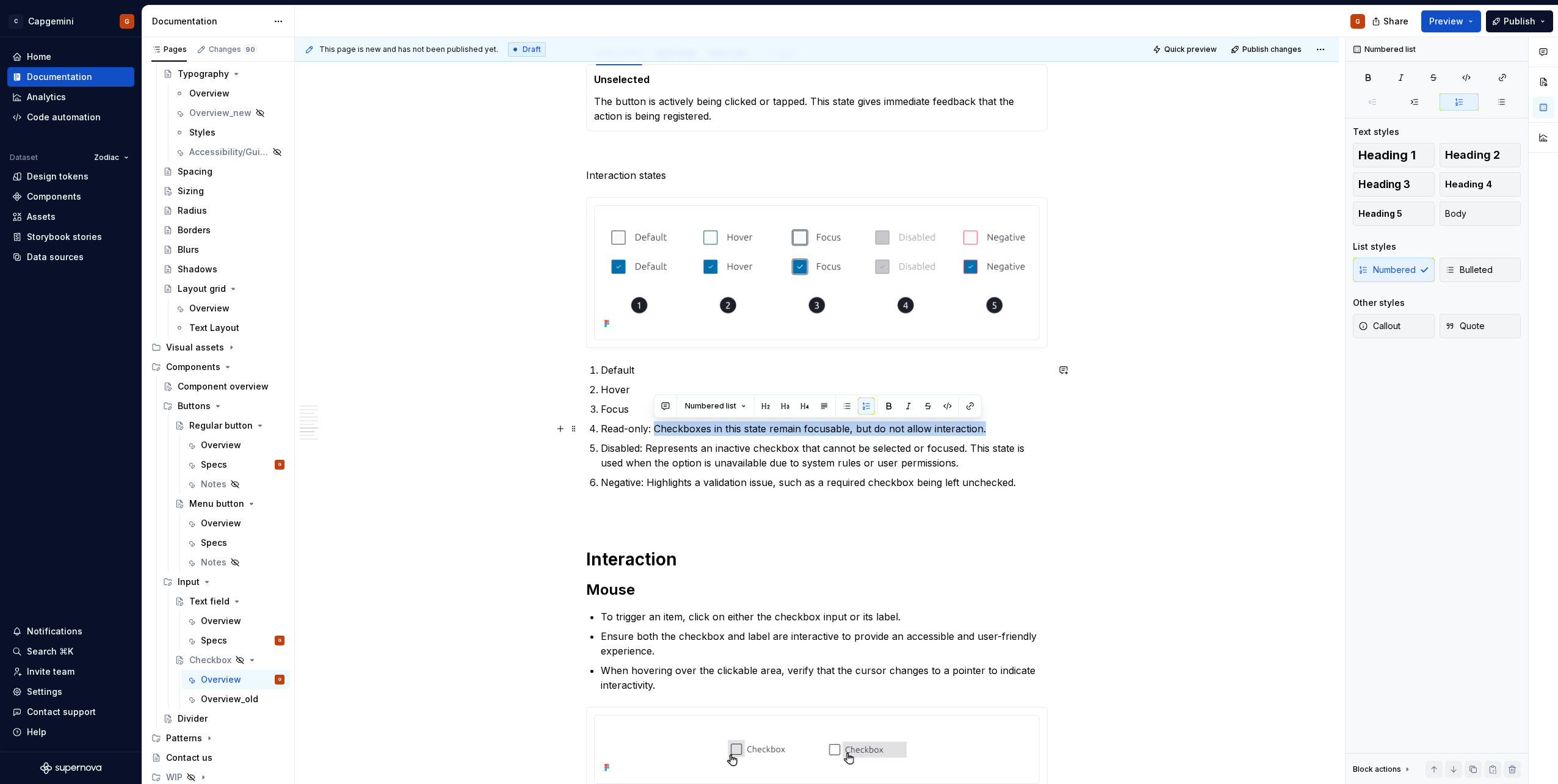
click at [982, 424] on p "Read-only: Checkboxes in this state remain focusable, but do not allow interact…" at bounding box center [824, 428] width 447 height 15
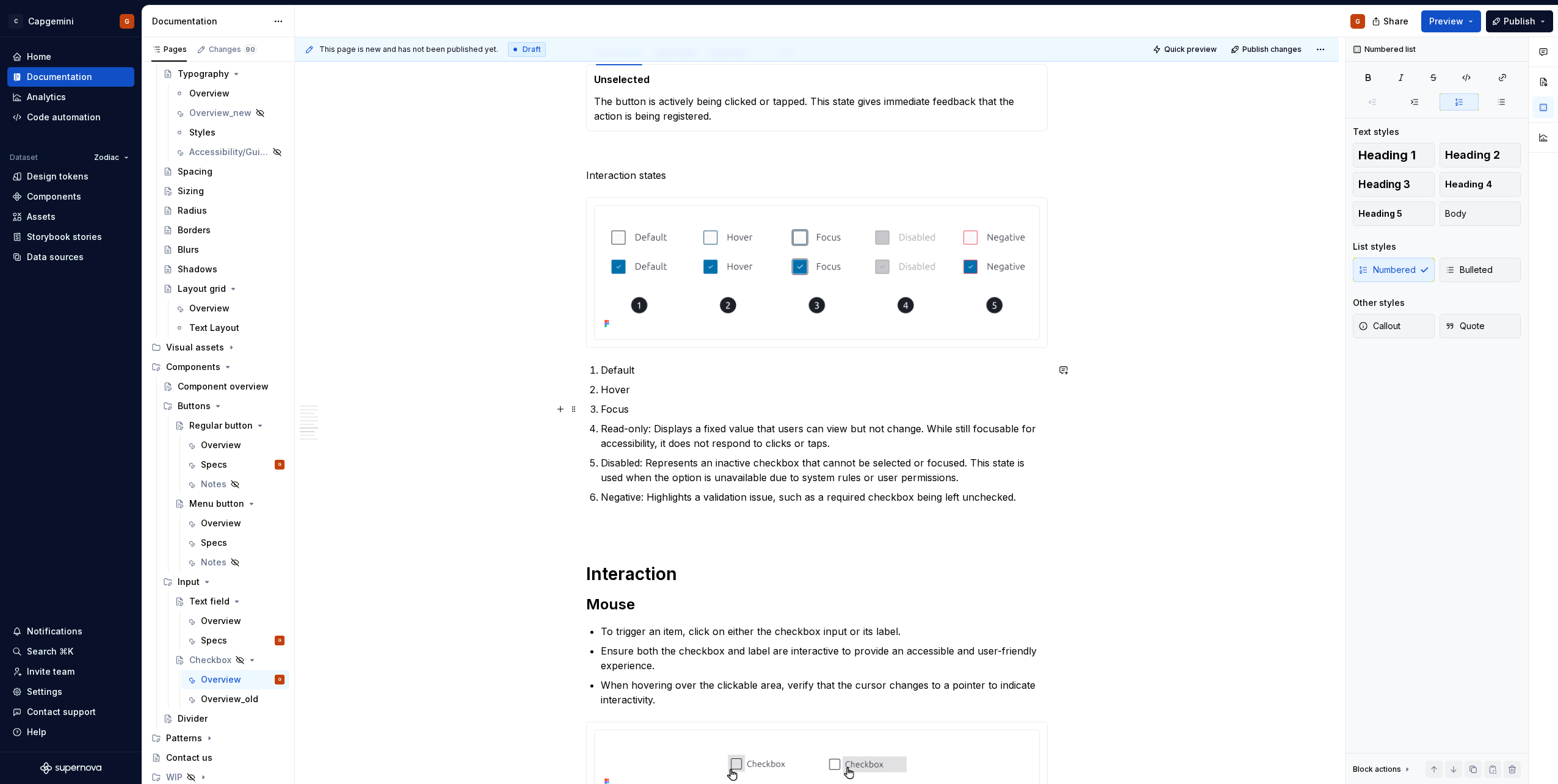
click at [701, 412] on p "Focus" at bounding box center [824, 408] width 447 height 15
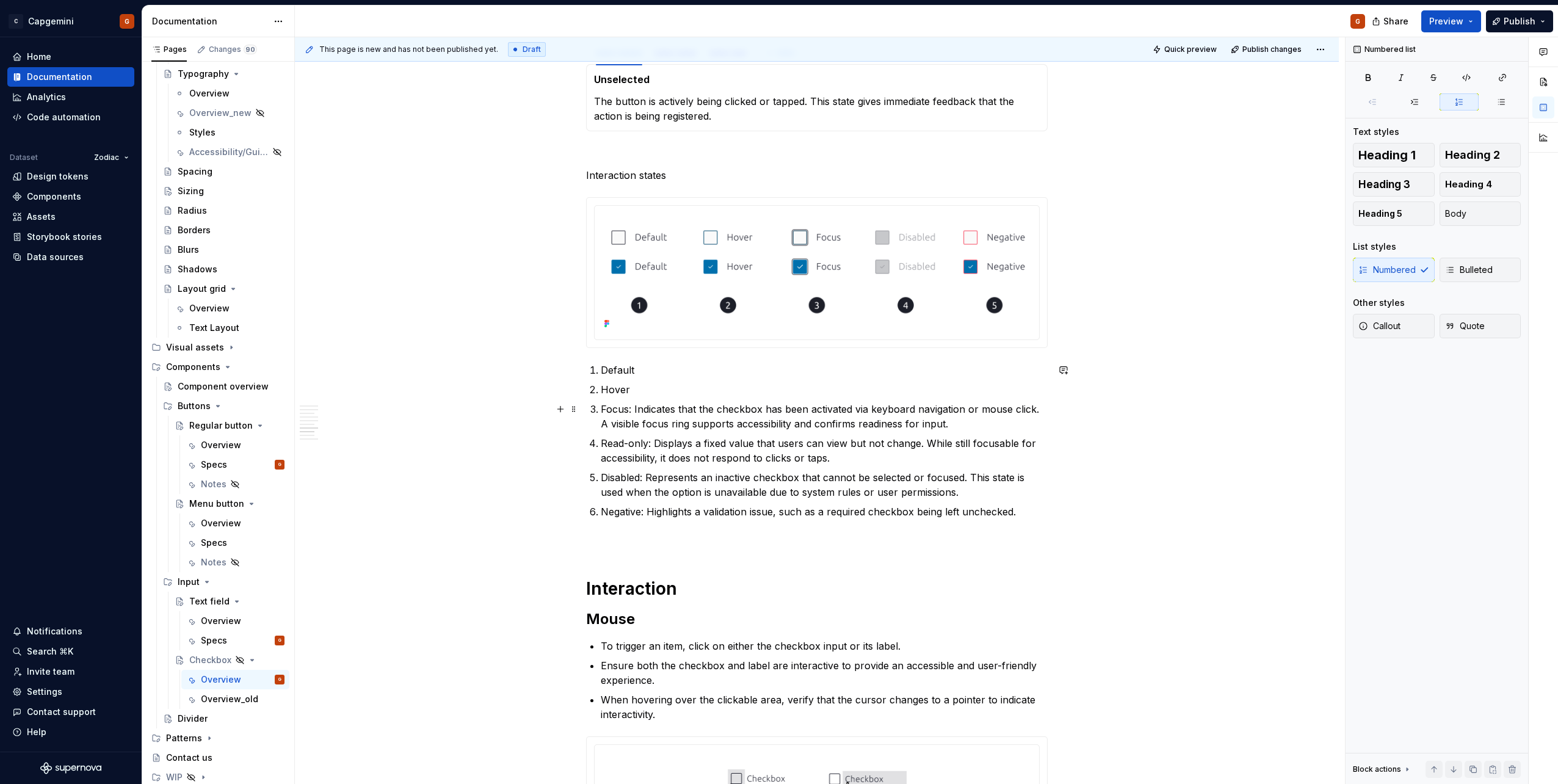
click at [653, 393] on p "Hover" at bounding box center [824, 389] width 447 height 15
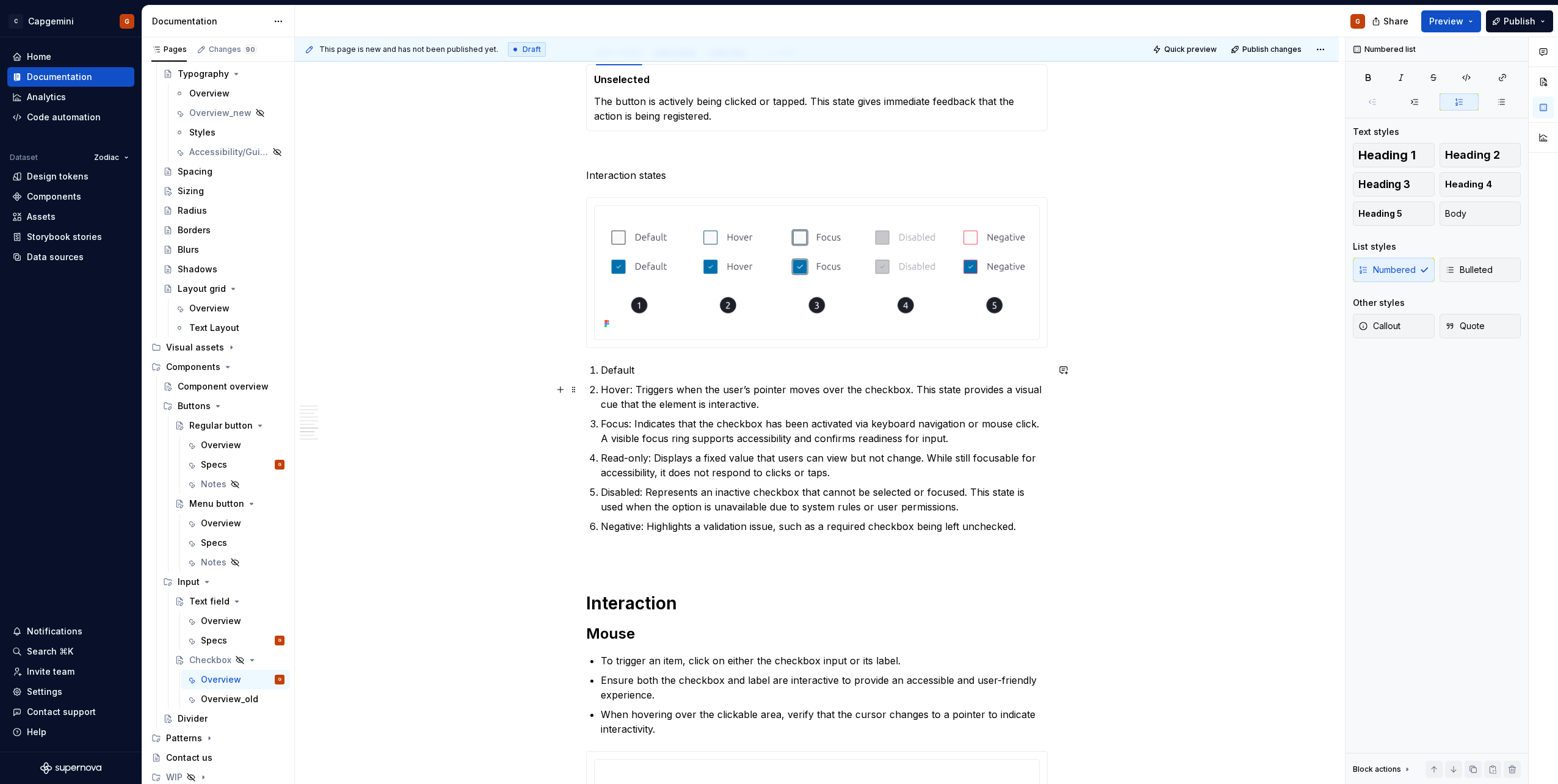
click at [657, 377] on p "Default" at bounding box center [824, 370] width 447 height 15
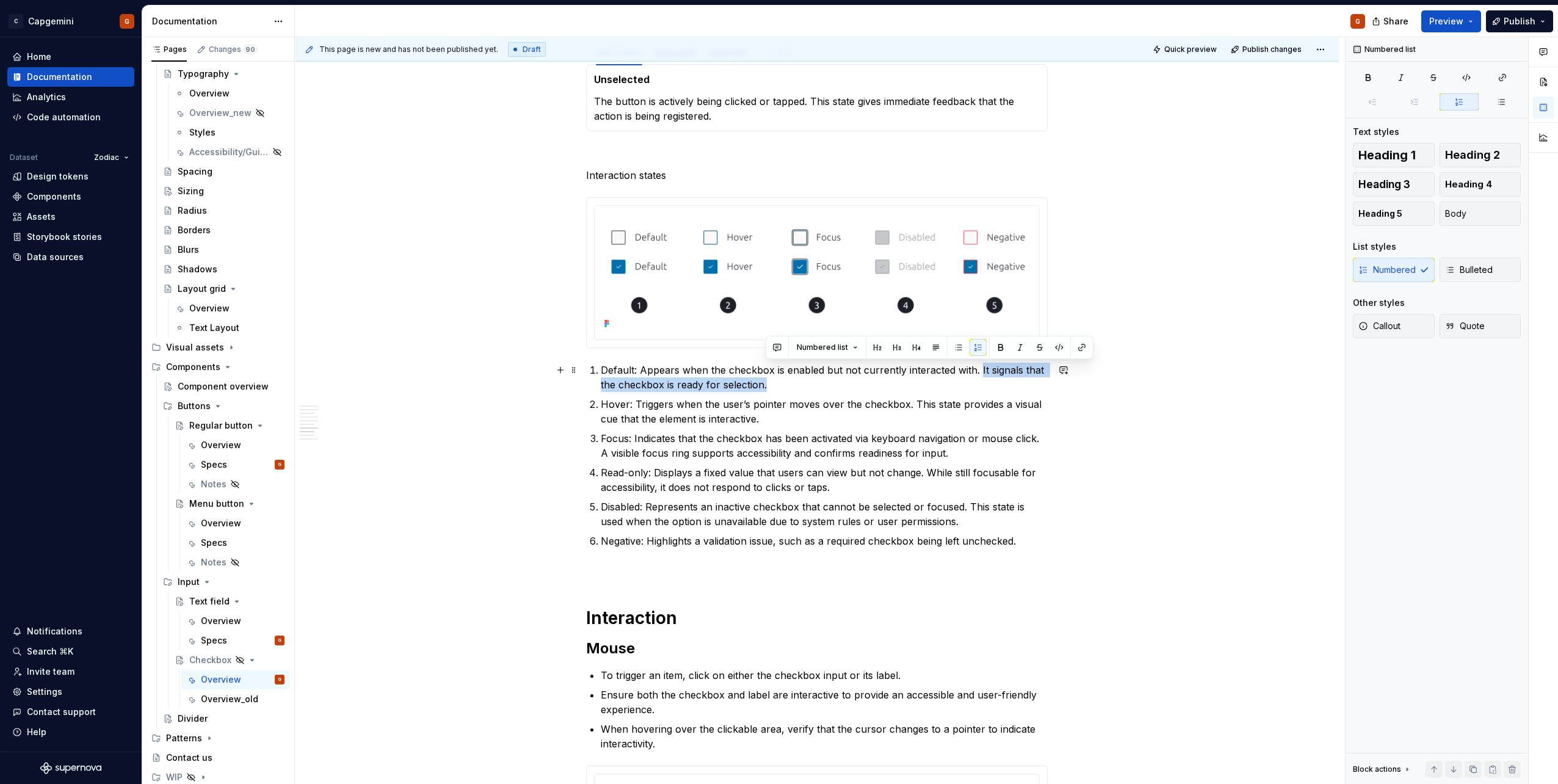
drag, startPoint x: 797, startPoint y: 381, endPoint x: 979, endPoint y: 364, distance: 182.8
click at [979, 364] on p "Default: Appears when the checkbox is enabled but not currently interacted with…" at bounding box center [824, 377] width 447 height 29
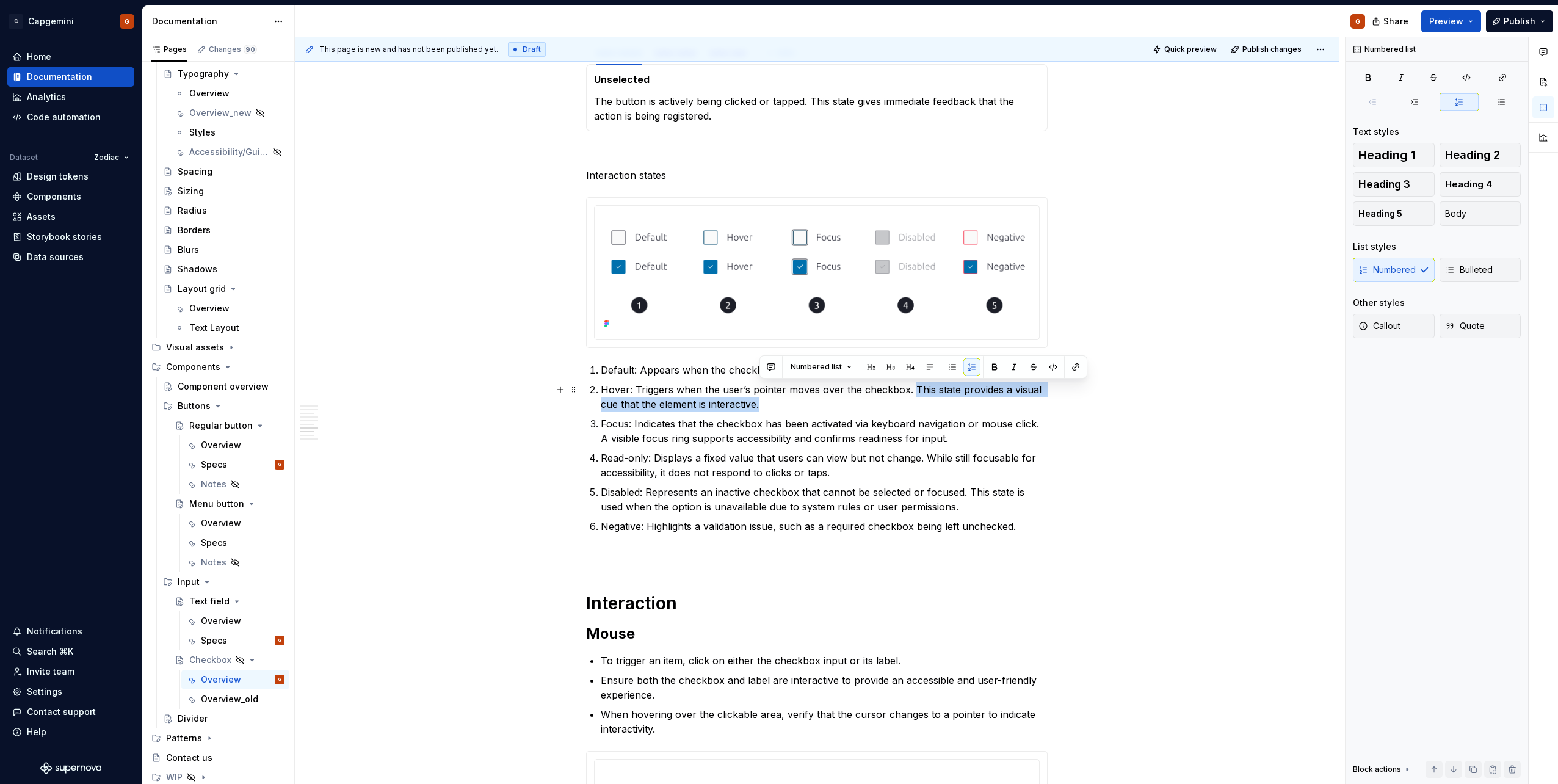
drag, startPoint x: 871, startPoint y: 408, endPoint x: 911, endPoint y: 387, distance: 45.2
click at [911, 387] on p "Hover: Triggers when the user’s pointer moves over the checkbox. This state pro…" at bounding box center [824, 397] width 447 height 29
click at [855, 406] on p "Hover: Triggers when the user’s pointer moves over the checkbox. This state pro…" at bounding box center [824, 397] width 447 height 29
click at [621, 370] on p "Default: Appears when the checkbox is enabled but not currently interacted with." at bounding box center [824, 370] width 447 height 15
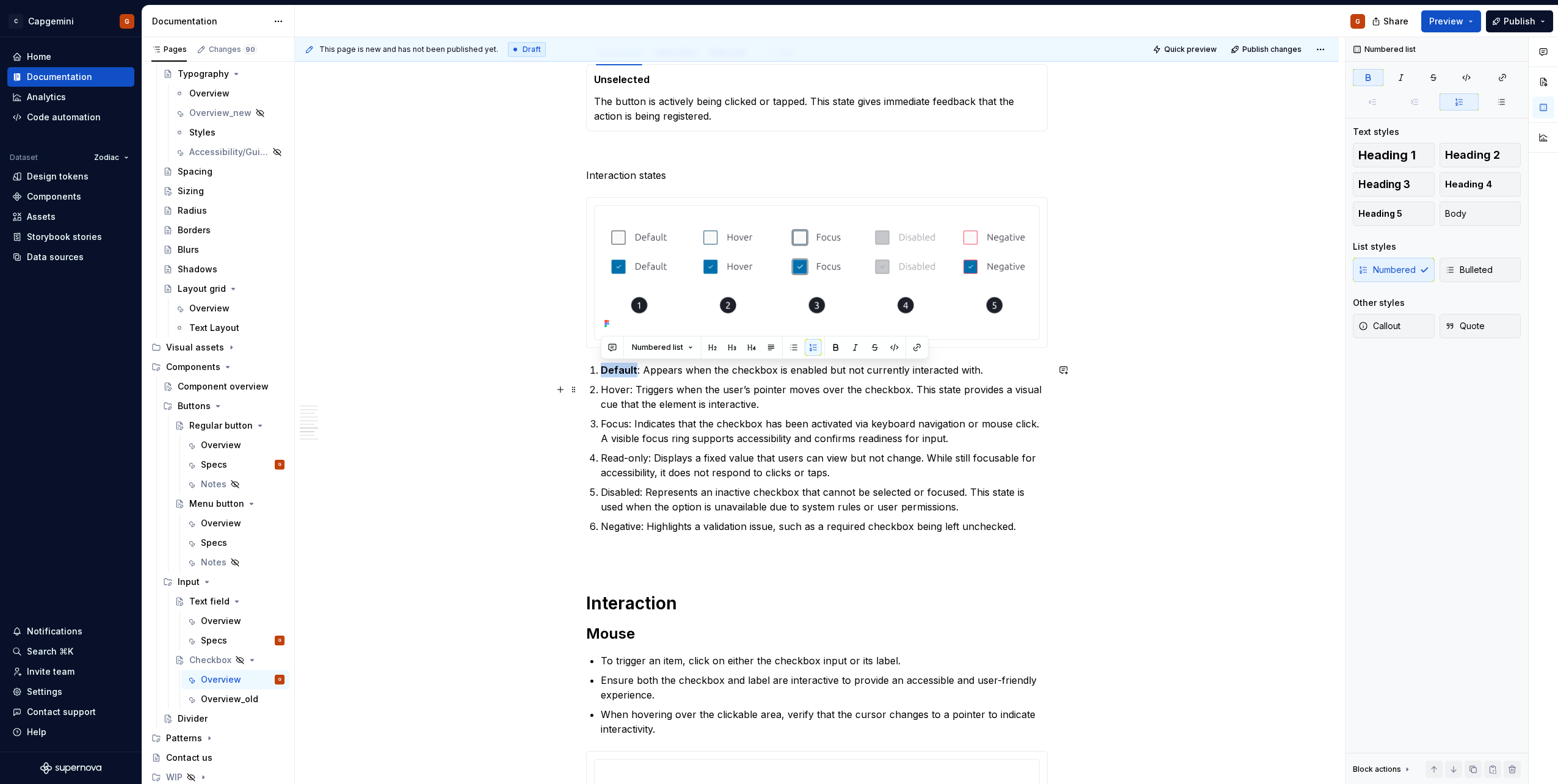
click at [615, 388] on p "Hover: Triggers when the user’s pointer moves over the checkbox. This state pro…" at bounding box center [824, 397] width 447 height 29
click at [618, 425] on p "Focus: Indicates that the checkbox has been activated via keyboard navigation o…" at bounding box center [824, 431] width 447 height 29
click at [626, 460] on p "Read-only: Displays a fixed value that users can view but not change. While sti…" at bounding box center [824, 465] width 447 height 29
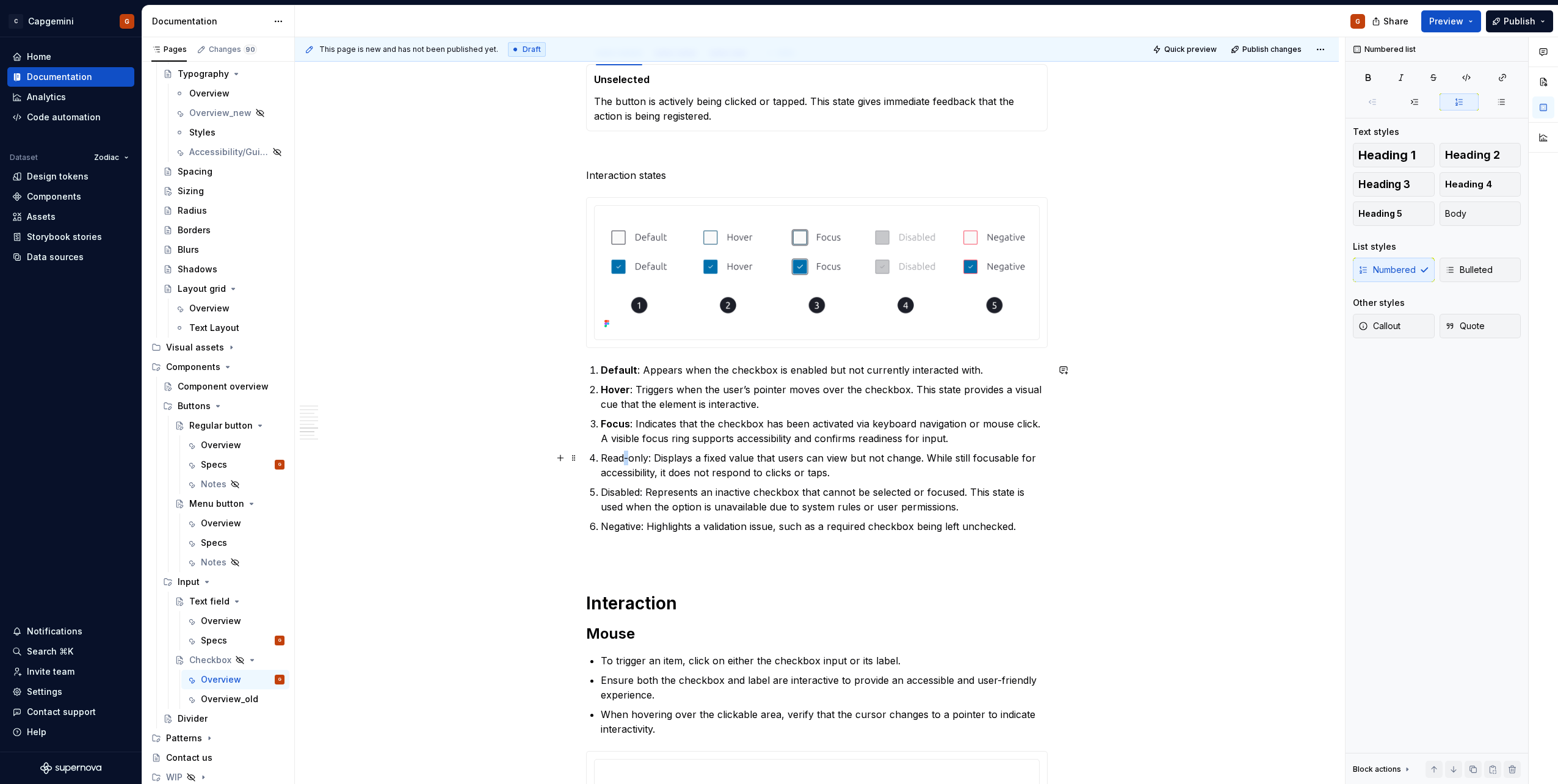
click at [626, 460] on p "Read-only: Displays a fixed value that users can view but not change. While sti…" at bounding box center [824, 465] width 447 height 29
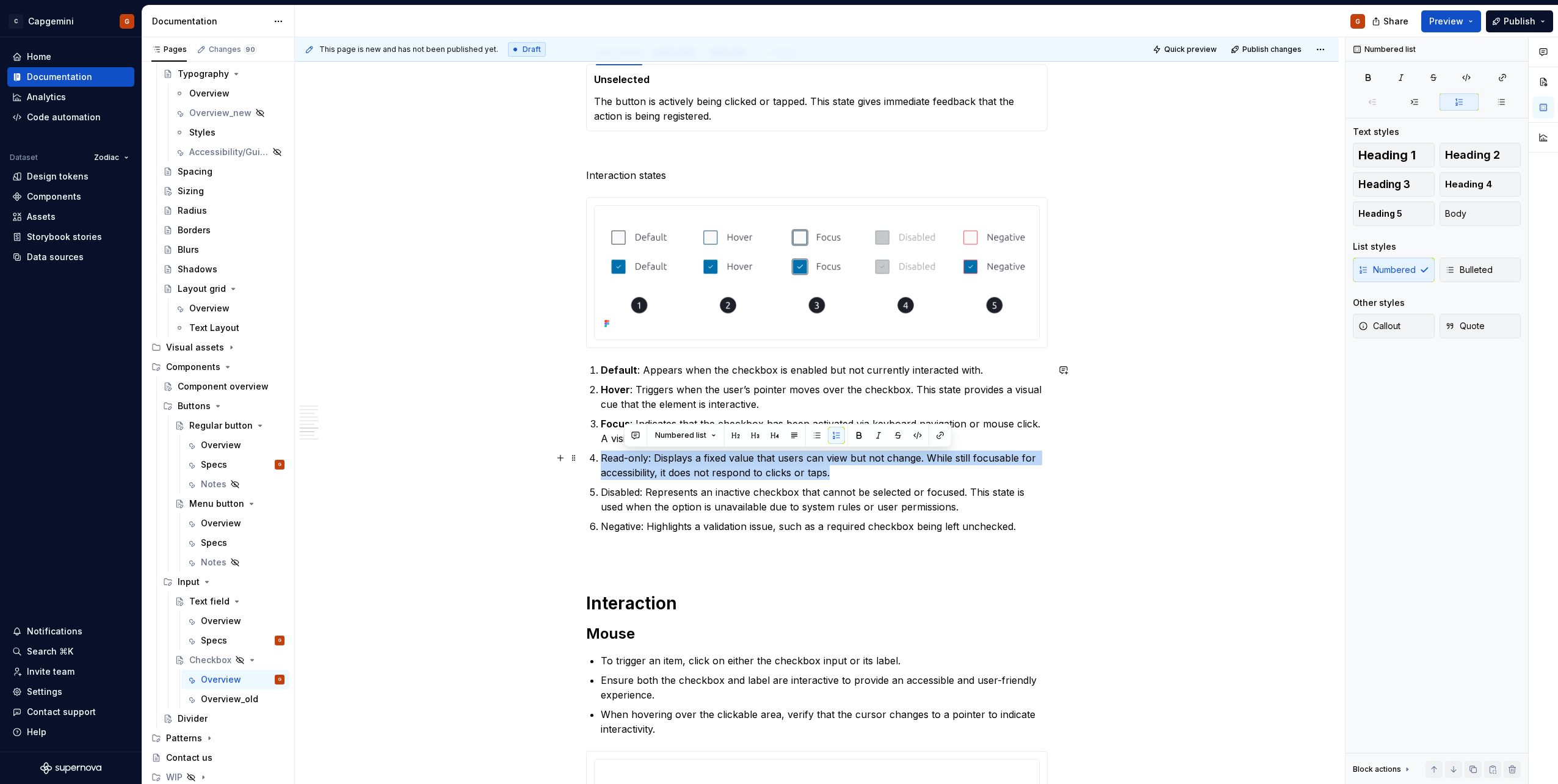
click at [630, 459] on p "Read-only: Displays a fixed value that users can view but not change. While sti…" at bounding box center [824, 465] width 447 height 29
click at [645, 458] on p "Read-only: Displays a fixed value that users can view but not change. While sti…" at bounding box center [824, 465] width 447 height 29
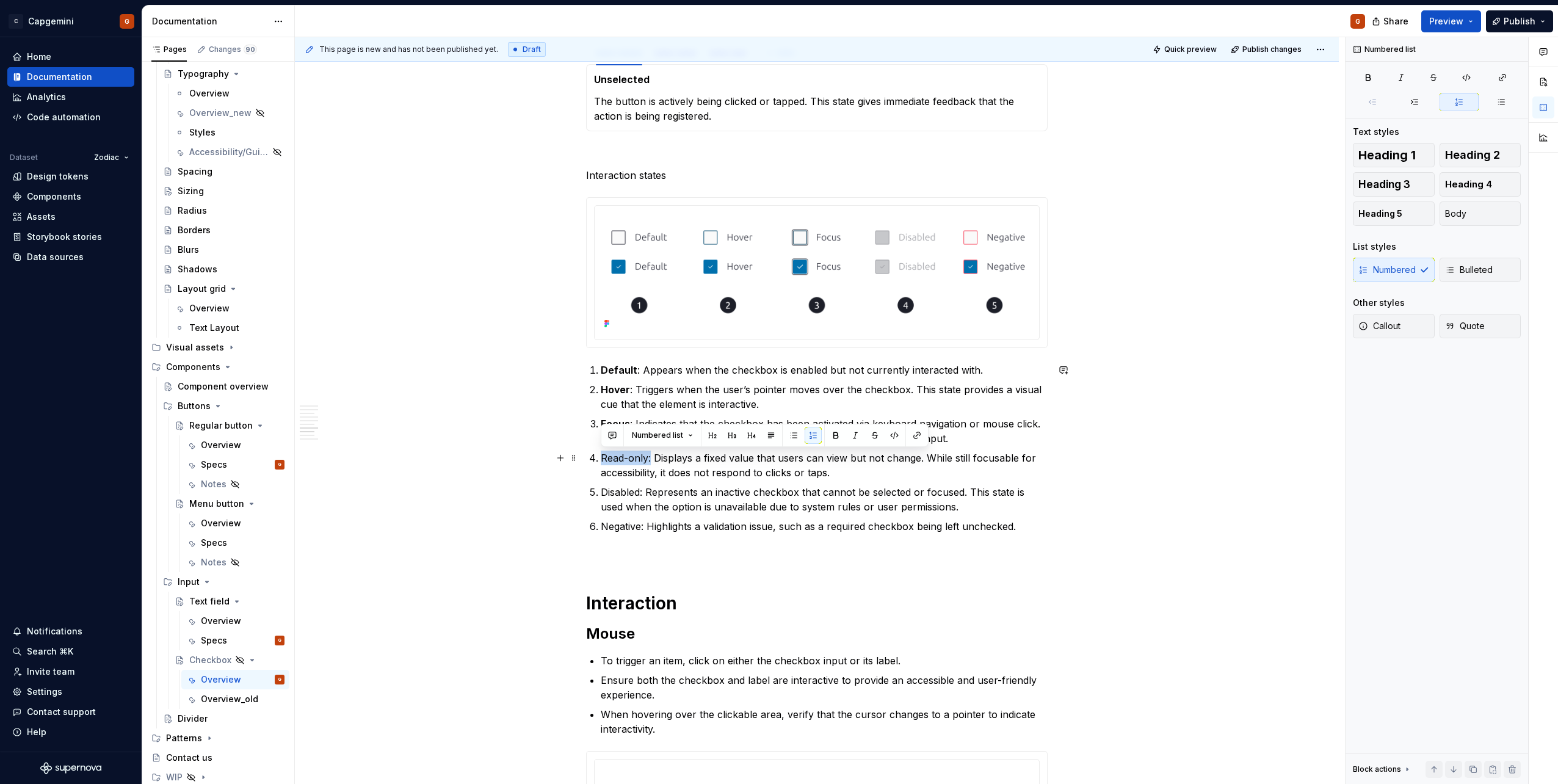
drag, startPoint x: 646, startPoint y: 458, endPoint x: 604, endPoint y: 457, distance: 42.0
click at [604, 457] on p "Read-only: Displays a fixed value that users can view but not change. While sti…" at bounding box center [824, 465] width 447 height 29
drag, startPoint x: 640, startPoint y: 490, endPoint x: 596, endPoint y: 494, distance: 44.2
click at [601, 494] on li "Disabled: Represents an inactive checkbox that cannot be selected or focused. T…" at bounding box center [824, 500] width 447 height 29
drag, startPoint x: 640, startPoint y: 526, endPoint x: 600, endPoint y: 524, distance: 40.0
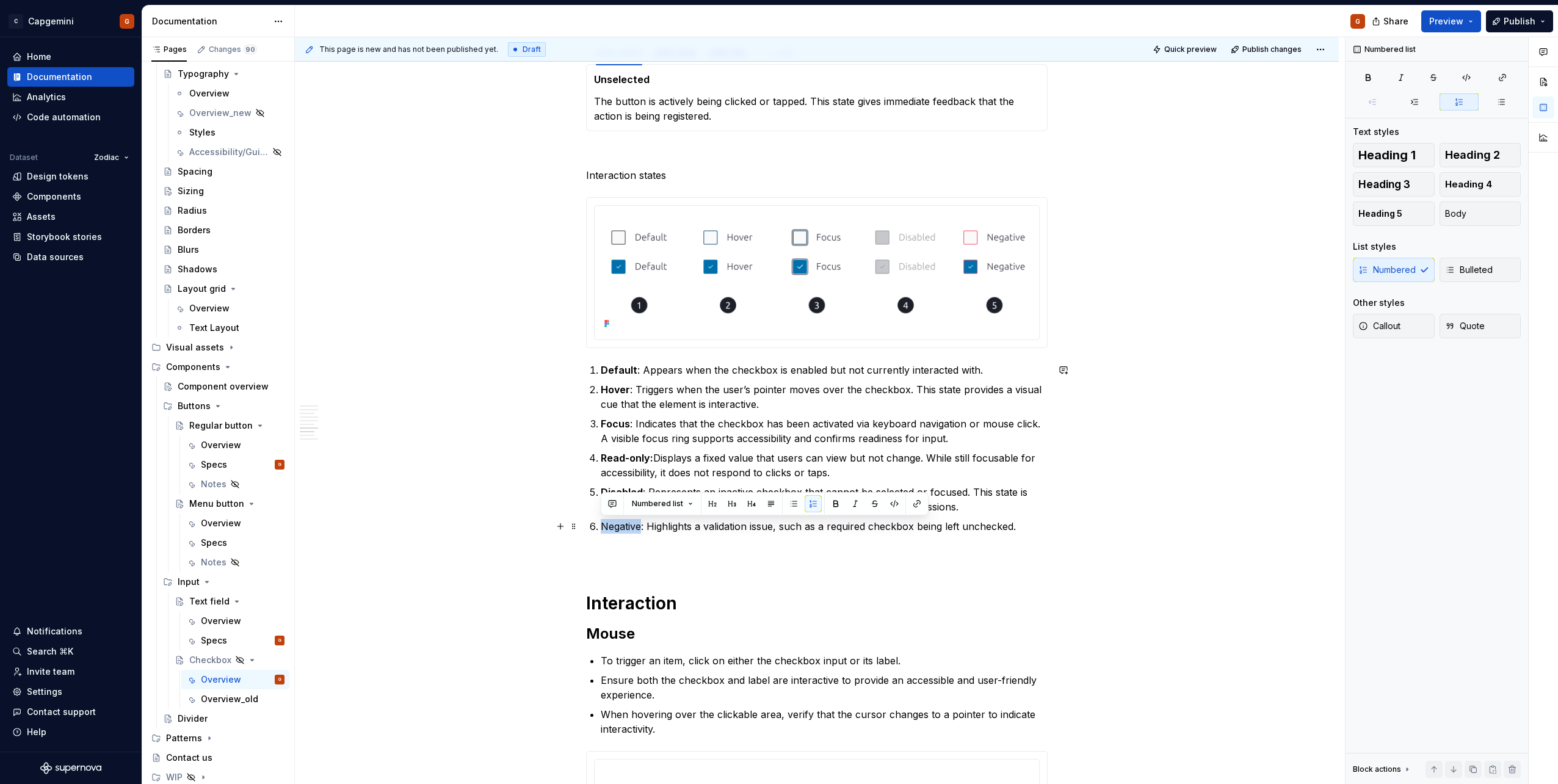
click at [601, 524] on li "Negative: Highlights a validation issue, such as a required checkbox being left…" at bounding box center [824, 526] width 447 height 15
click at [659, 529] on p "Negative : Highlights a validation issue, such as a required checkbox being lef…" at bounding box center [824, 526] width 447 height 15
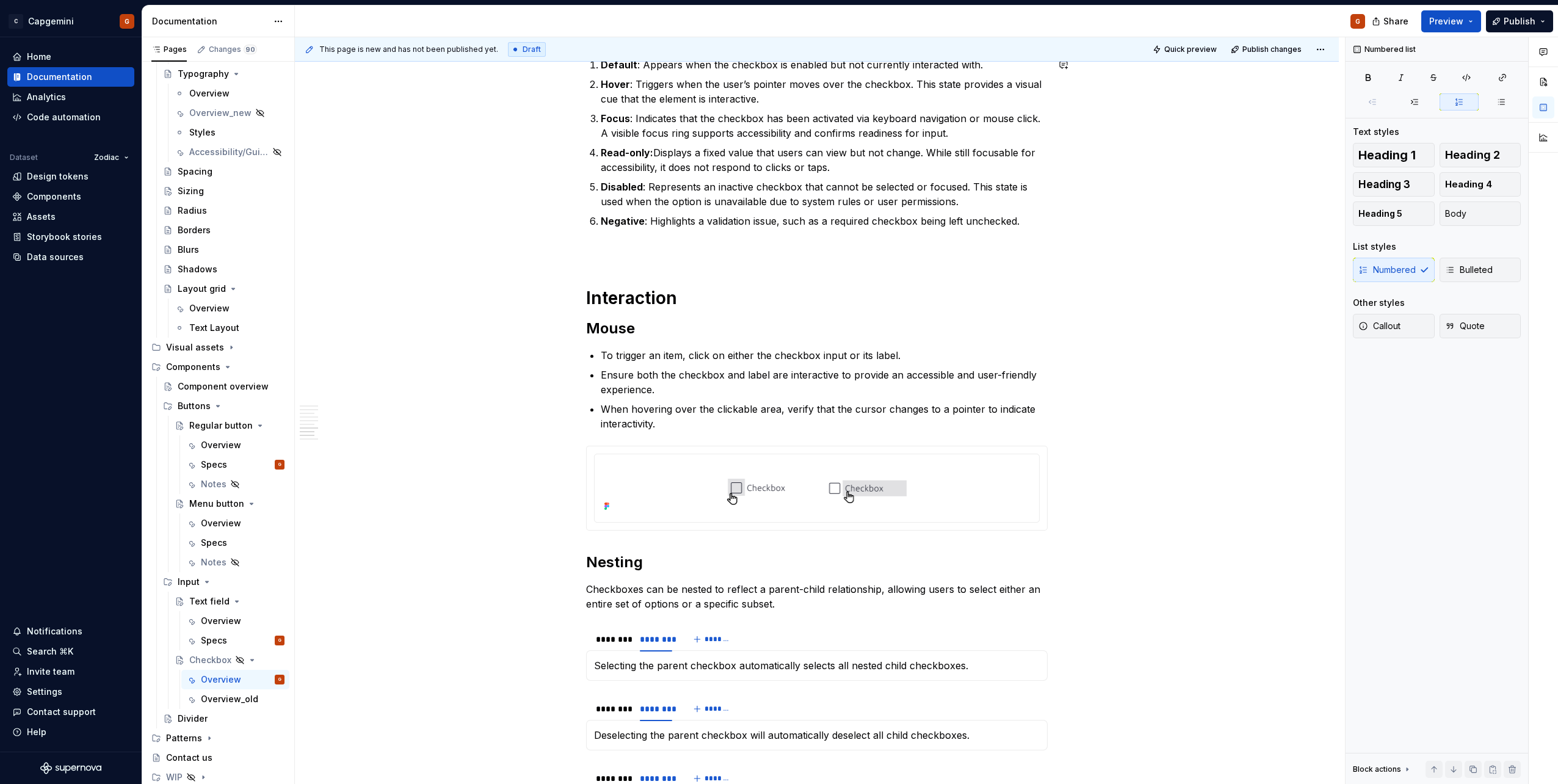
type textarea "*"
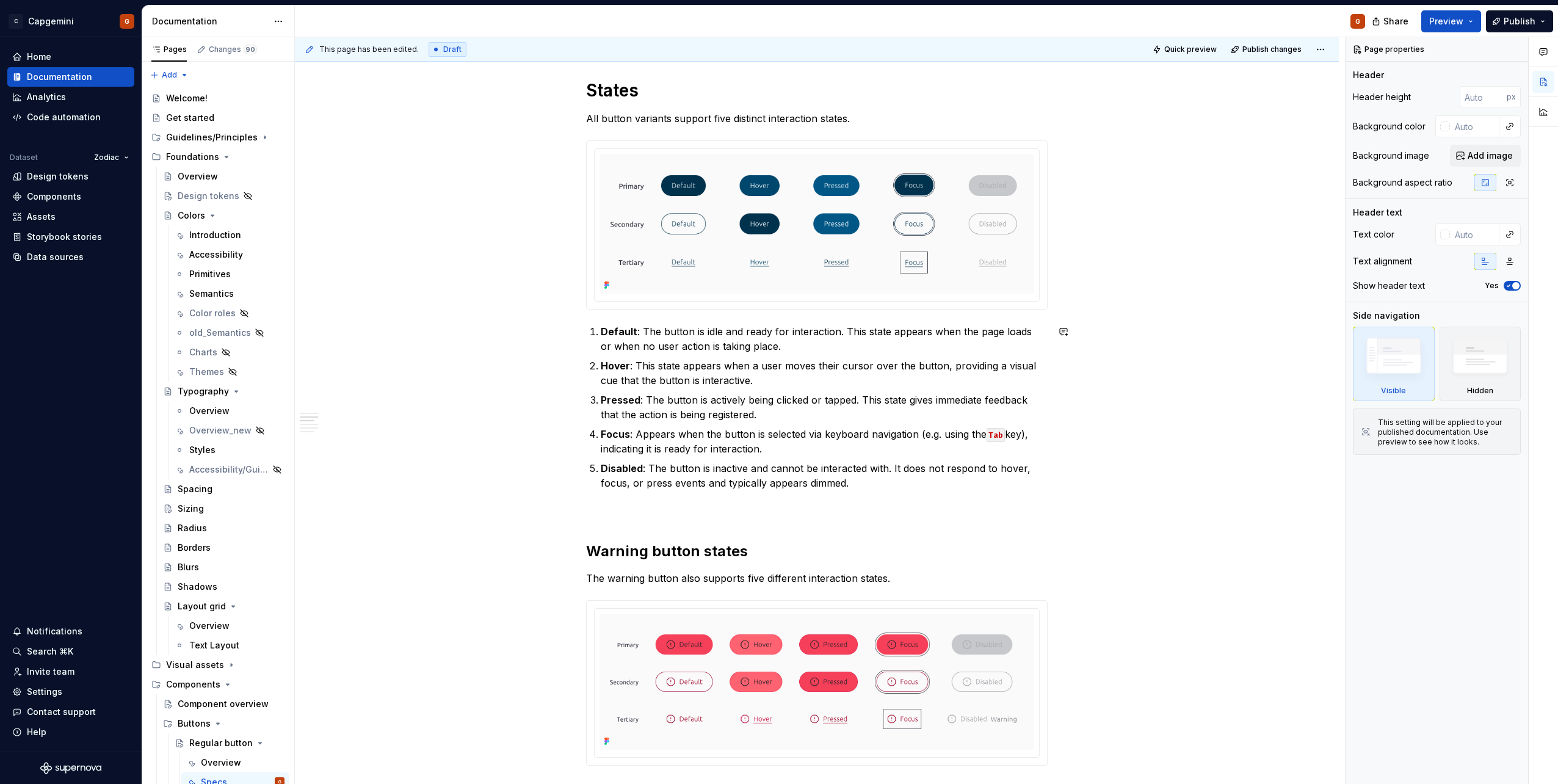
scroll to position [488, 0]
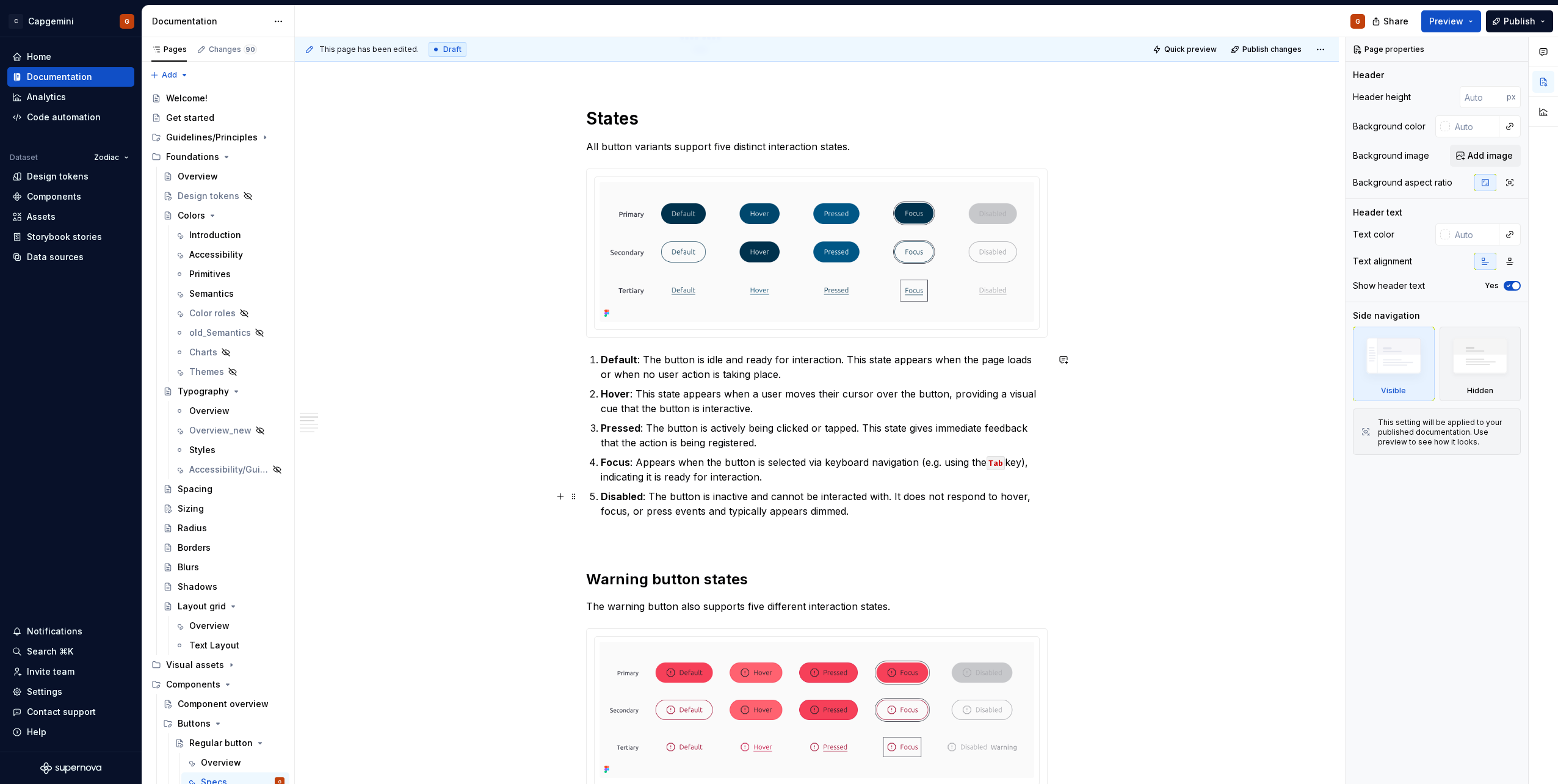
click at [775, 498] on p "Disabled : The button is inactive and cannot be interacted with. It does not re…" at bounding box center [824, 504] width 447 height 29
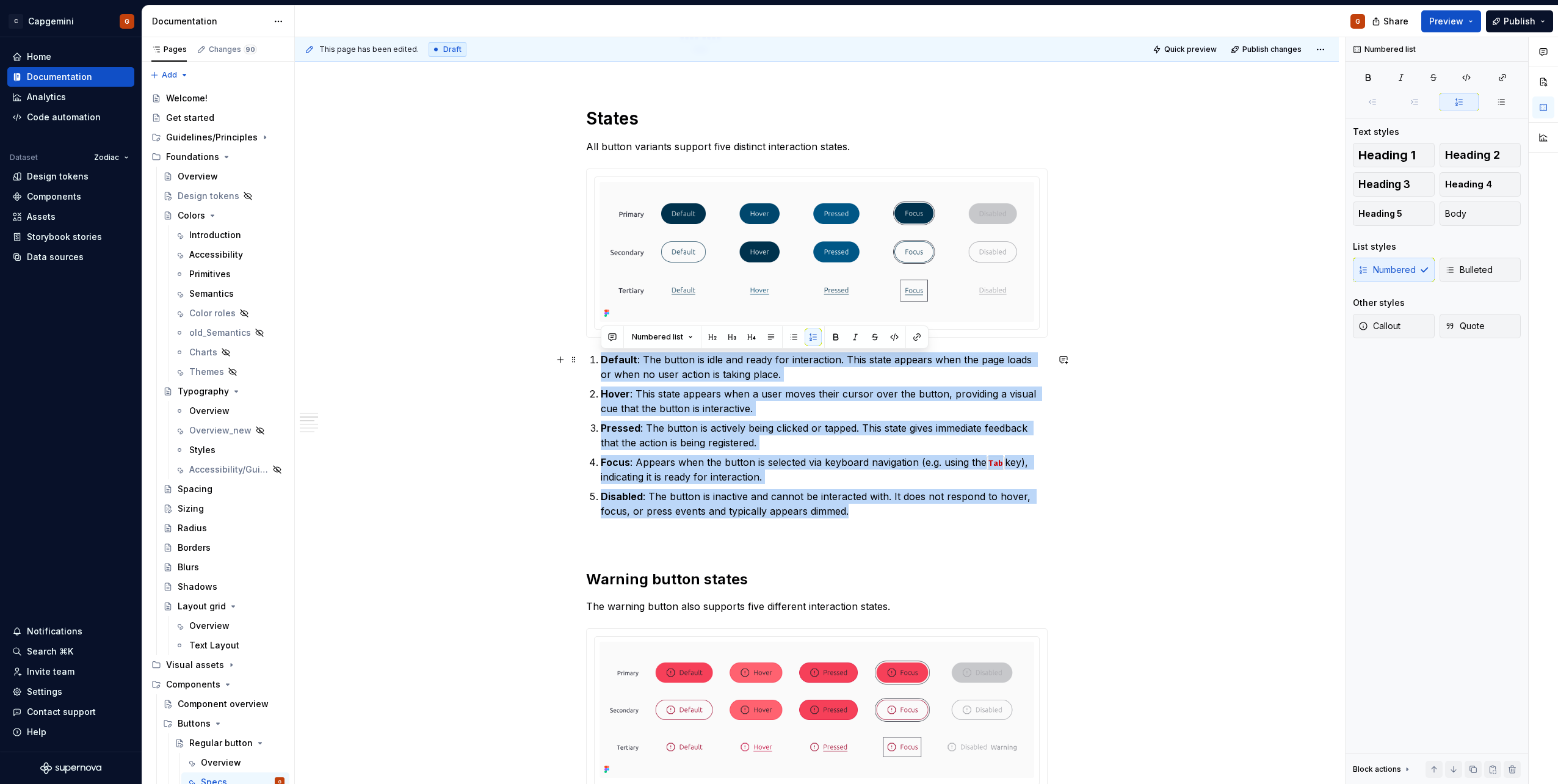
drag, startPoint x: 857, startPoint y: 513, endPoint x: 594, endPoint y: 364, distance: 302.3
click at [601, 364] on ol "Default : The button is idle and ready for interaction. This state appears when…" at bounding box center [824, 435] width 447 height 166
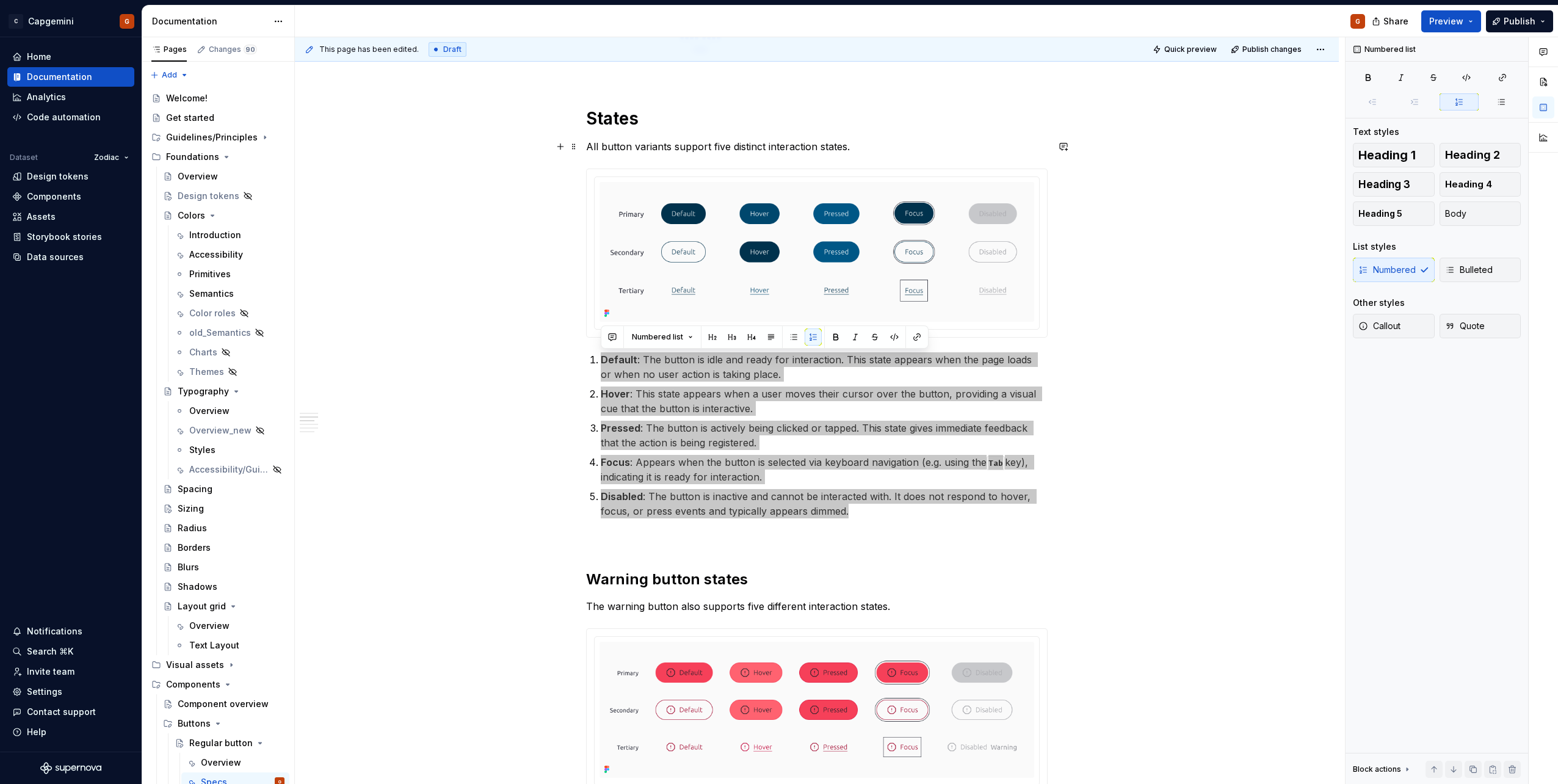
type textarea "*"
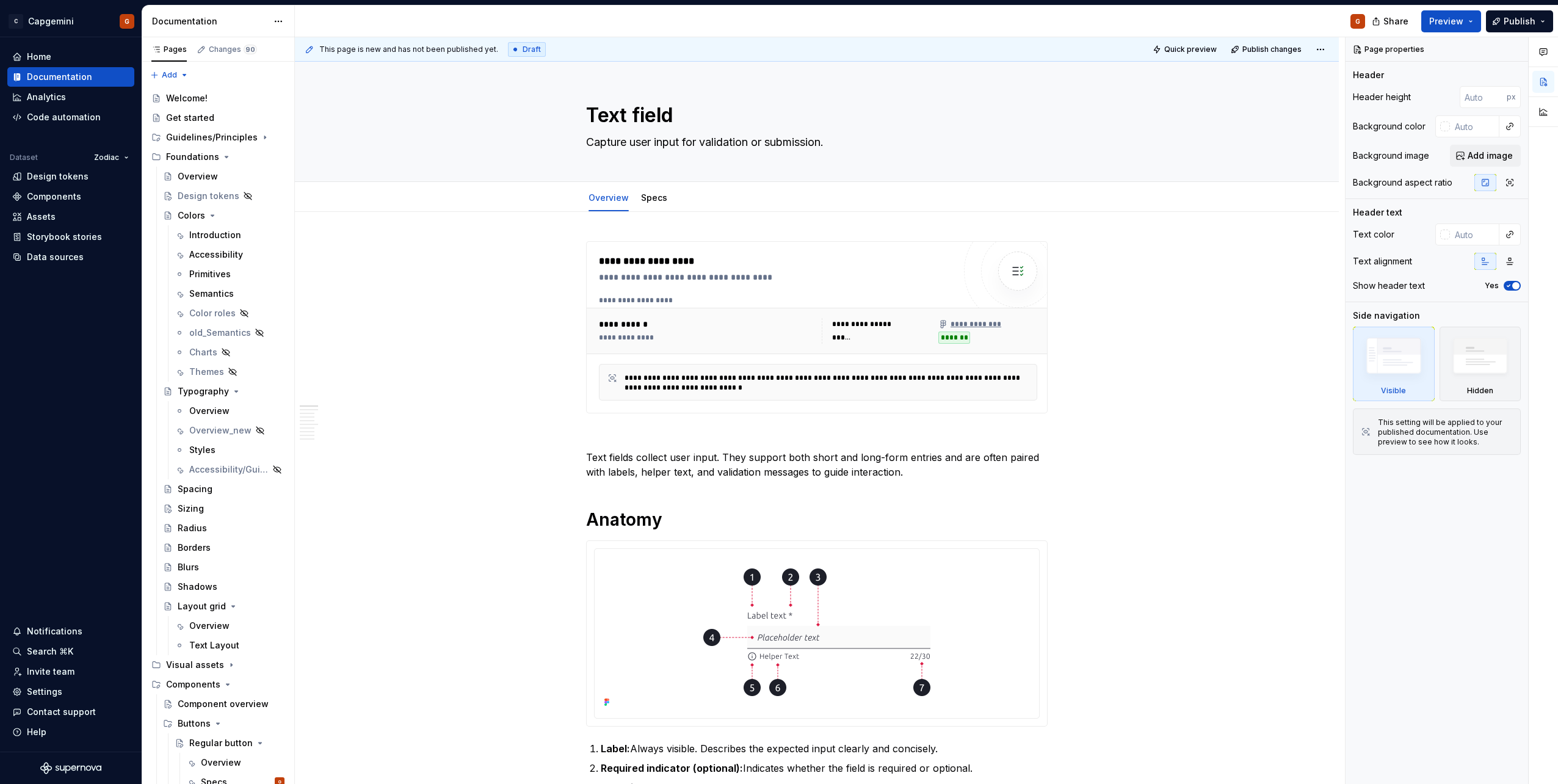
type textarea "*"
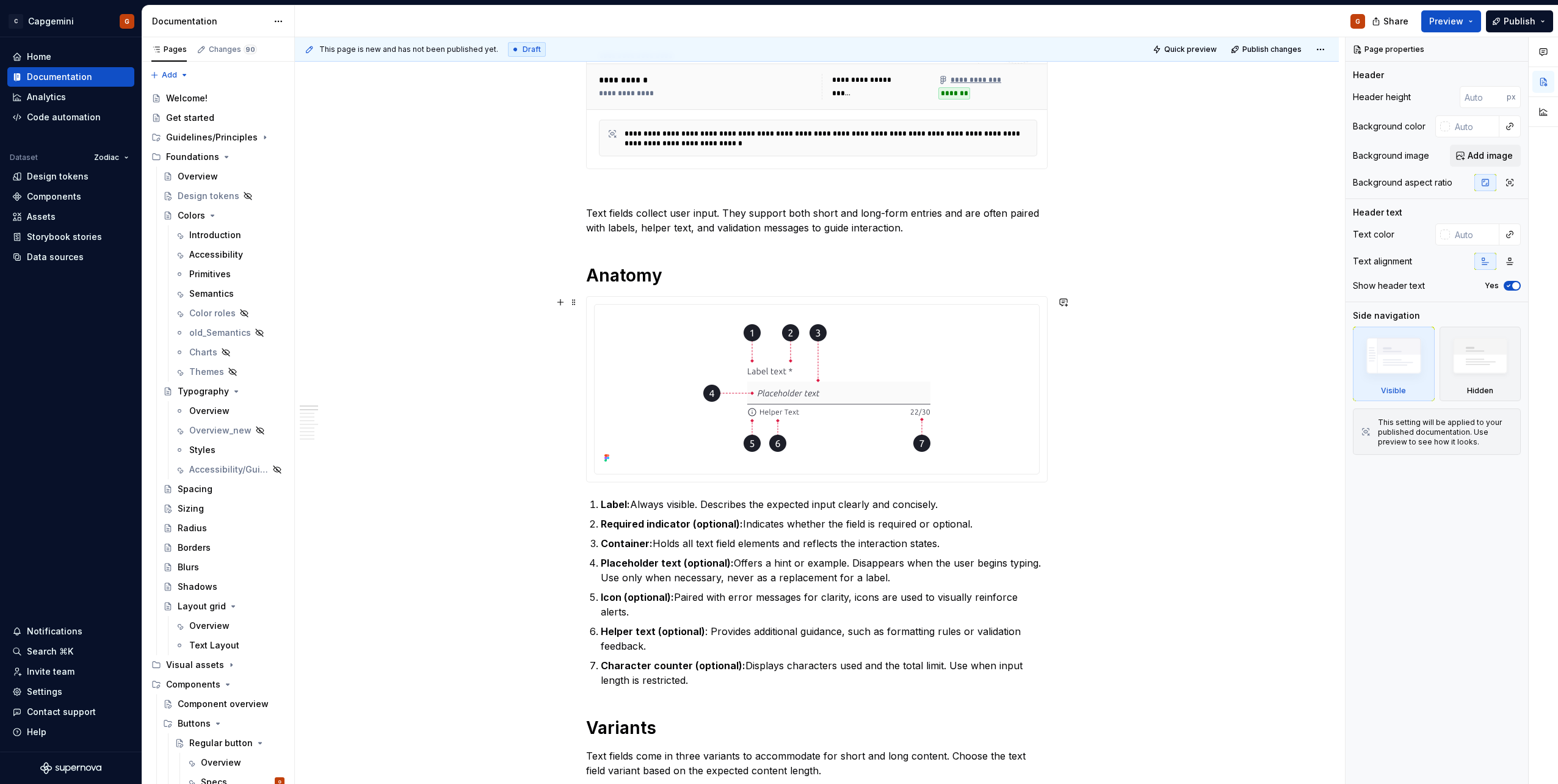
scroll to position [427, 0]
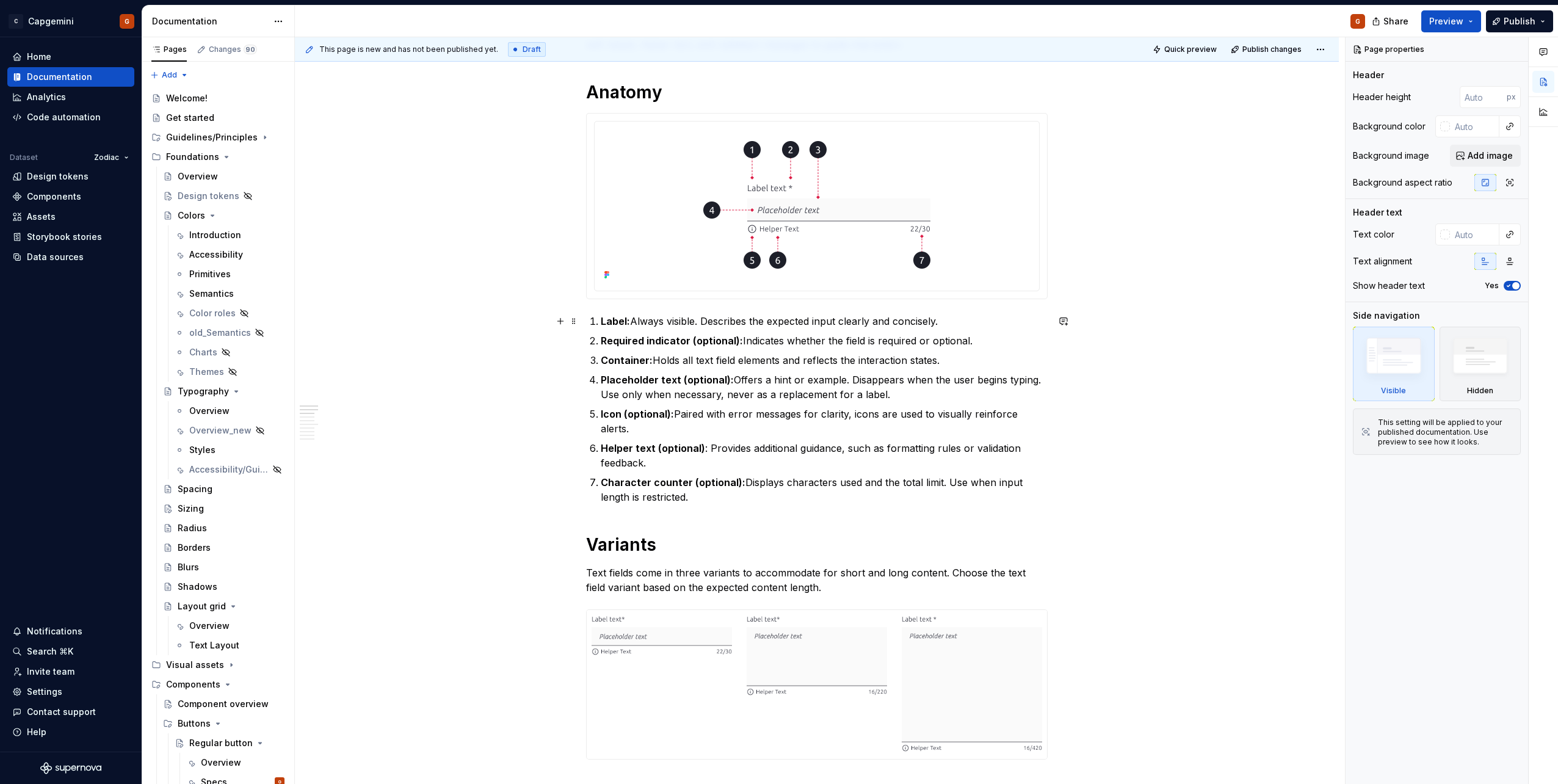
click at [639, 320] on p "Label: Always visible. Describes the expected input clearly and concisely." at bounding box center [824, 320] width 447 height 15
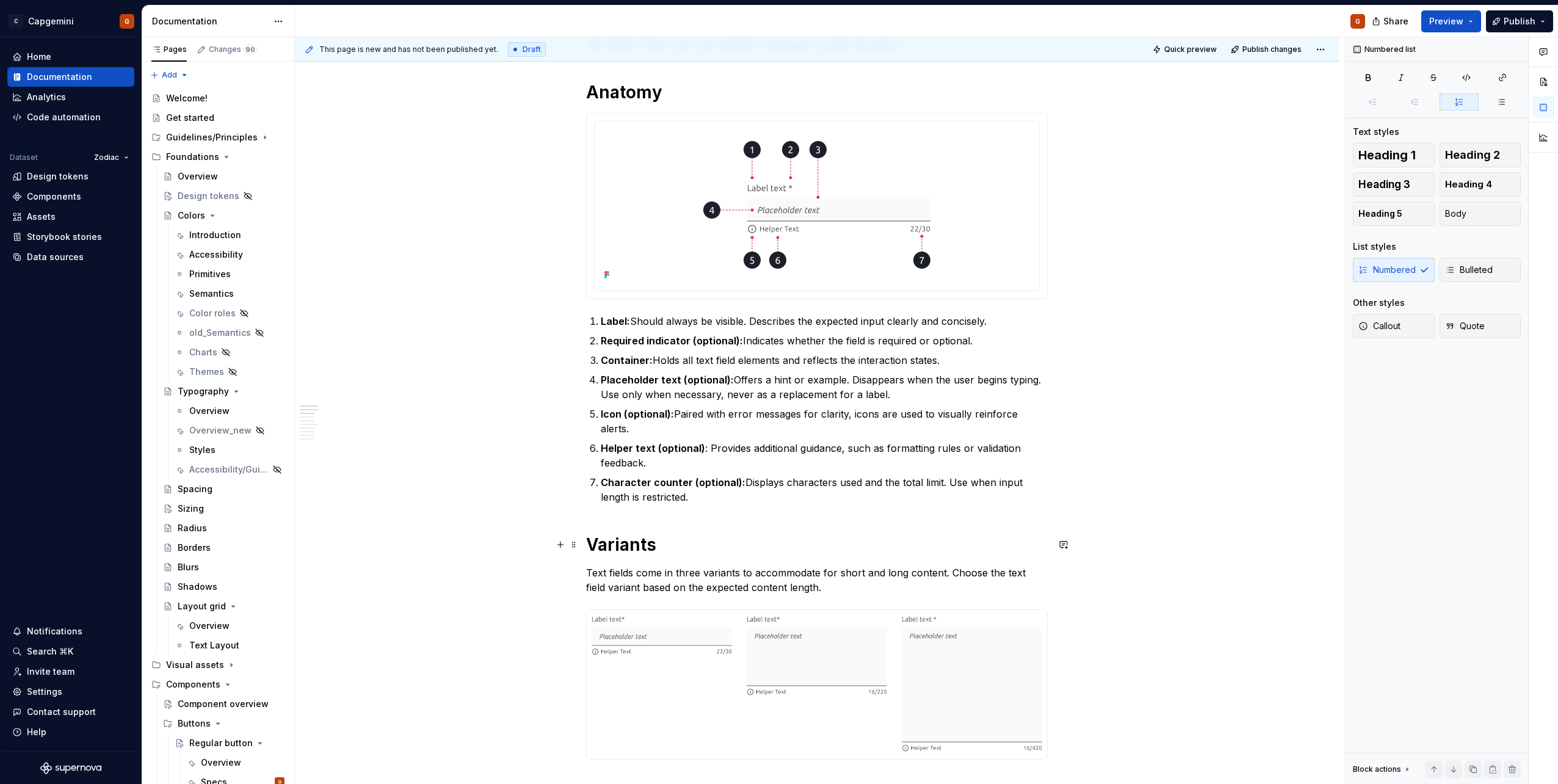
click at [857, 535] on h1 "Variants" at bounding box center [817, 544] width 462 height 22
drag, startPoint x: 689, startPoint y: 495, endPoint x: 574, endPoint y: 324, distance: 206.1
copy ol "Label: Should always be visible. Describes the expected input clearly and conci…"
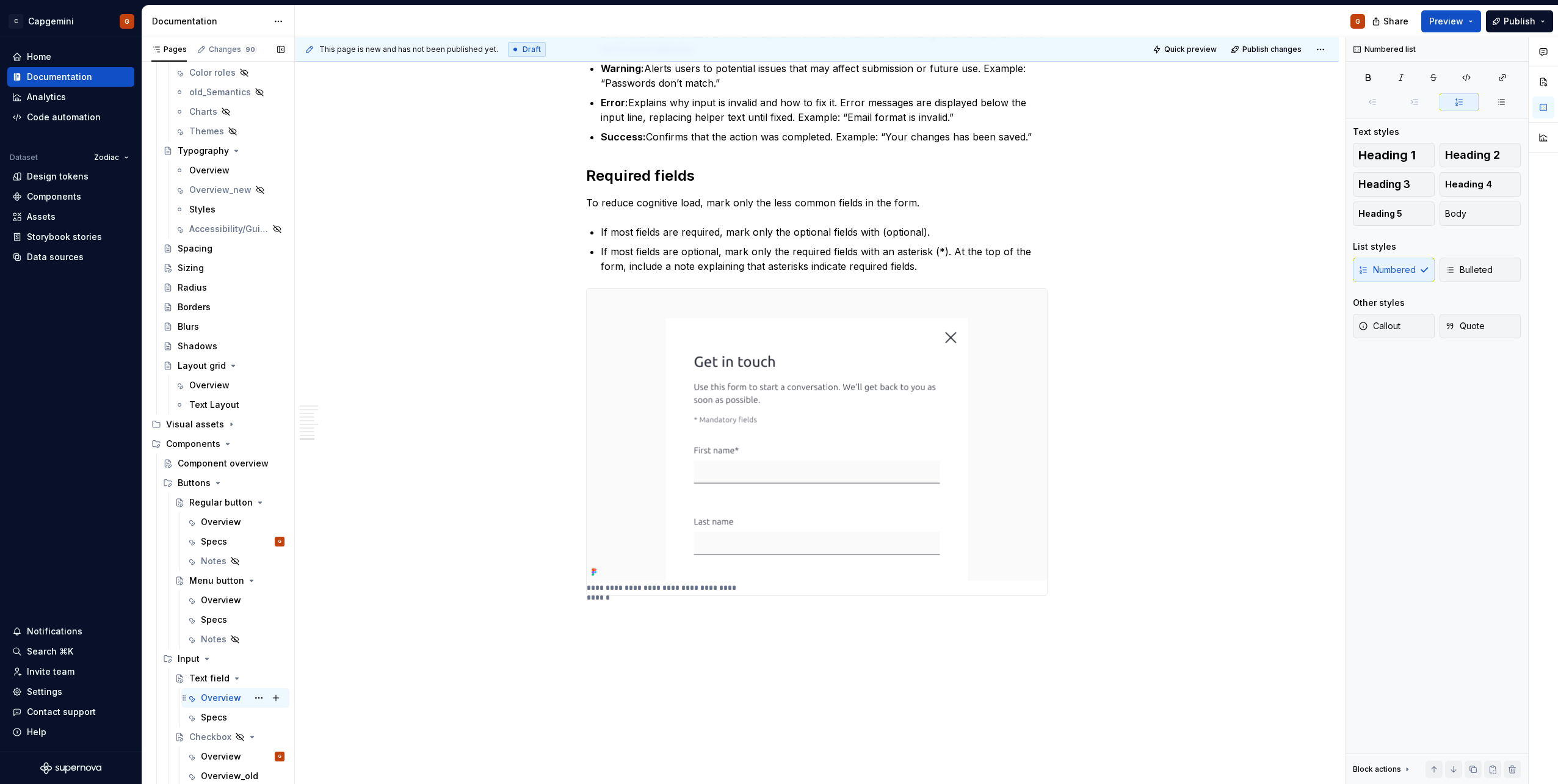
scroll to position [317, 0]
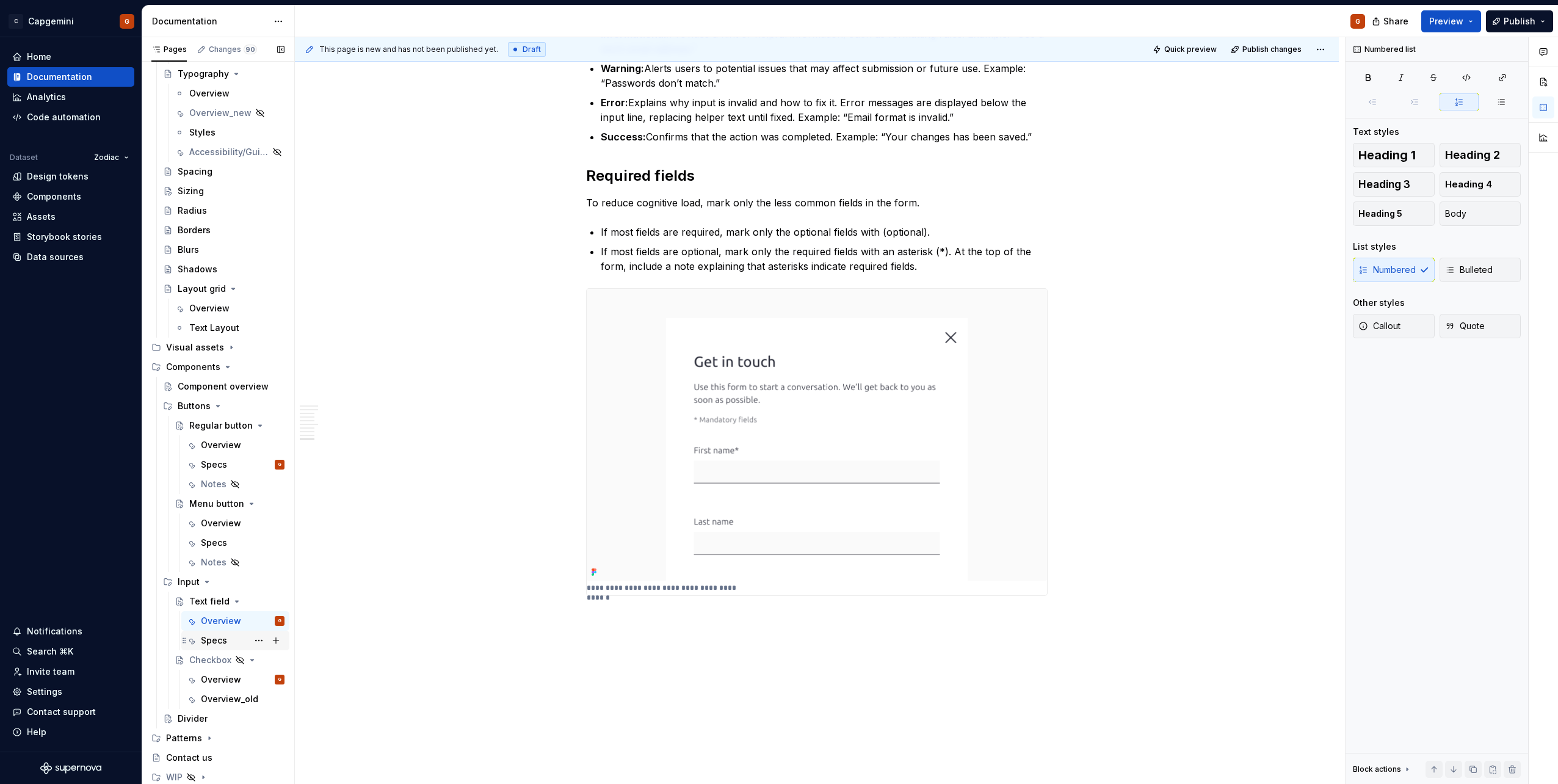
click at [221, 639] on div "Specs" at bounding box center [214, 640] width 26 height 12
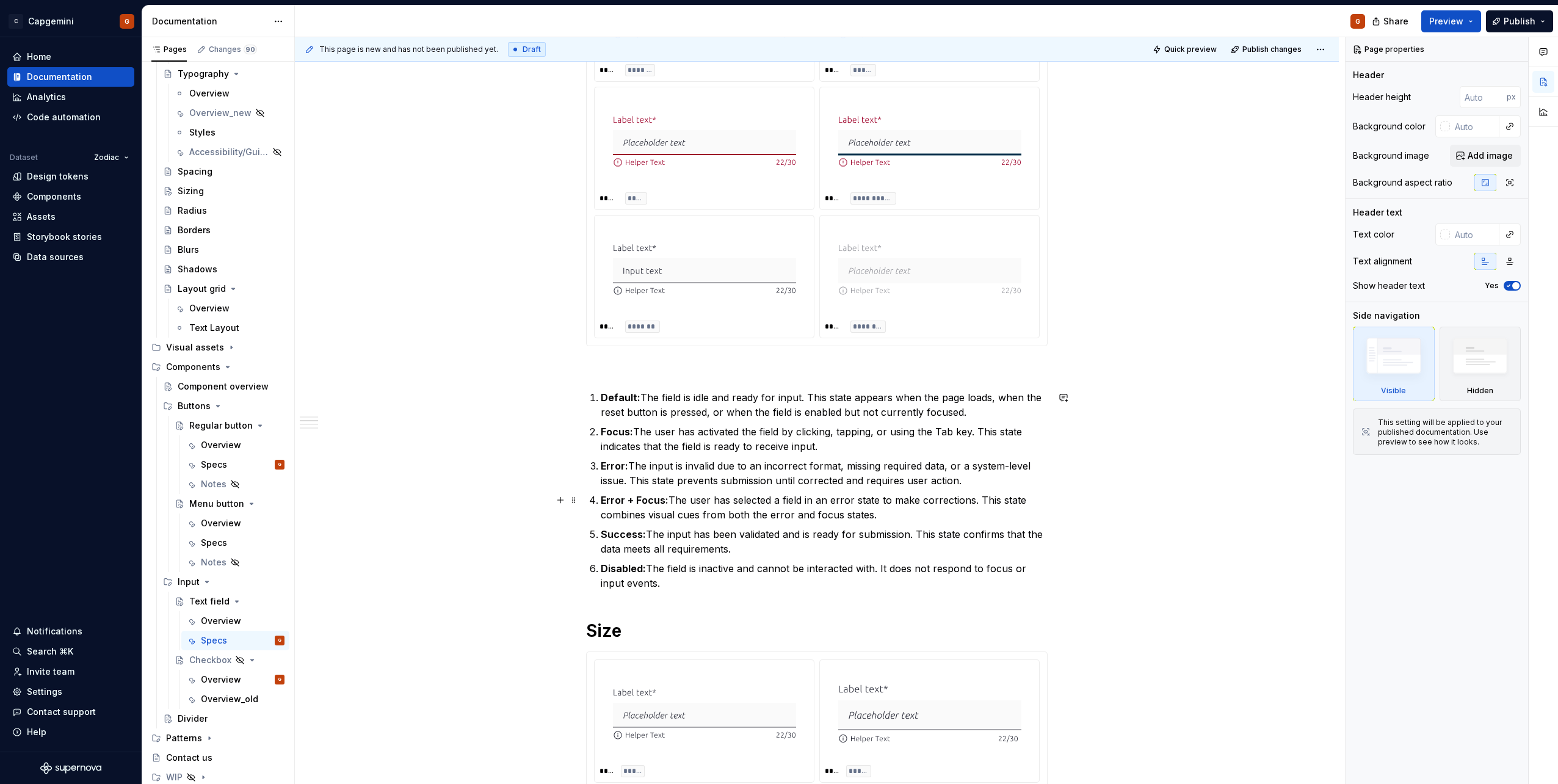
scroll to position [305, 0]
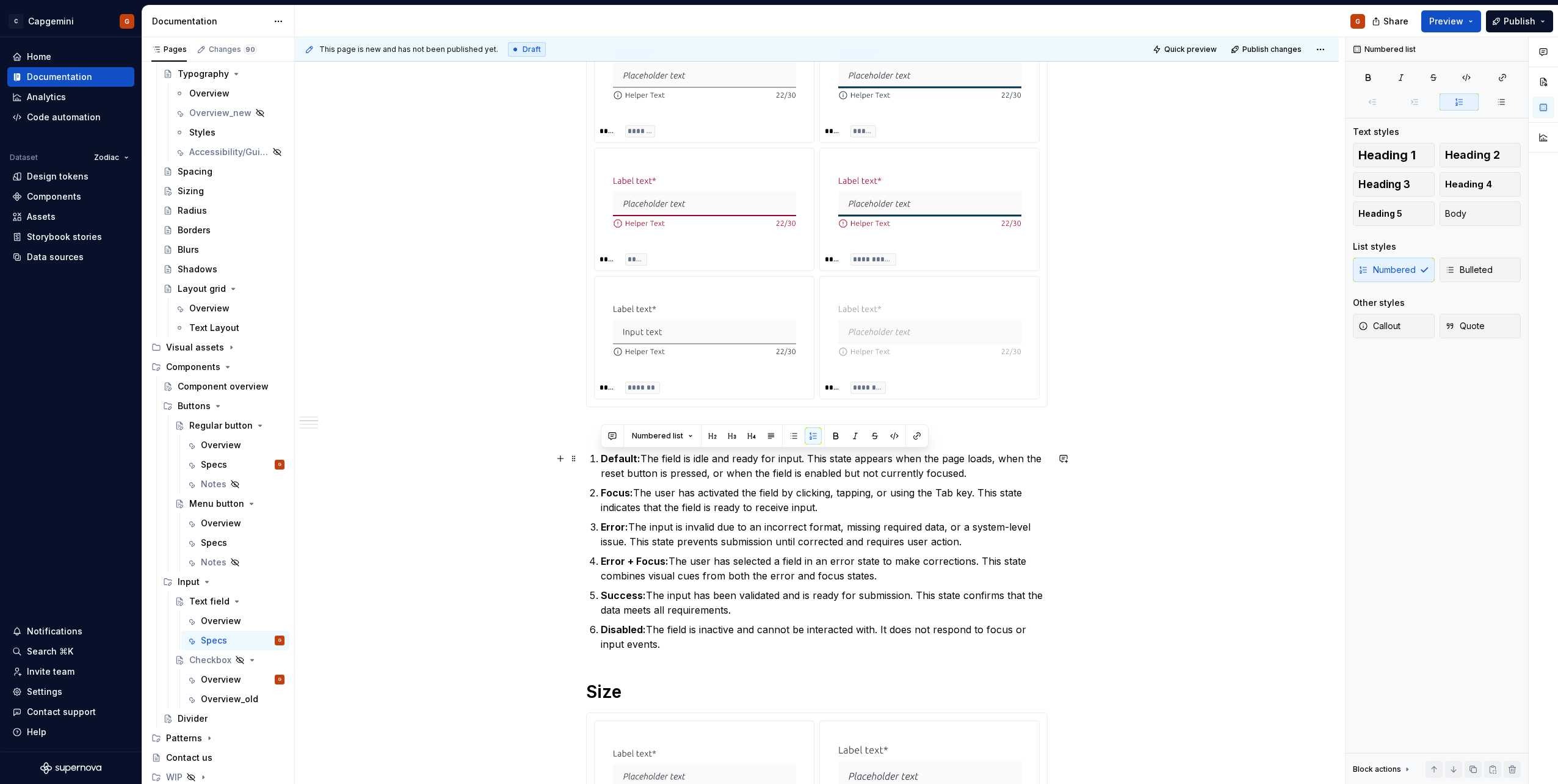
drag, startPoint x: 692, startPoint y: 617, endPoint x: 590, endPoint y: 464, distance: 183.9
click at [601, 464] on ol "Default: The field is idle and ready for input. This state appears when the pag…" at bounding box center [824, 551] width 447 height 200
copy ol "Default: The field is idle and ready for input. This state appears when the pag…"
type textarea "*"
